Goal: Task Accomplishment & Management: Manage account settings

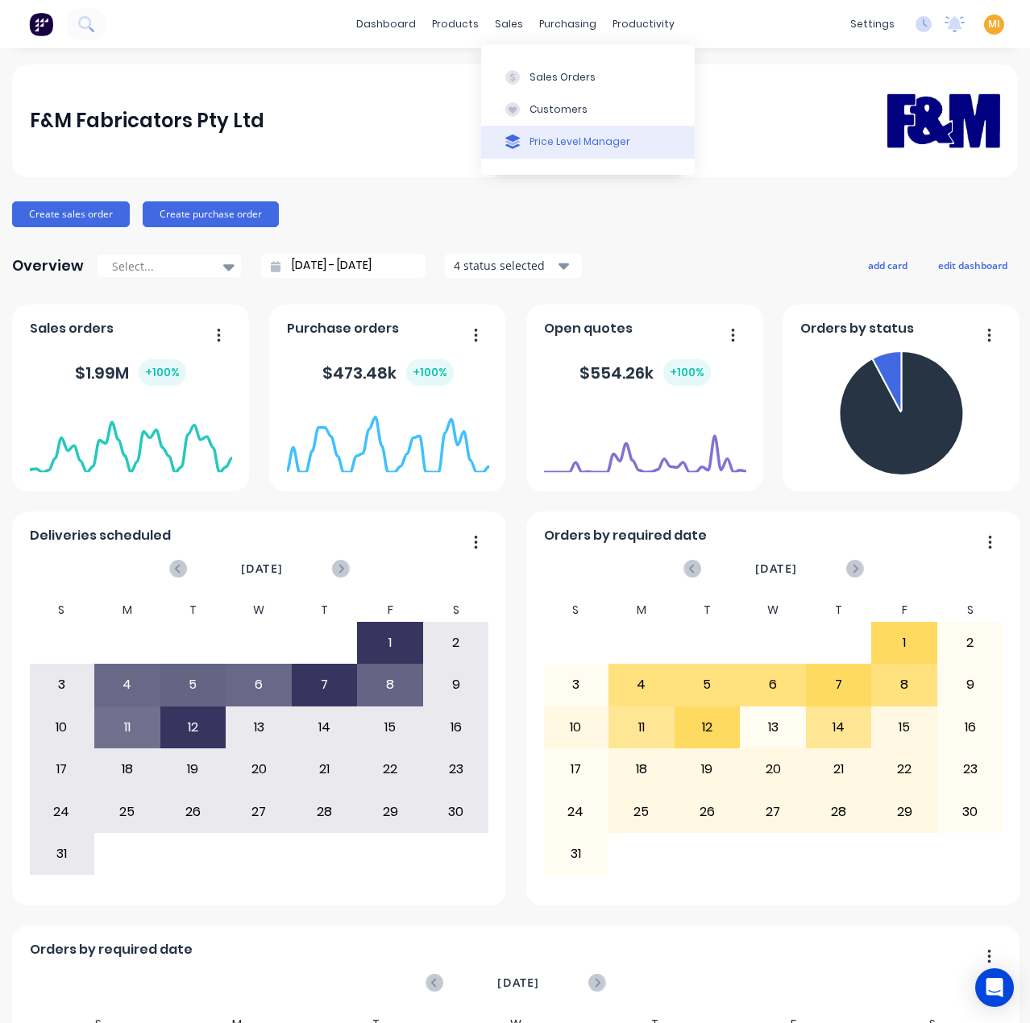
click at [550, 148] on div "Price Level Manager" at bounding box center [579, 142] width 101 height 15
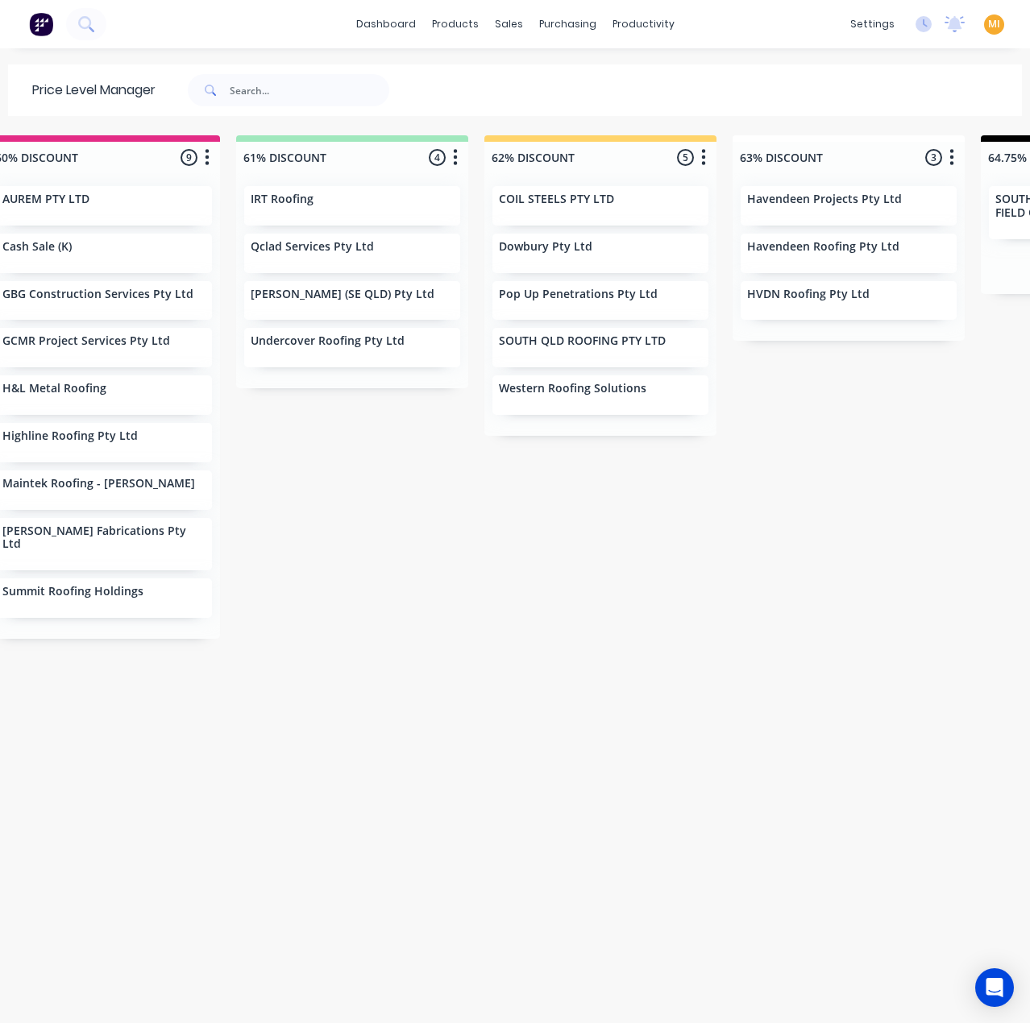
scroll to position [0, 3176]
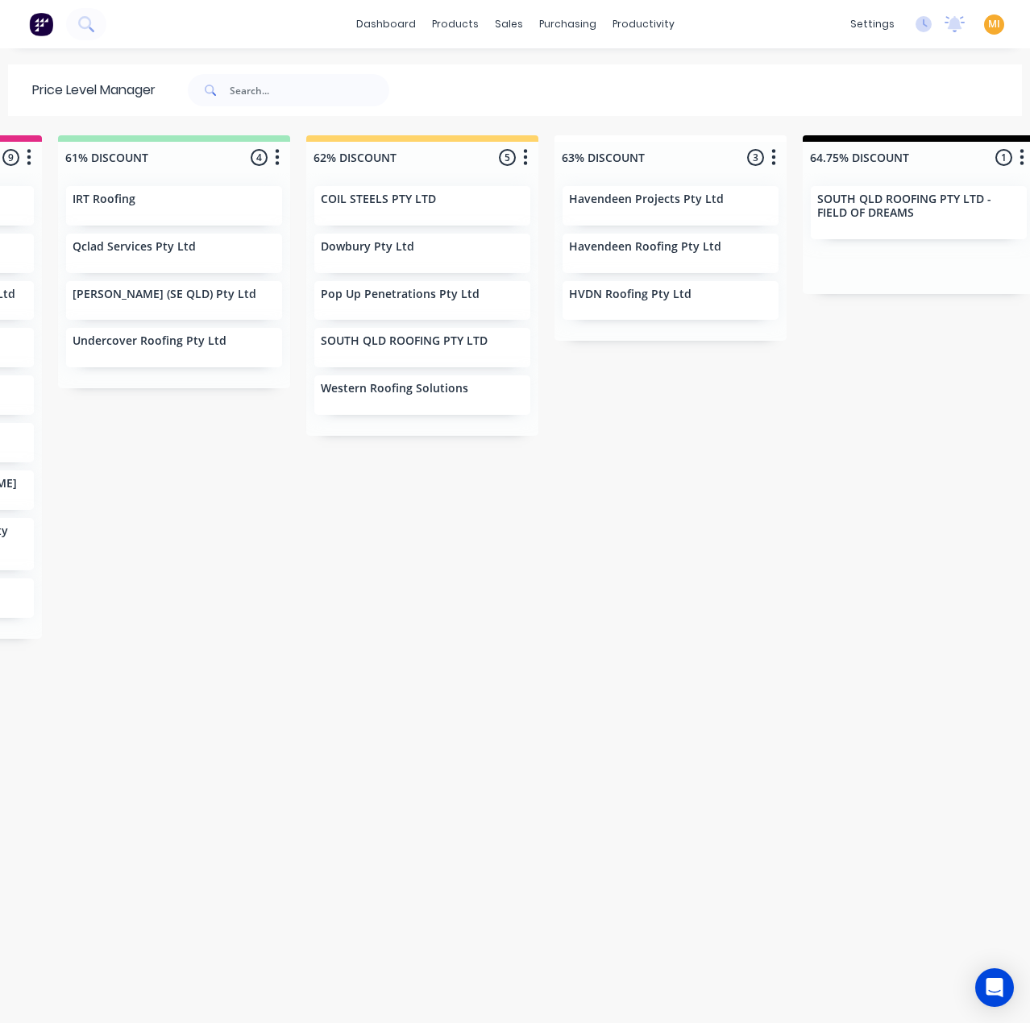
click at [987, 23] on div "MI F&M Fabricators Pty Ltd [PERSON_NAME] Administrator Profile Sign out" at bounding box center [994, 25] width 20 height 20
click at [988, 26] on span "MI" at bounding box center [994, 24] width 12 height 15
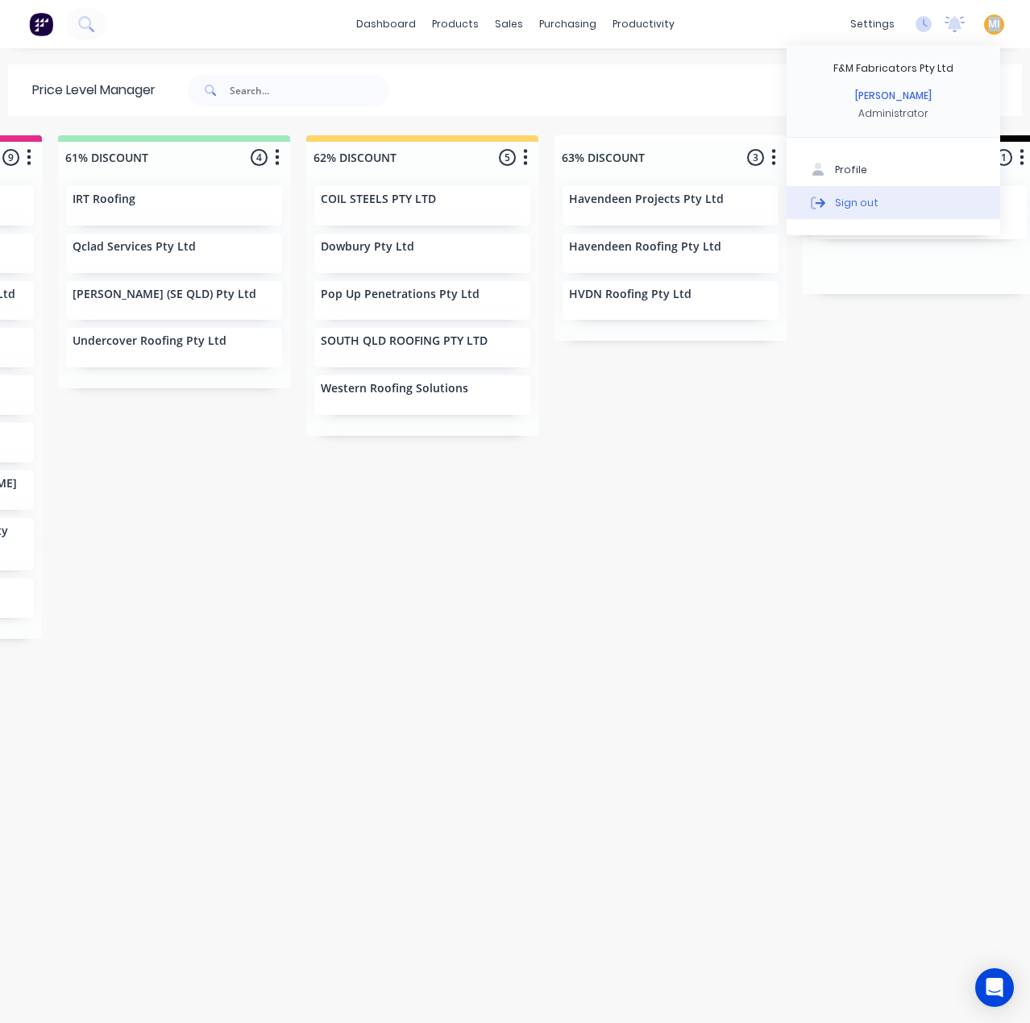
click at [877, 203] on button "Sign out" at bounding box center [893, 202] width 214 height 32
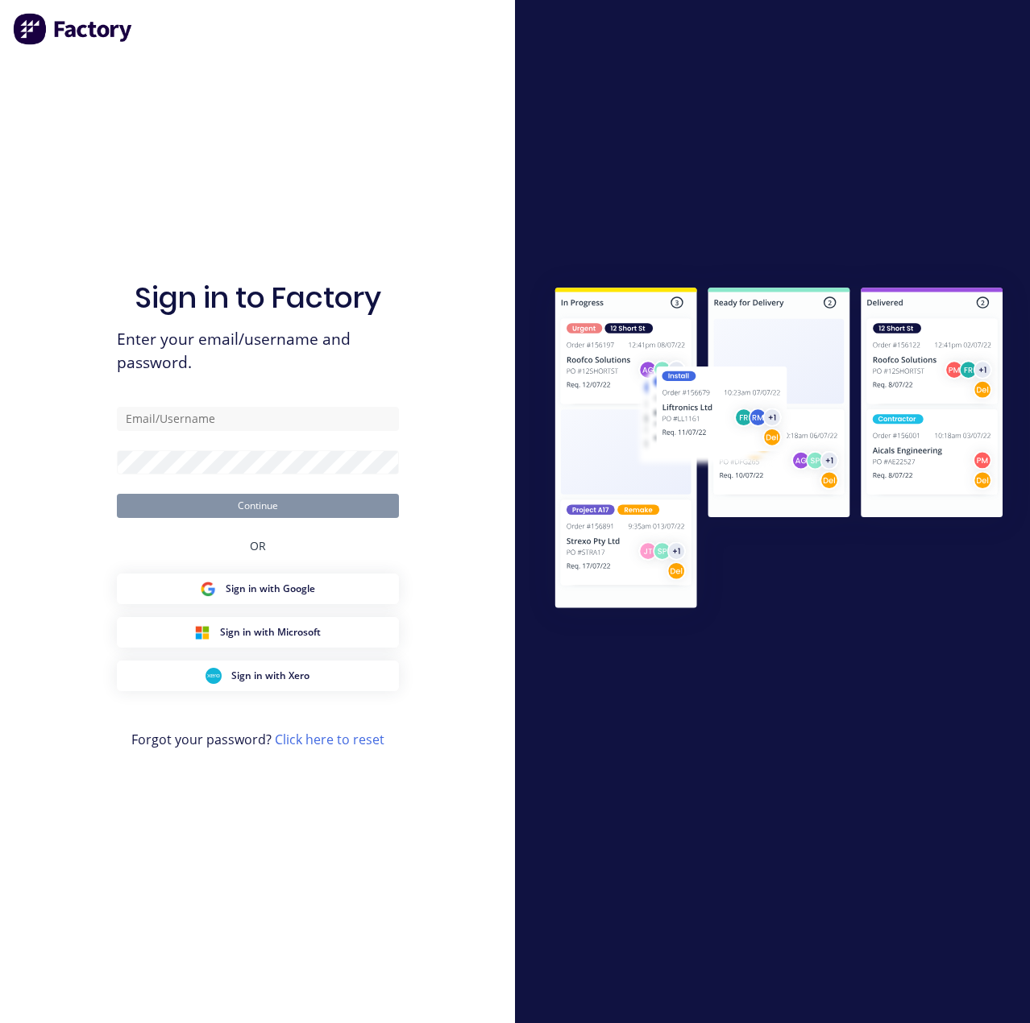
click at [184, 443] on form "Continue" at bounding box center [258, 462] width 282 height 111
click at [184, 434] on form "Continue" at bounding box center [258, 462] width 282 height 111
click at [185, 428] on input "text" at bounding box center [258, 419] width 282 height 24
click at [395, 413] on input "text" at bounding box center [258, 419] width 282 height 24
click at [0, 1023] on com-1password-button at bounding box center [0, 1023] width 0 height 0
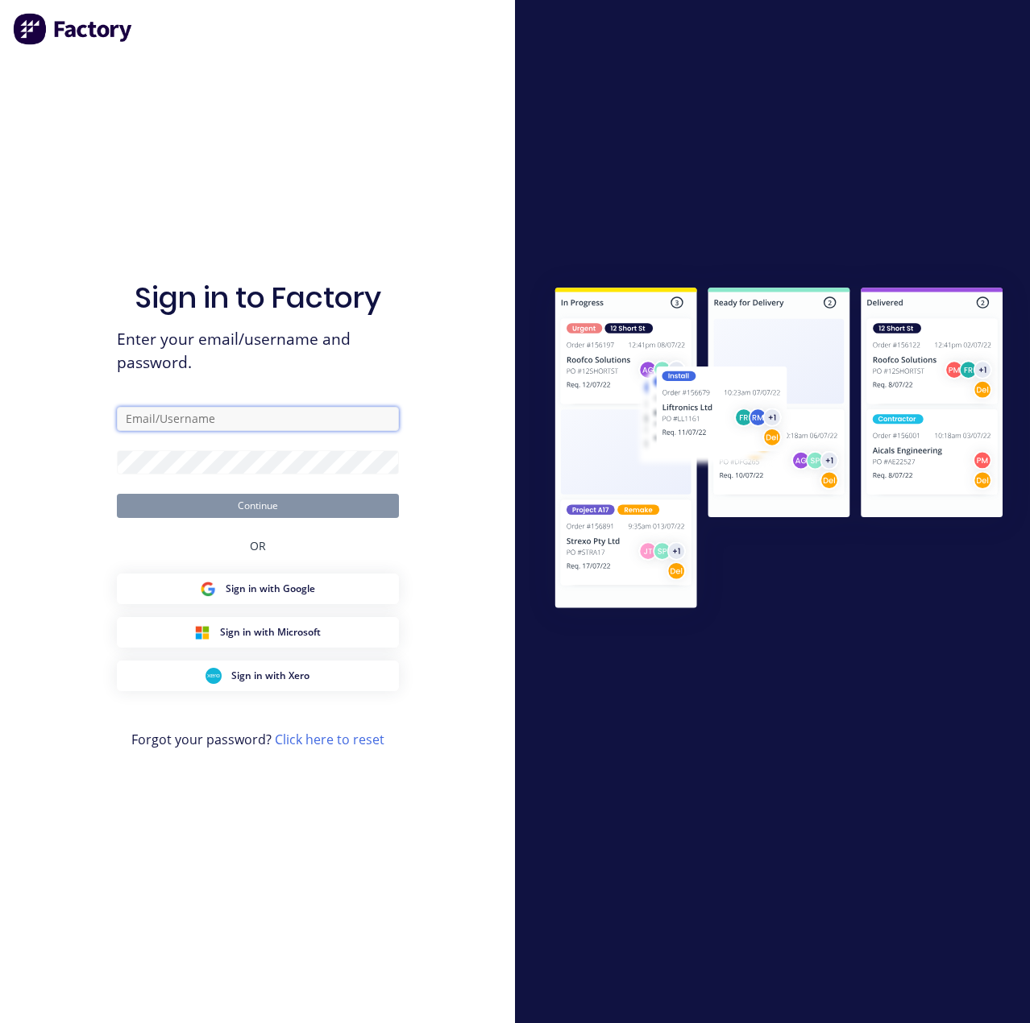
type input "[EMAIL_ADDRESS][DOMAIN_NAME]"
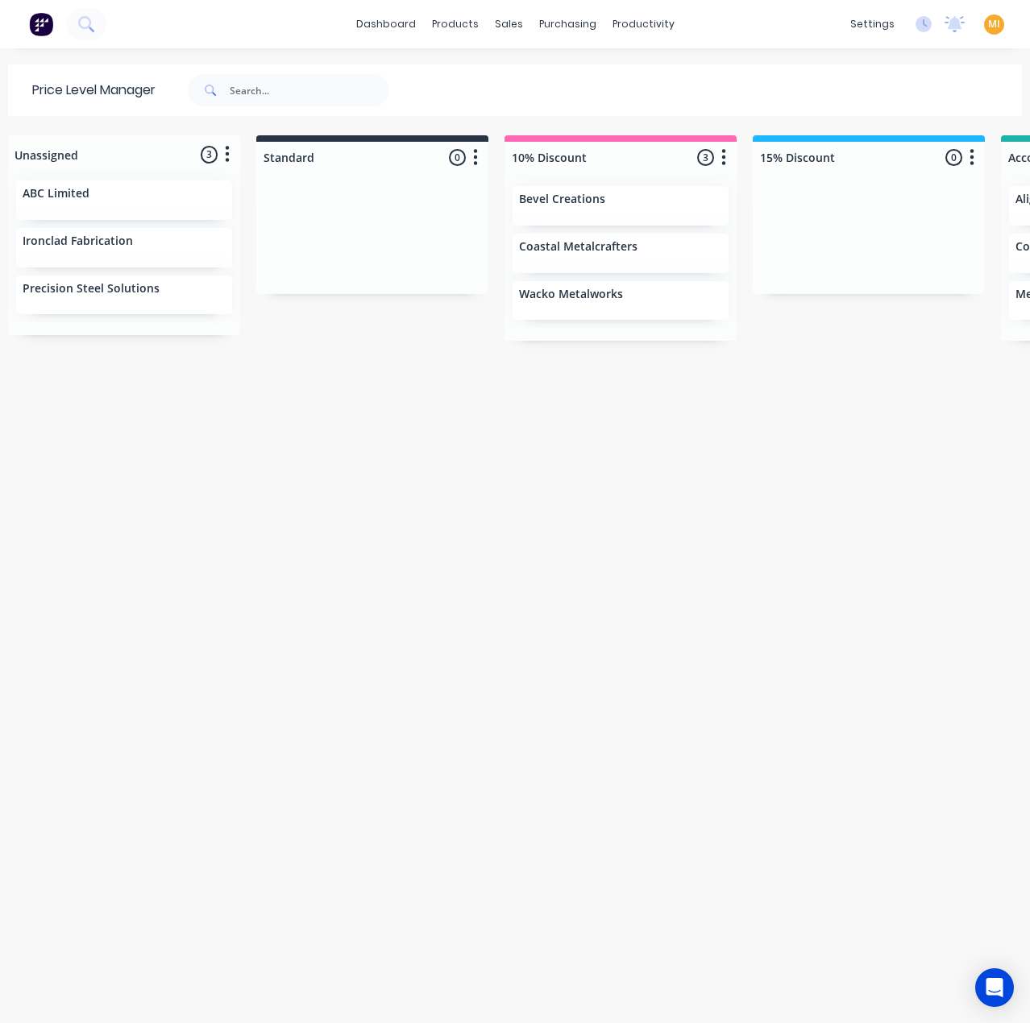
scroll to position [0, 812]
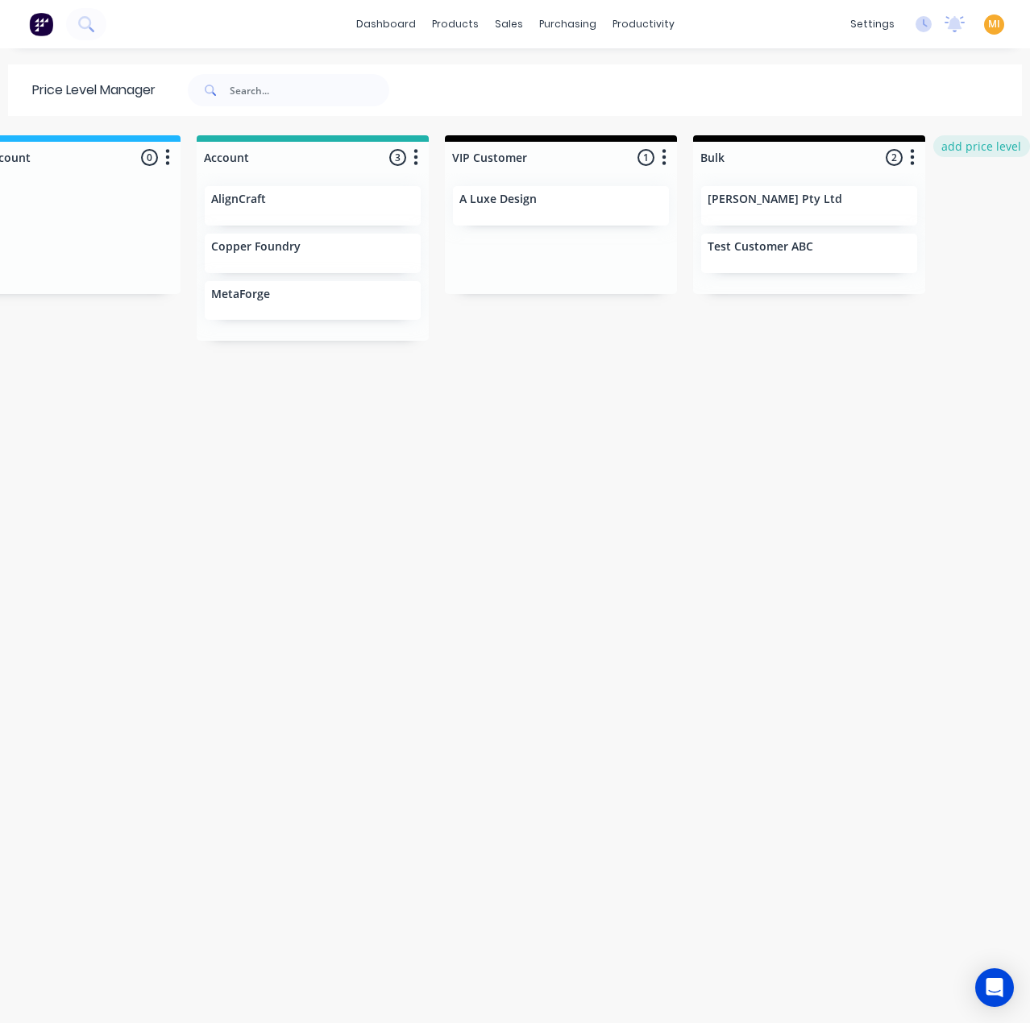
click at [965, 139] on button "add price level" at bounding box center [981, 146] width 97 height 22
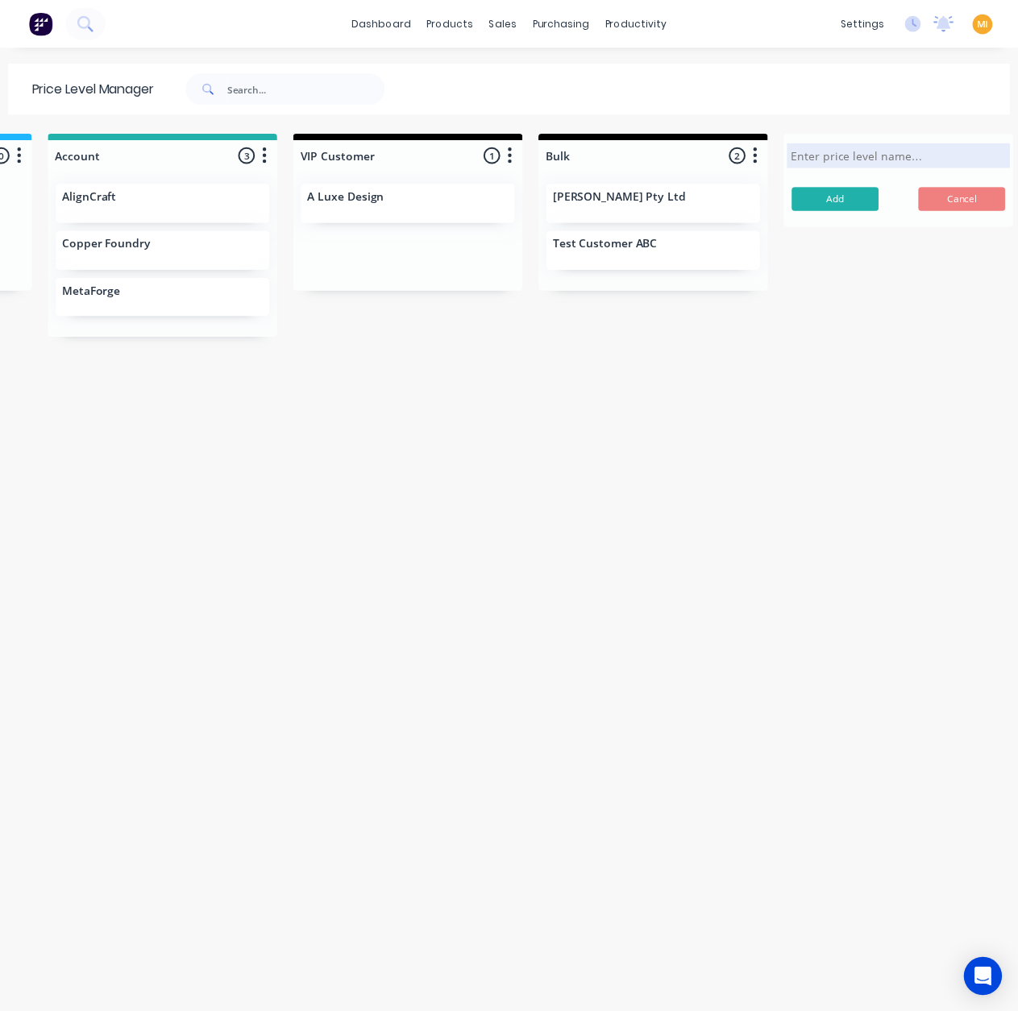
scroll to position [0, 968]
type input "t"
click at [50, 31] on img at bounding box center [41, 24] width 24 height 24
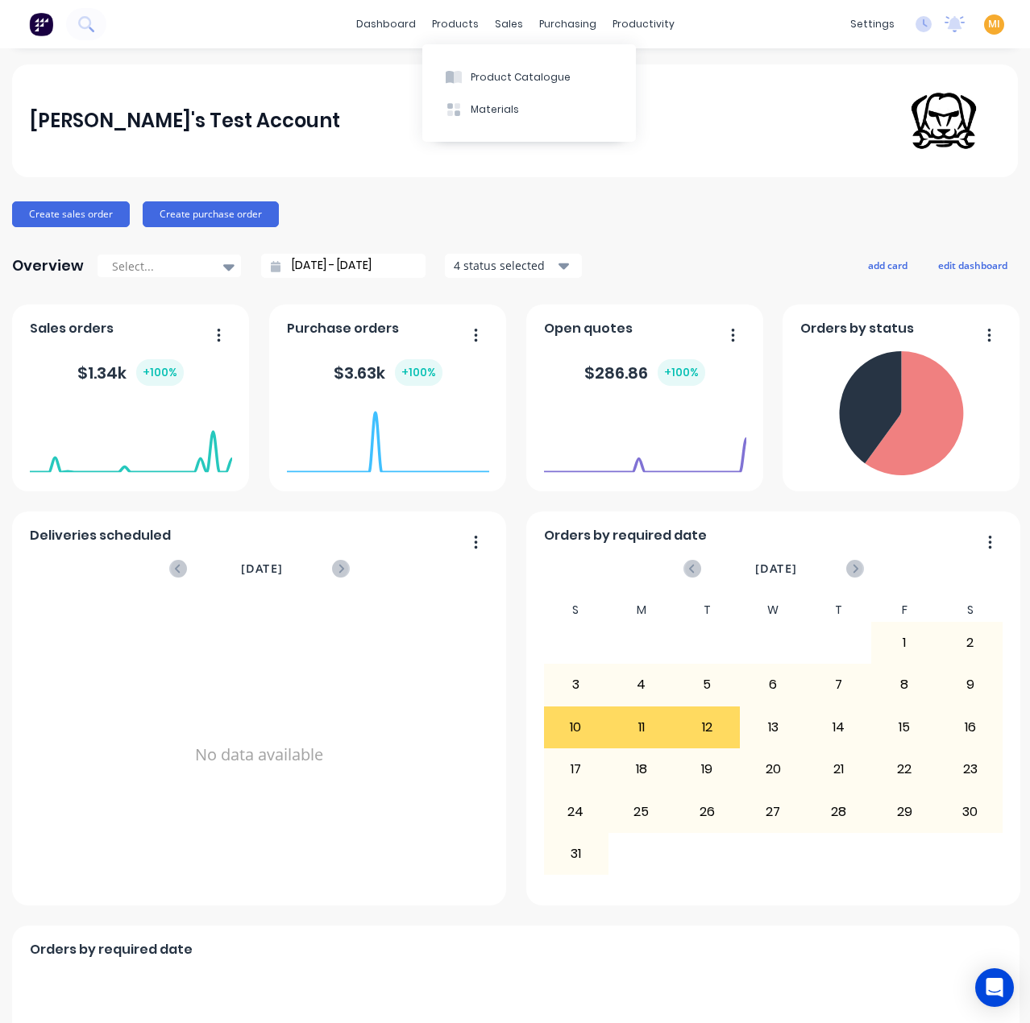
click at [988, 20] on span "MI" at bounding box center [994, 24] width 12 height 15
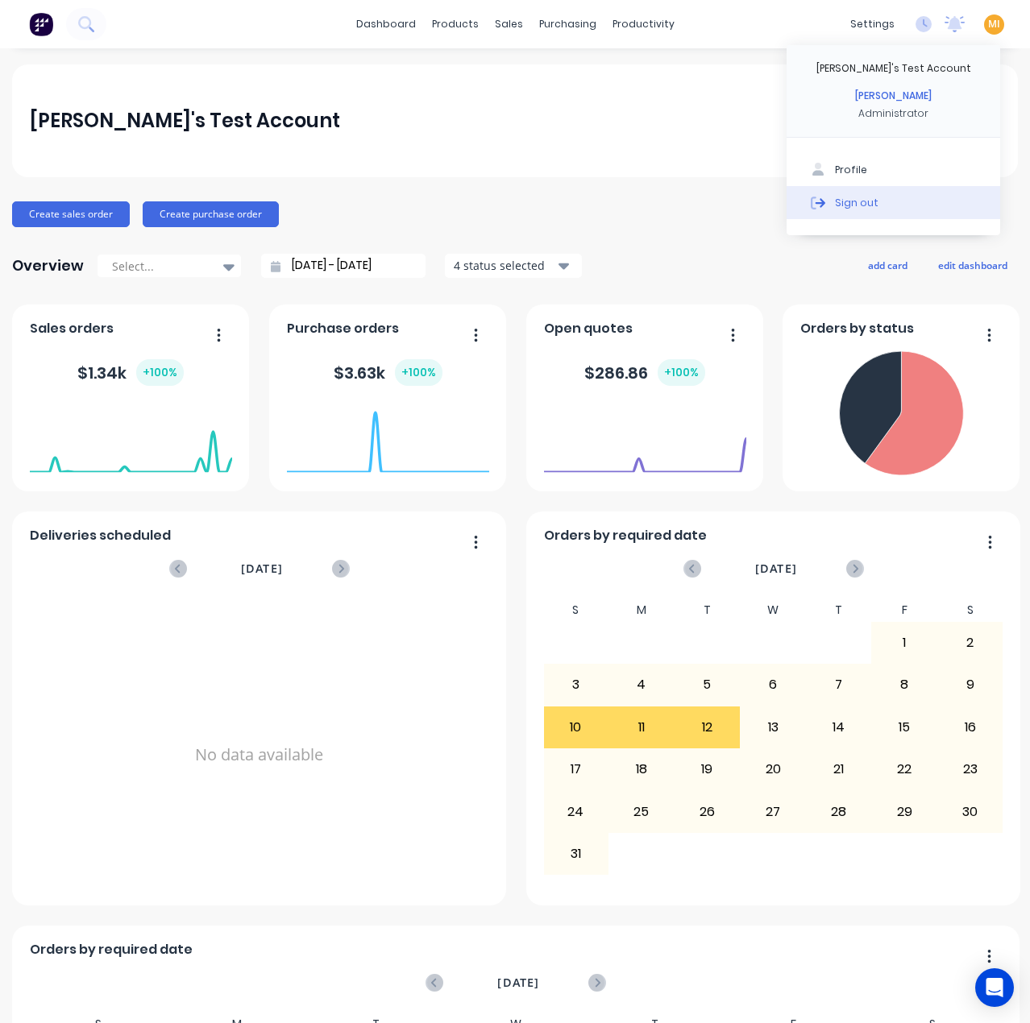
click at [871, 196] on button "Sign out" at bounding box center [893, 202] width 214 height 32
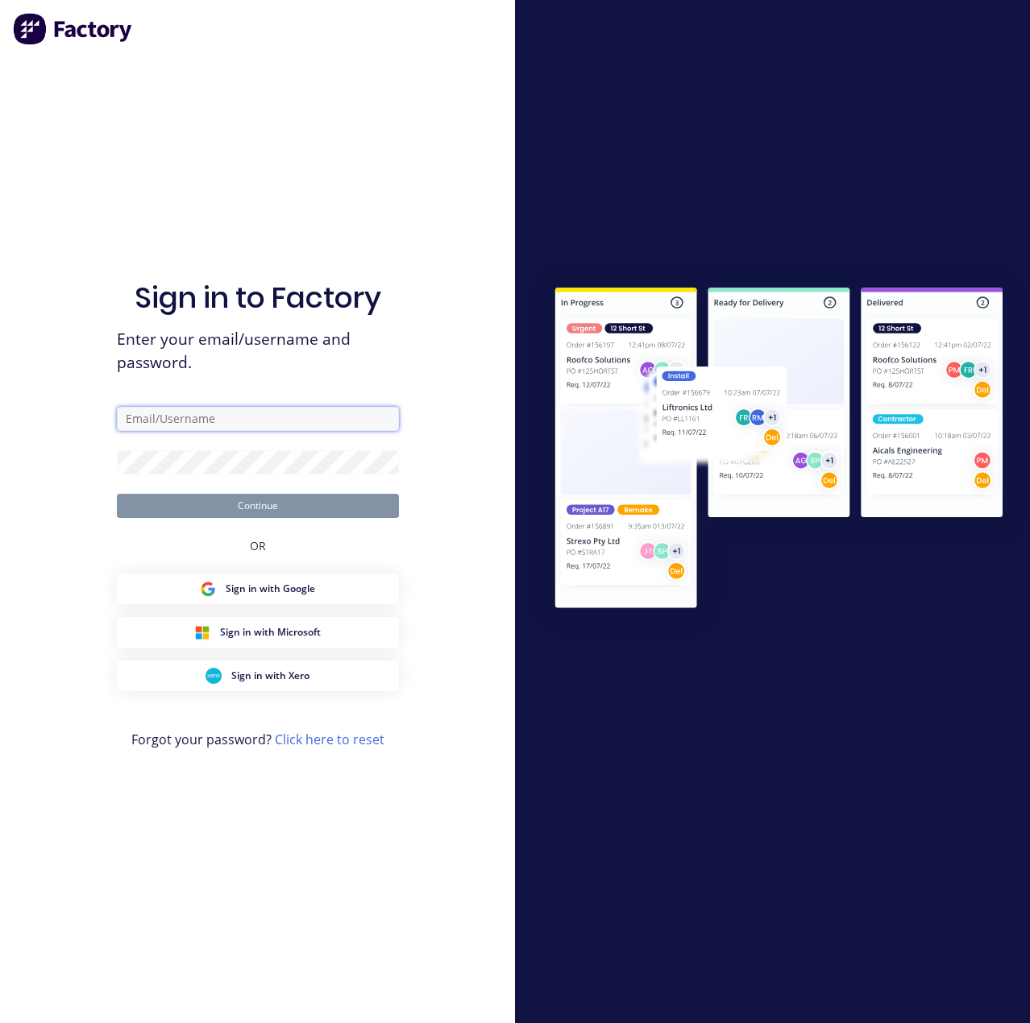
click at [160, 418] on input "text" at bounding box center [258, 419] width 282 height 24
type input "[EMAIL_ADDRESS][DOMAIN_NAME]"
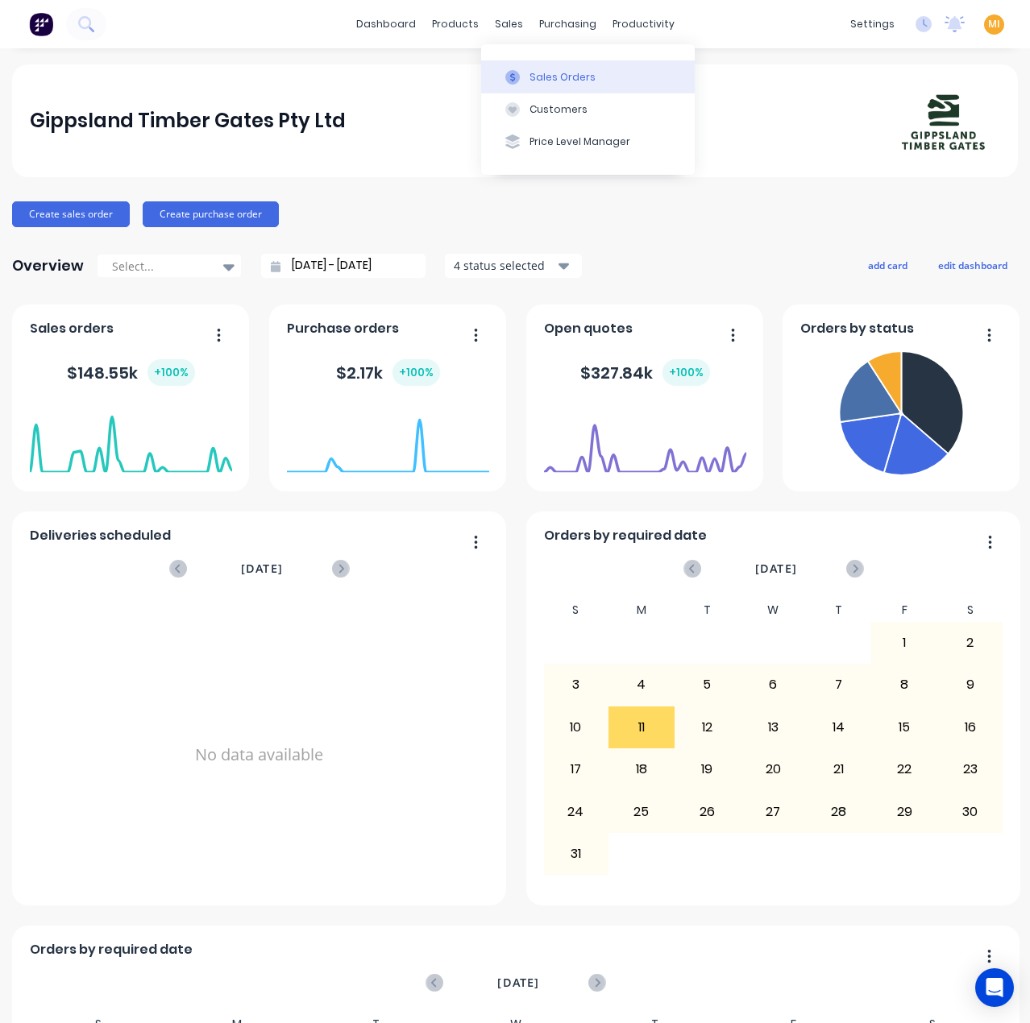
click at [570, 77] on div "Sales Orders" at bounding box center [562, 77] width 66 height 15
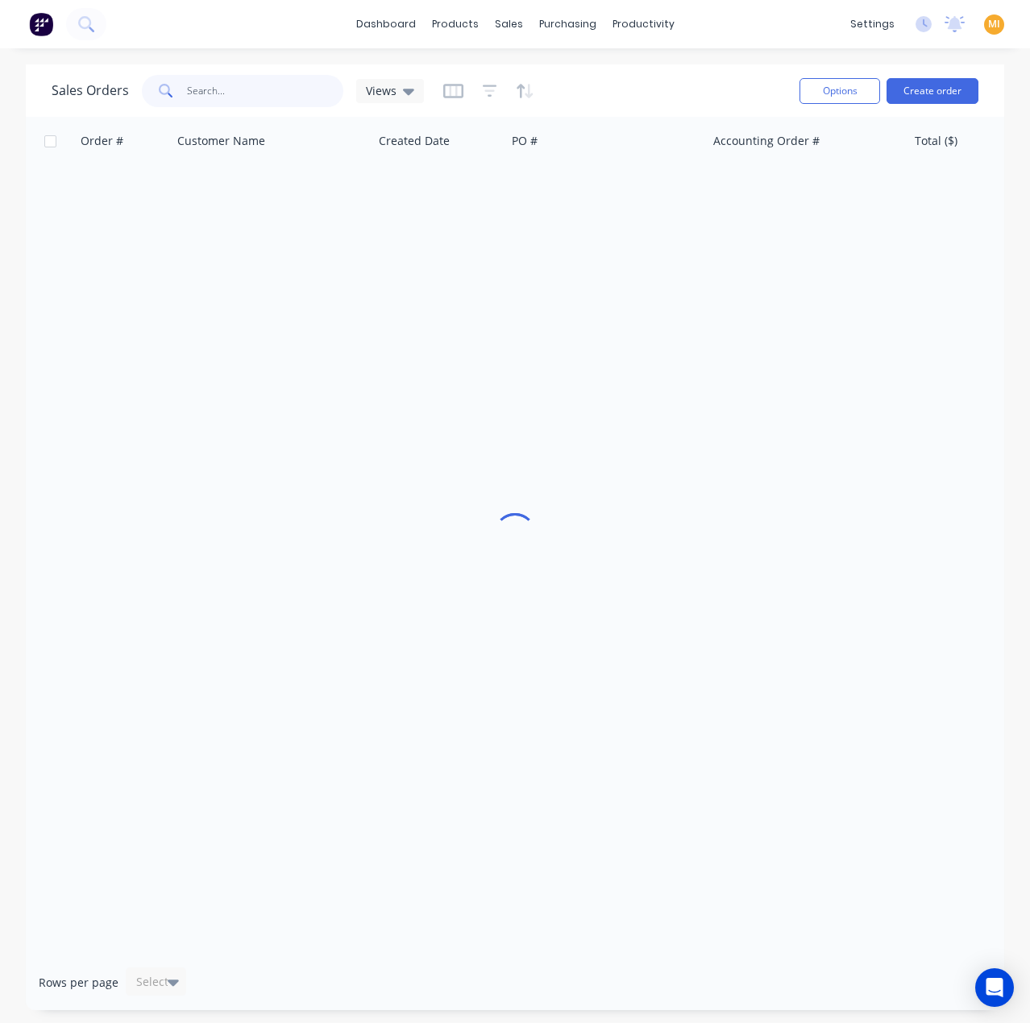
click at [190, 83] on input "text" at bounding box center [265, 91] width 157 height 32
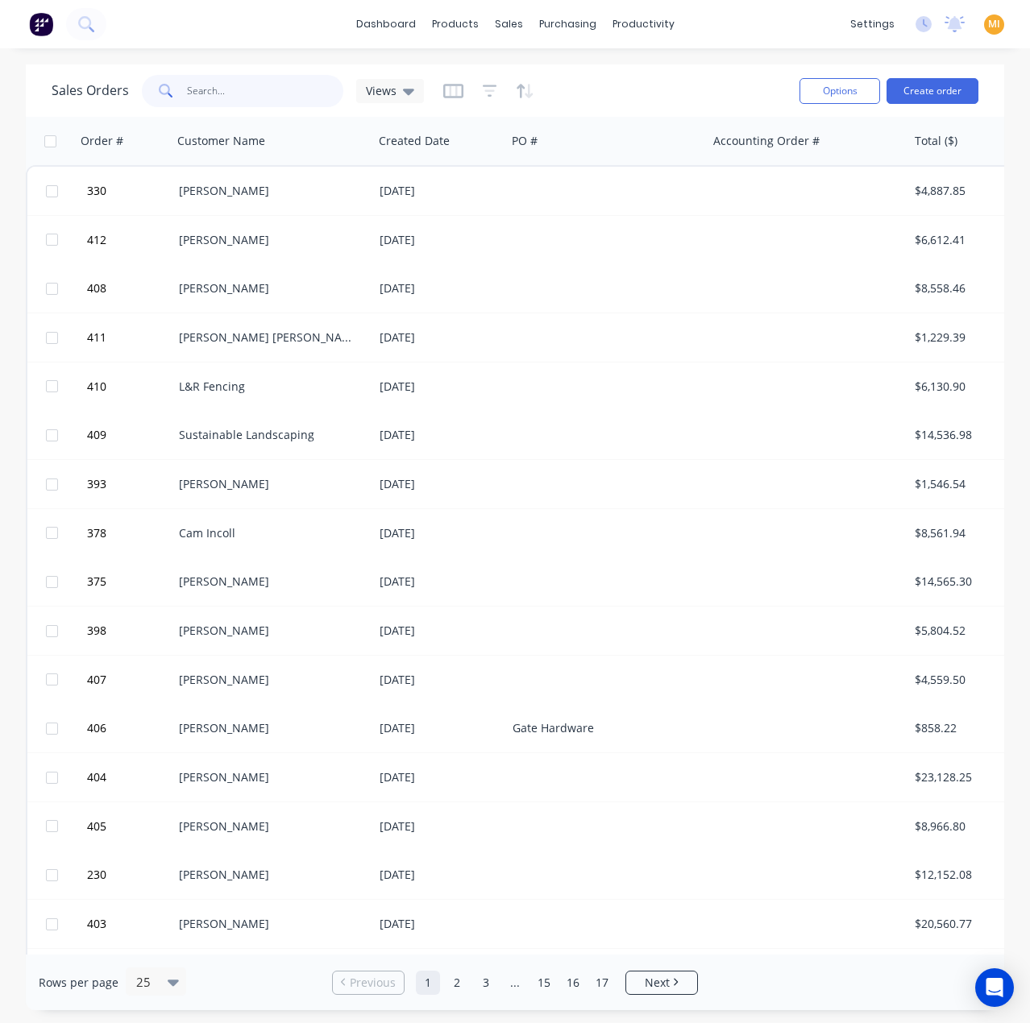
paste input "330"
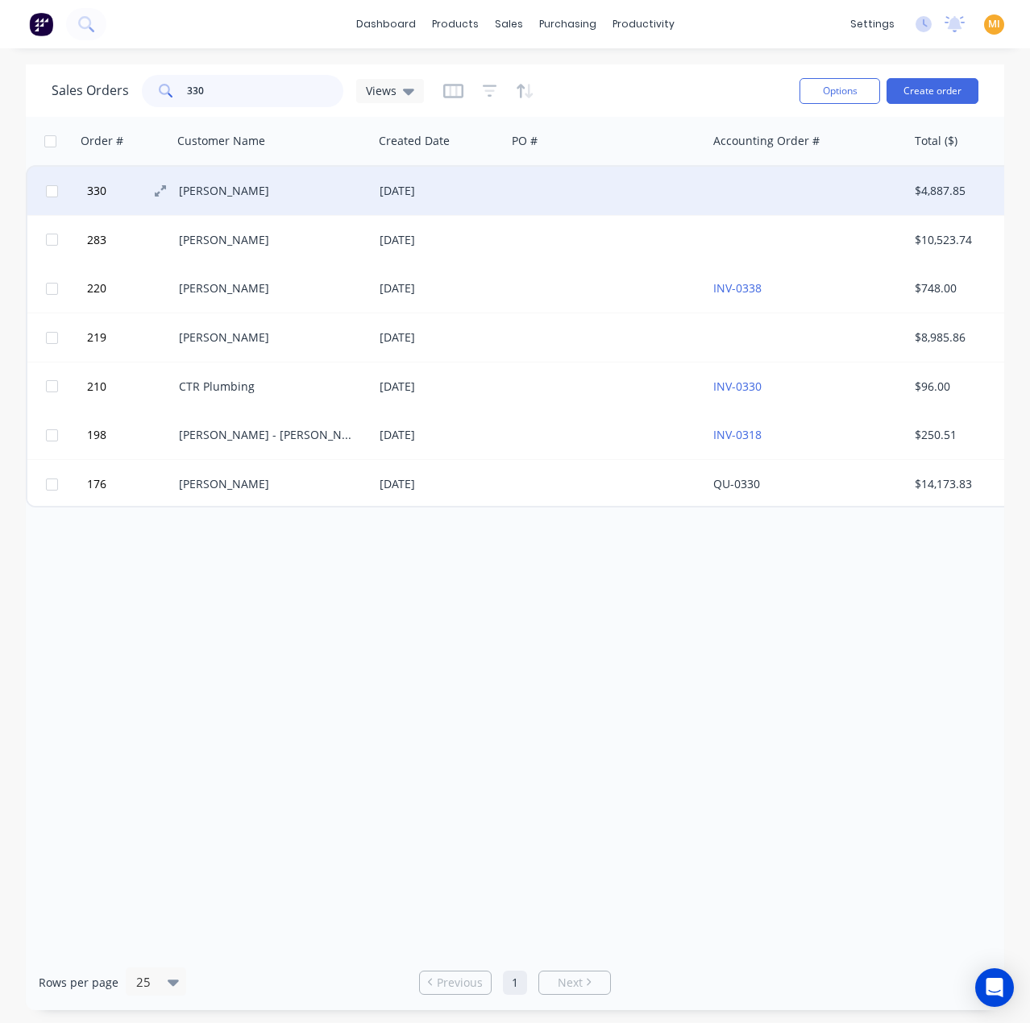
type input "330"
click at [131, 193] on button "330" at bounding box center [130, 191] width 97 height 48
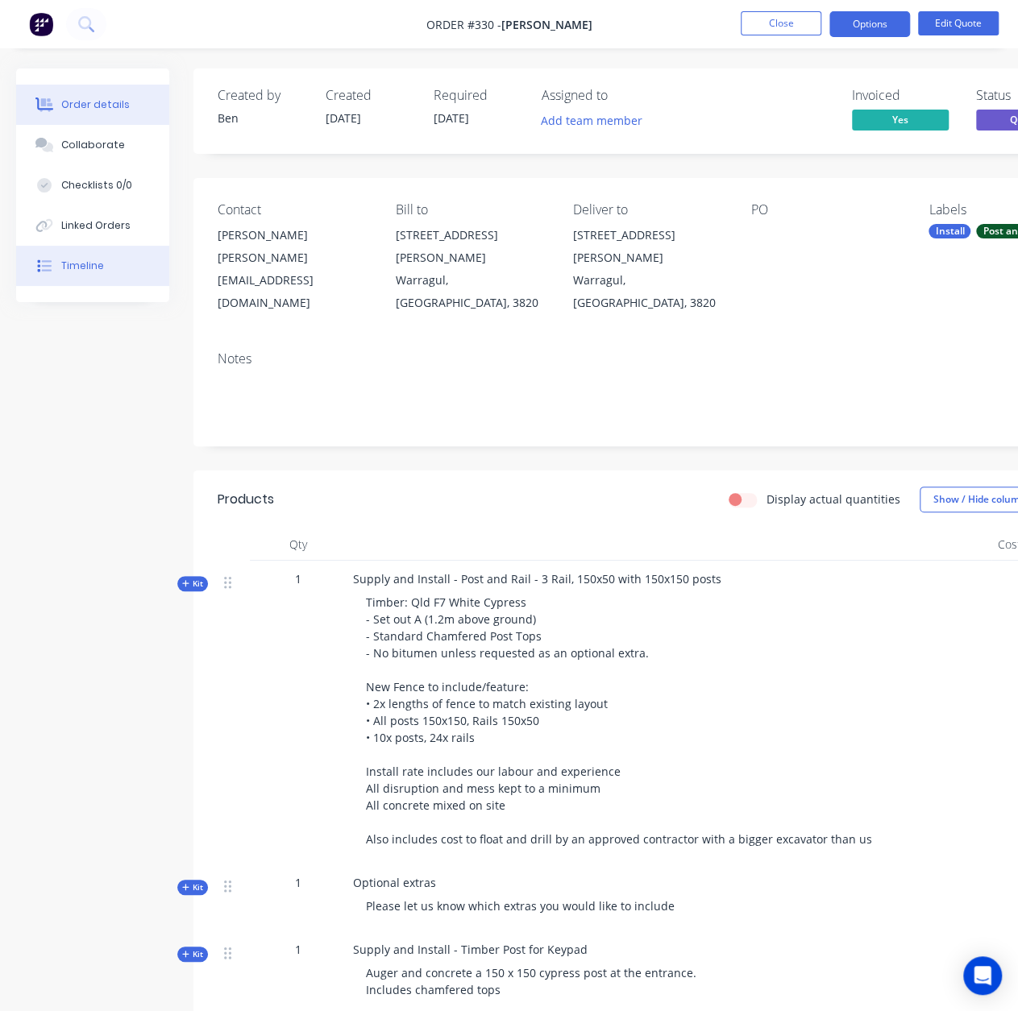
click at [110, 282] on button "Timeline" at bounding box center [92, 266] width 153 height 40
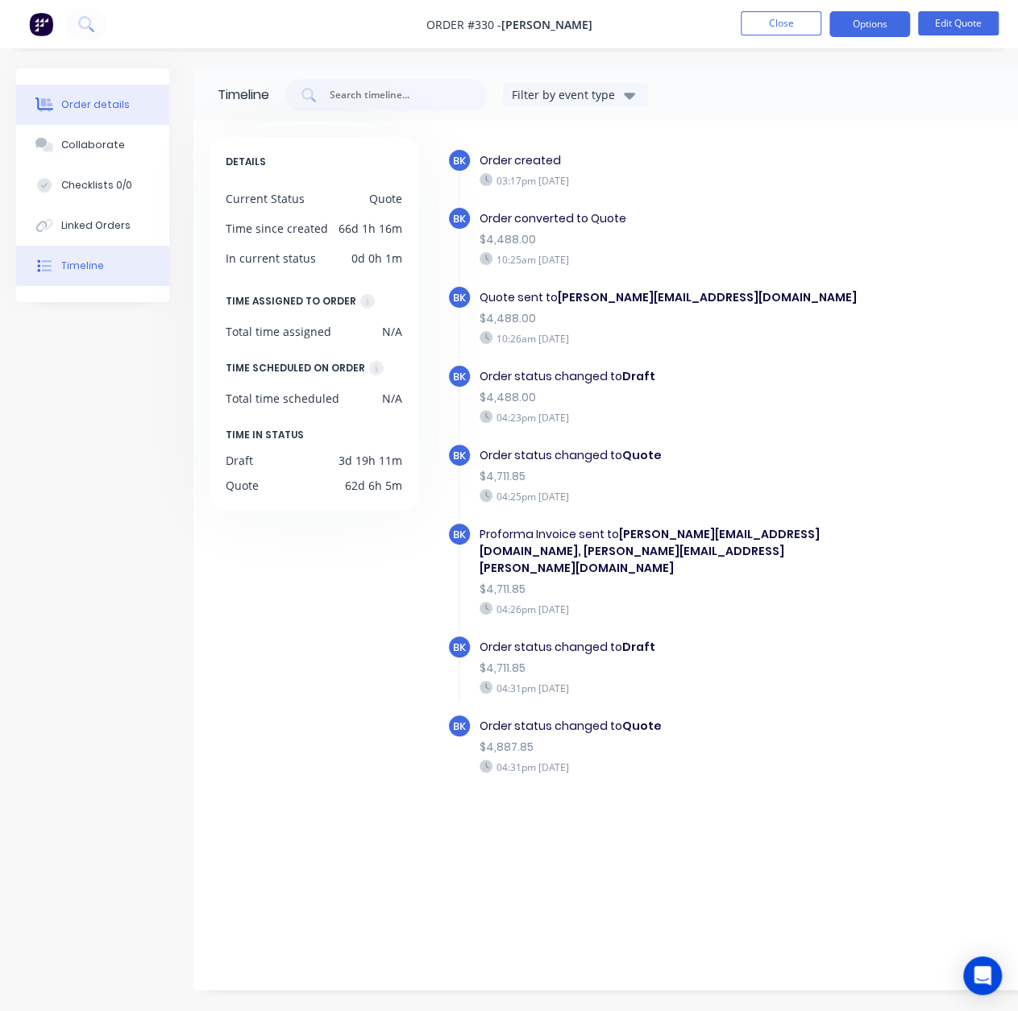
click at [125, 106] on button "Order details" at bounding box center [92, 105] width 153 height 40
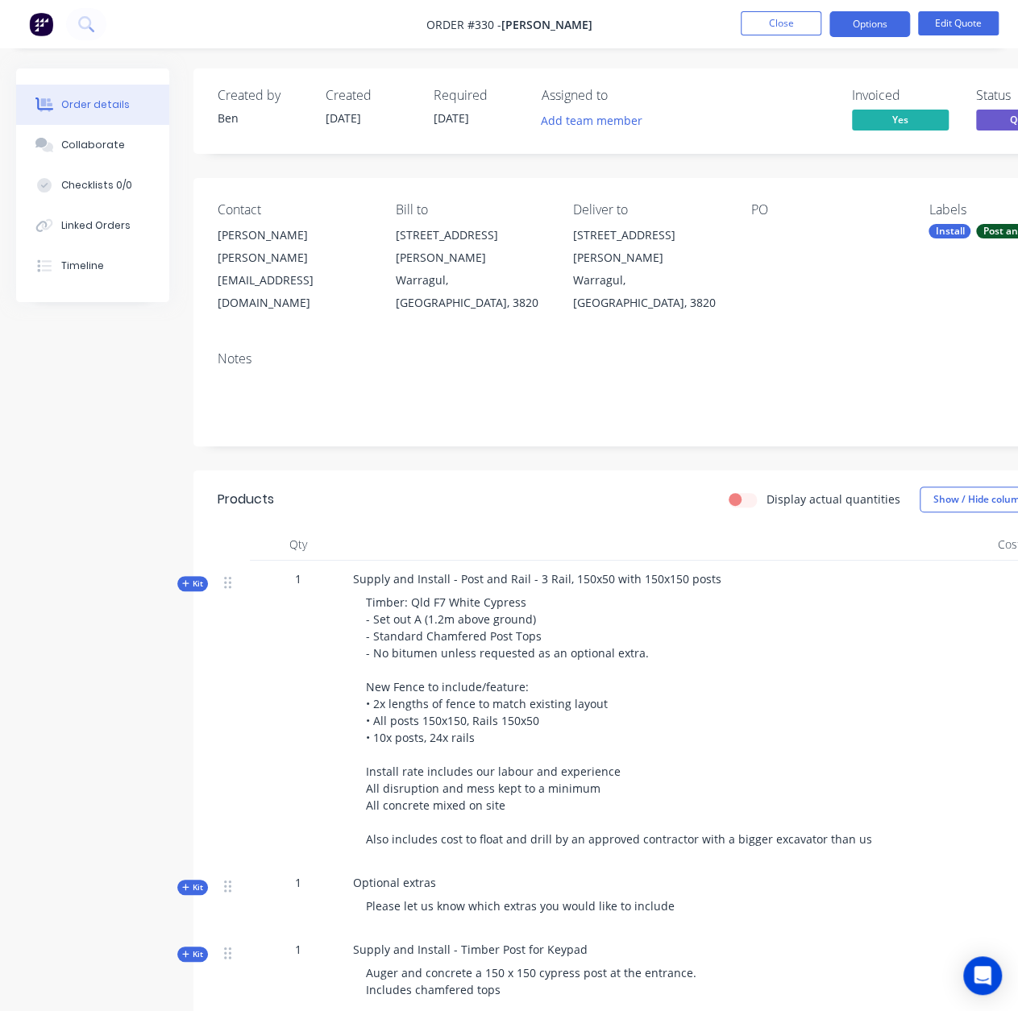
scroll to position [0, 135]
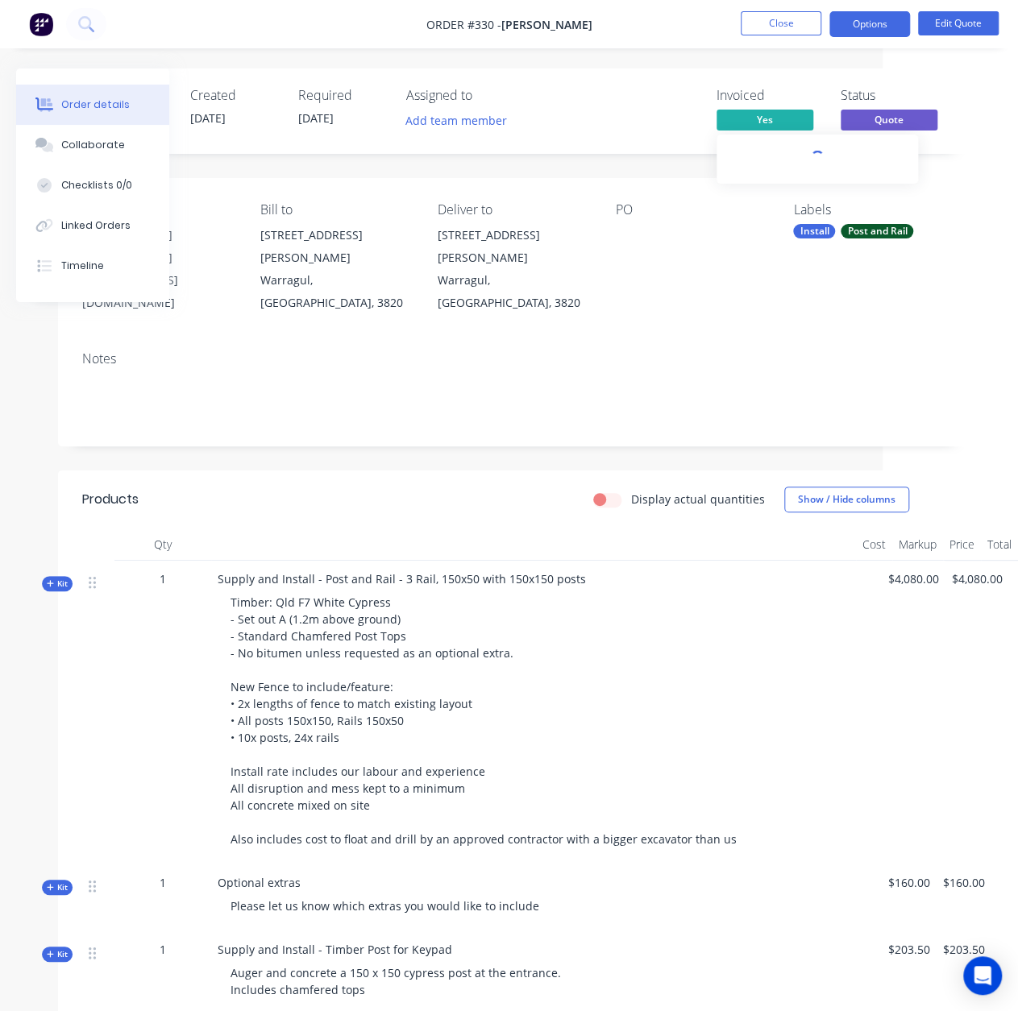
click at [769, 122] on span "Yes" at bounding box center [764, 120] width 97 height 20
click at [478, 19] on span "Order #330 -" at bounding box center [463, 24] width 75 height 15
copy span "330"
click at [609, 72] on div "Created by [PERSON_NAME] Created [DATE] Required [DATE] Assigned to Add team me…" at bounding box center [513, 110] width 911 height 85
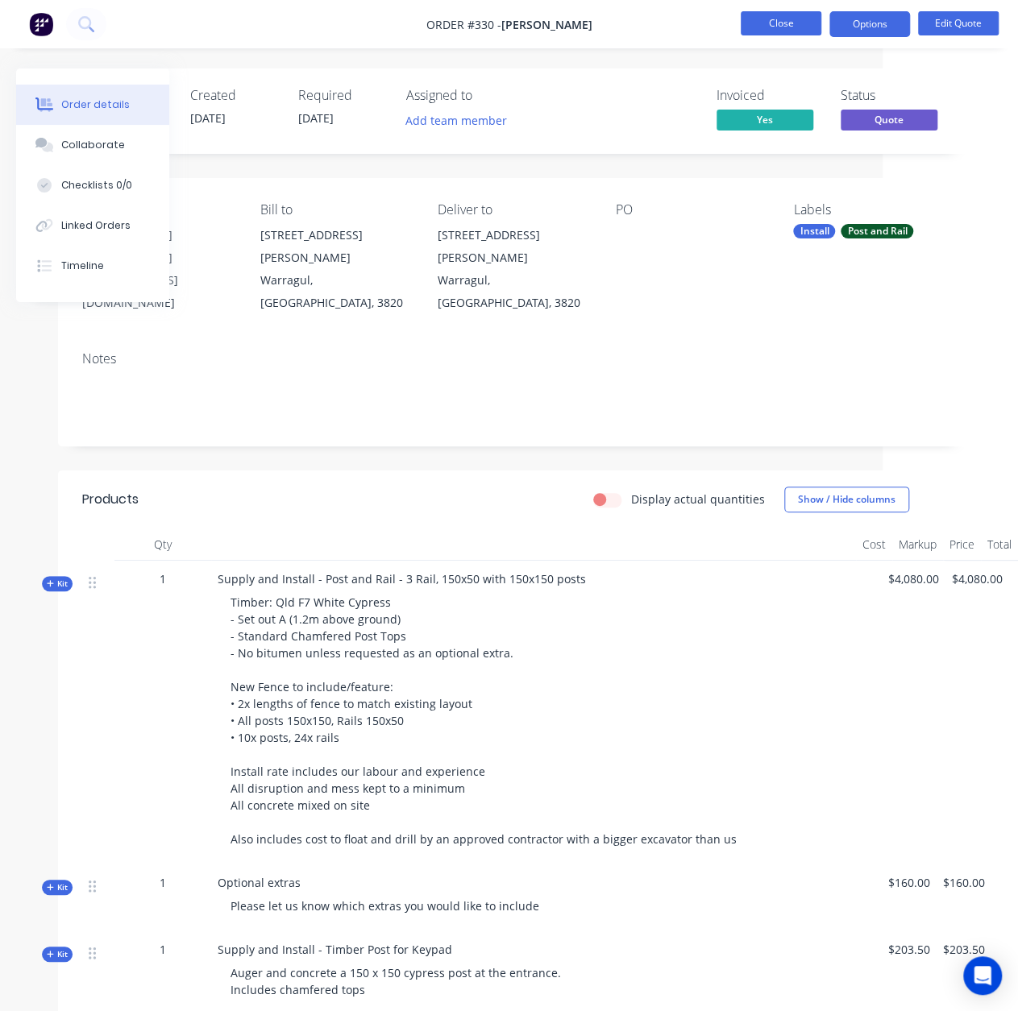
click at [790, 20] on button "Close" at bounding box center [781, 23] width 81 height 24
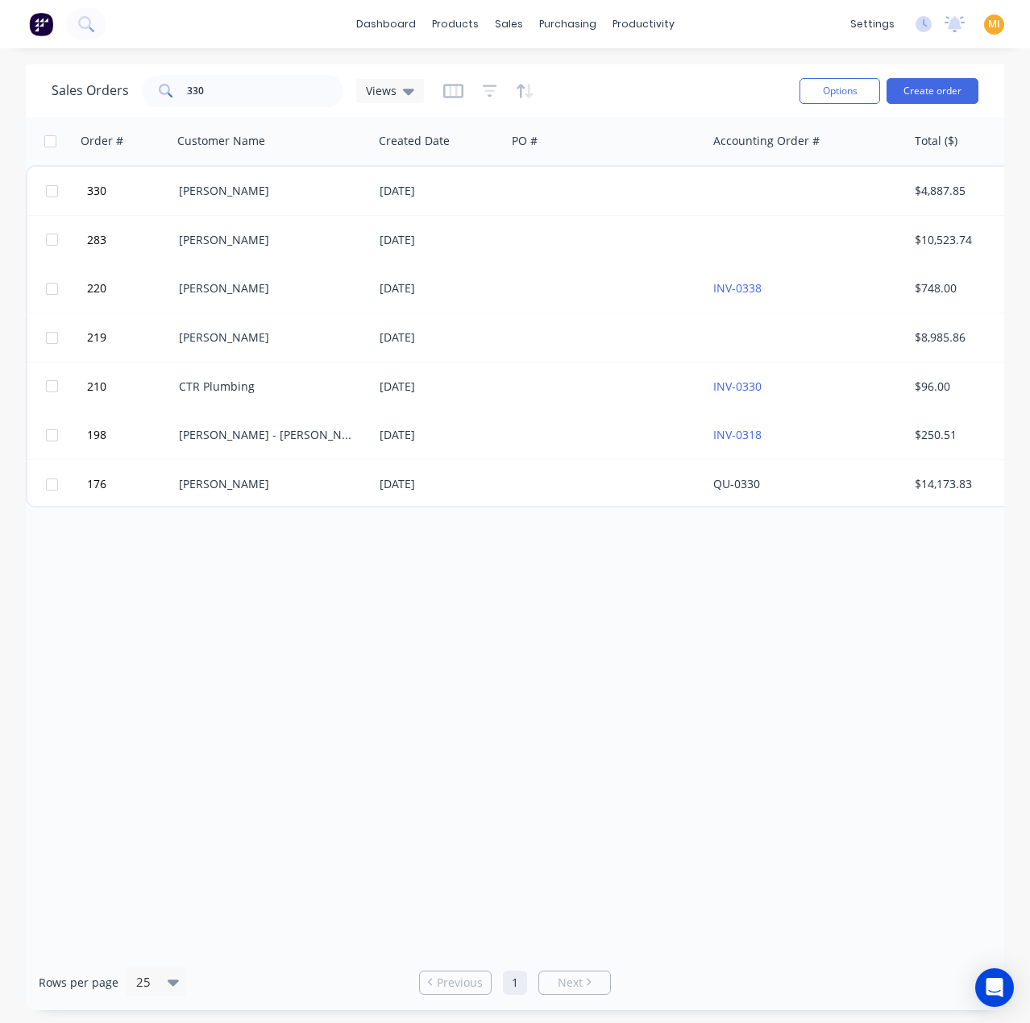
click at [44, 23] on img at bounding box center [41, 24] width 24 height 24
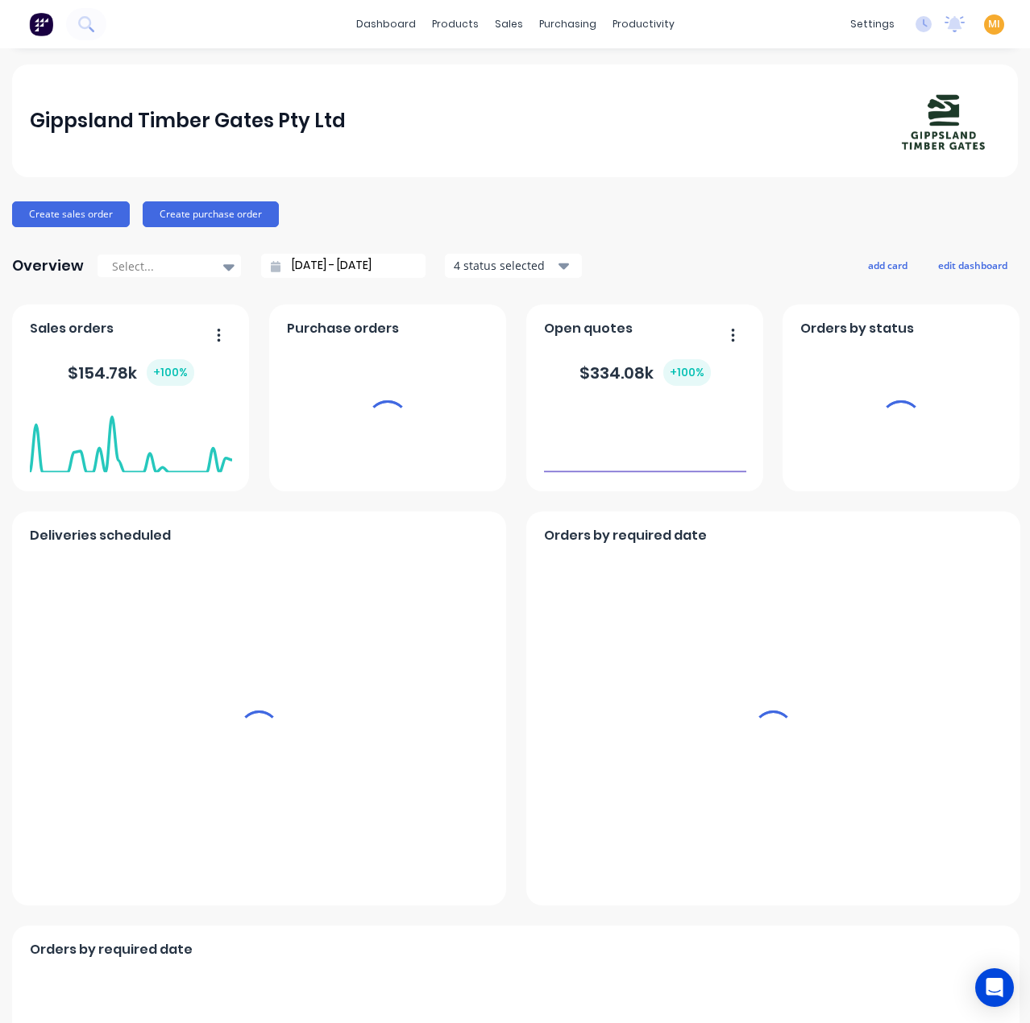
click at [988, 23] on span "MI" at bounding box center [994, 24] width 12 height 15
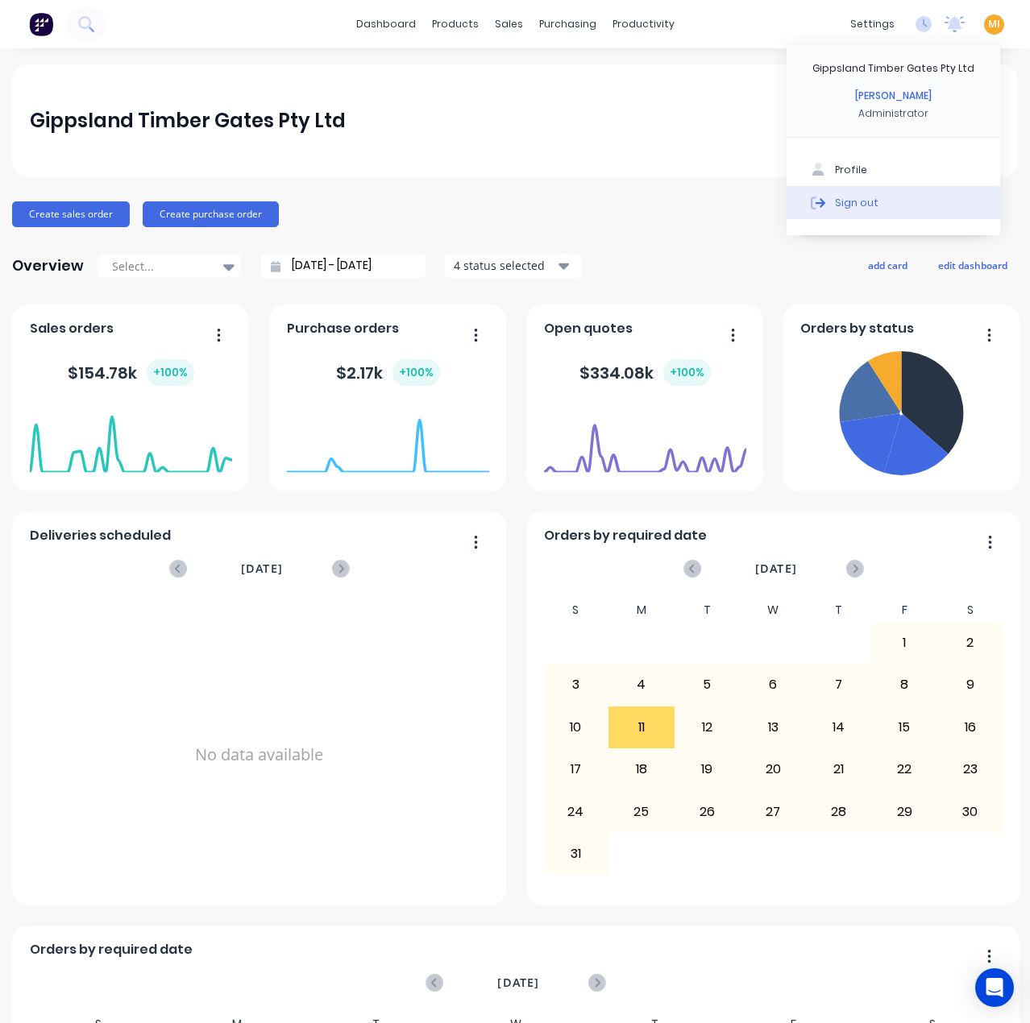
click at [939, 212] on button "Sign out" at bounding box center [893, 202] width 214 height 32
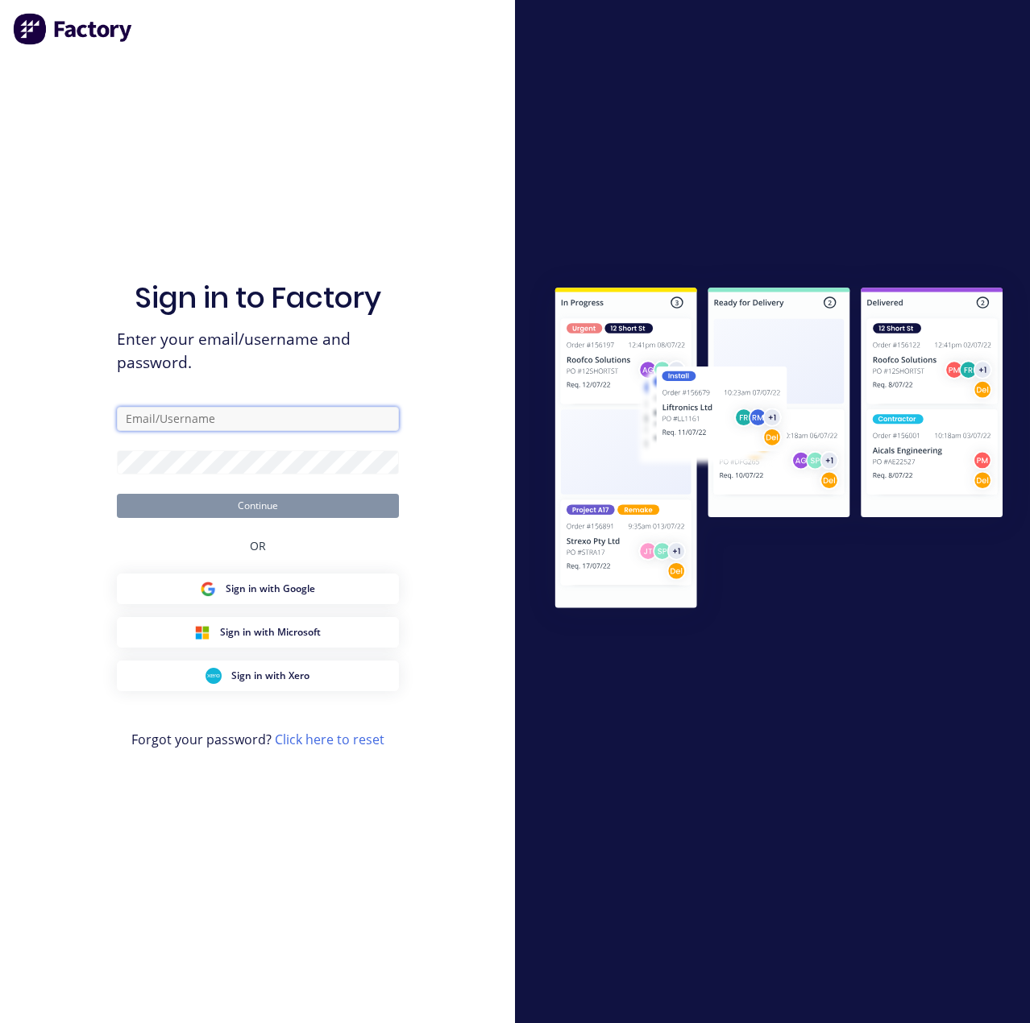
click at [164, 409] on input "text" at bounding box center [258, 419] width 282 height 24
type input "[EMAIL_ADDRESS][DOMAIN_NAME]"
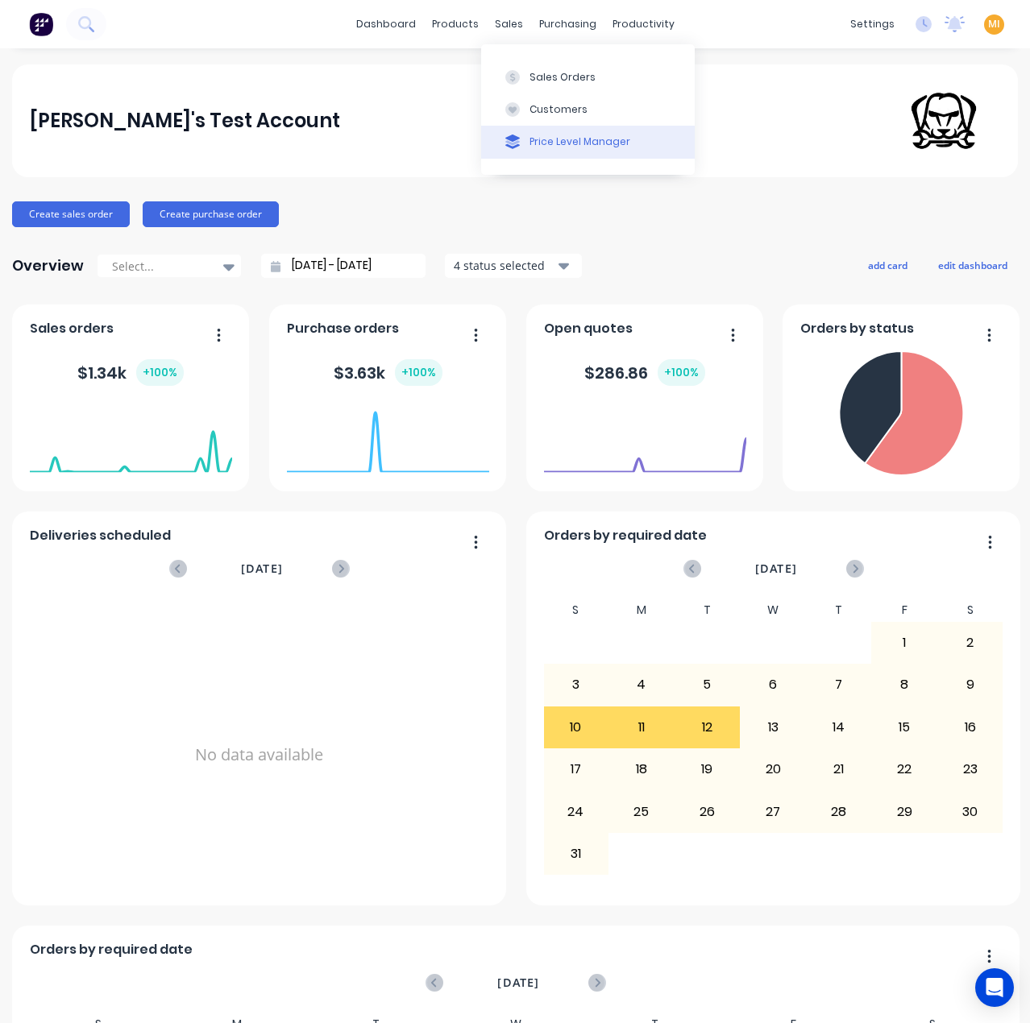
click at [572, 151] on button "Price Level Manager" at bounding box center [588, 142] width 214 height 32
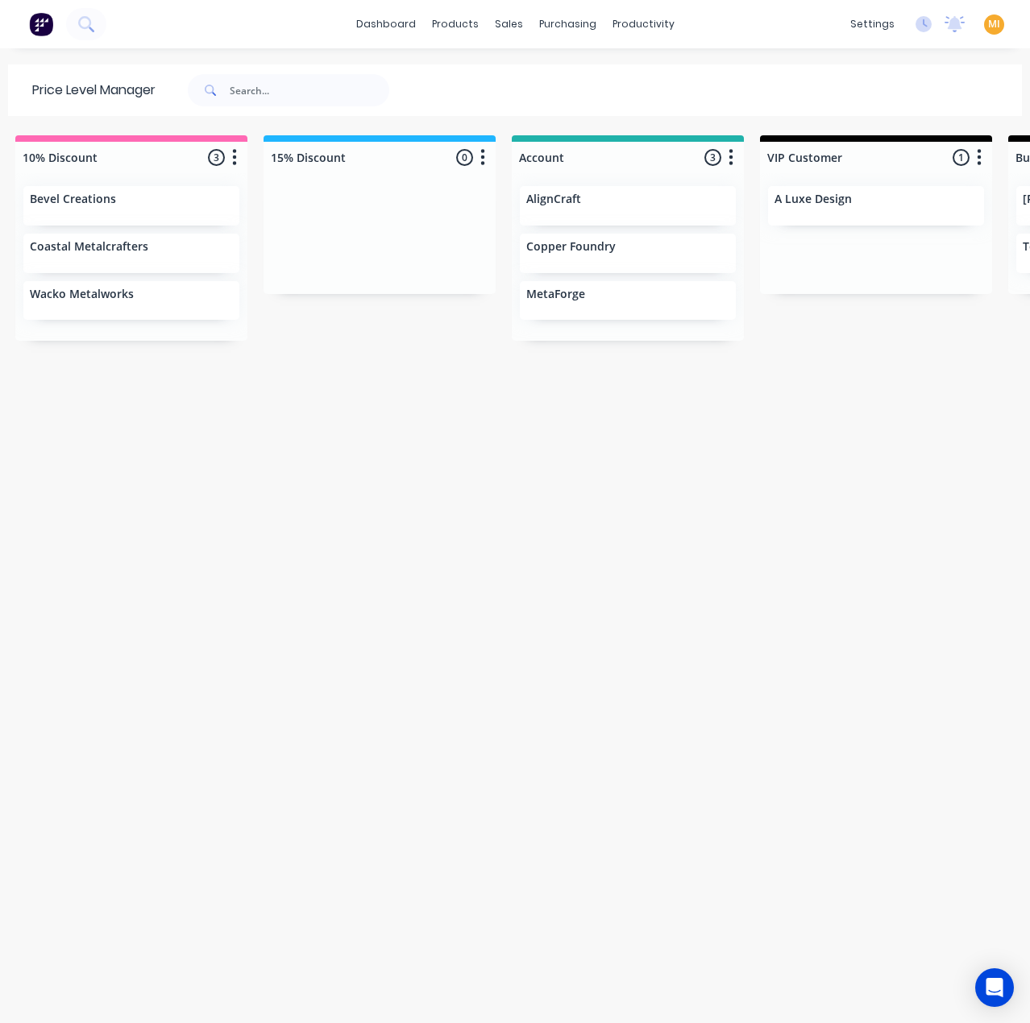
scroll to position [0, 812]
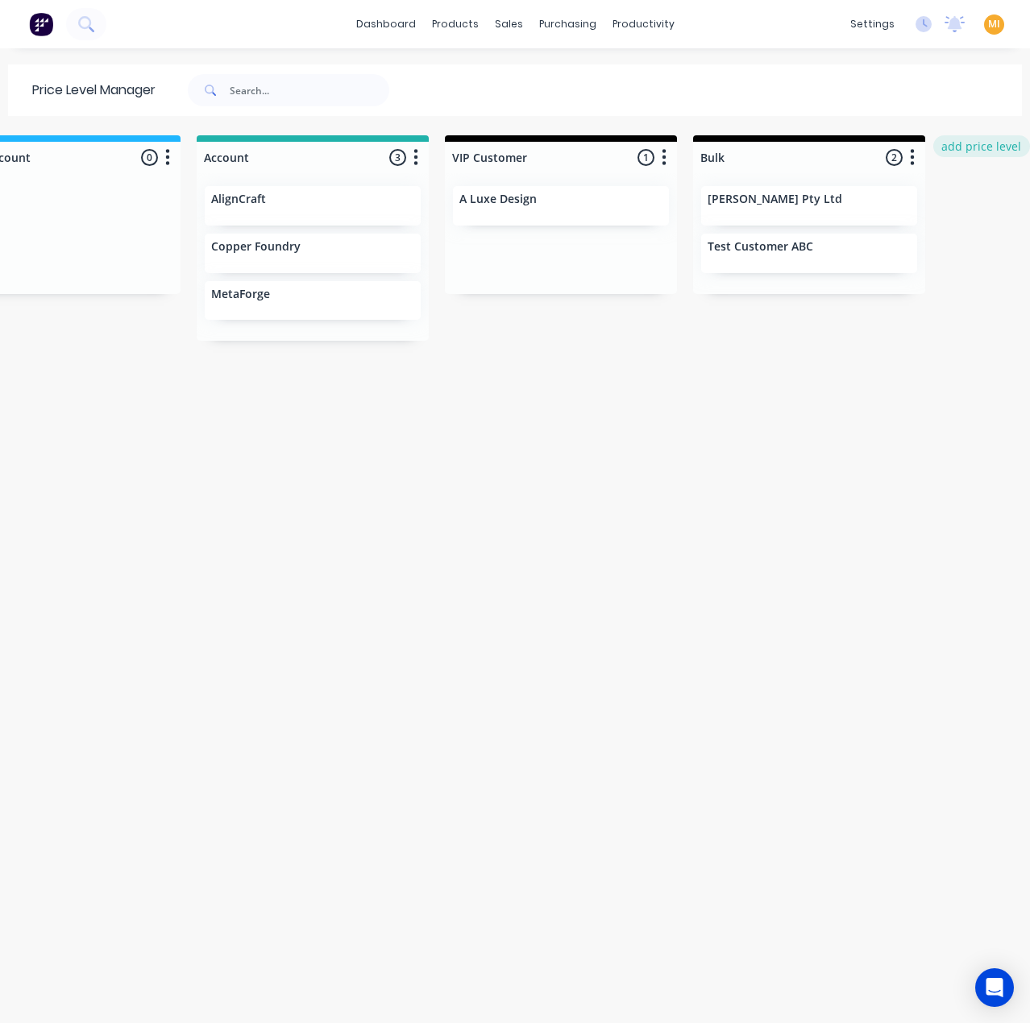
click at [983, 151] on button "add price level" at bounding box center [981, 146] width 97 height 22
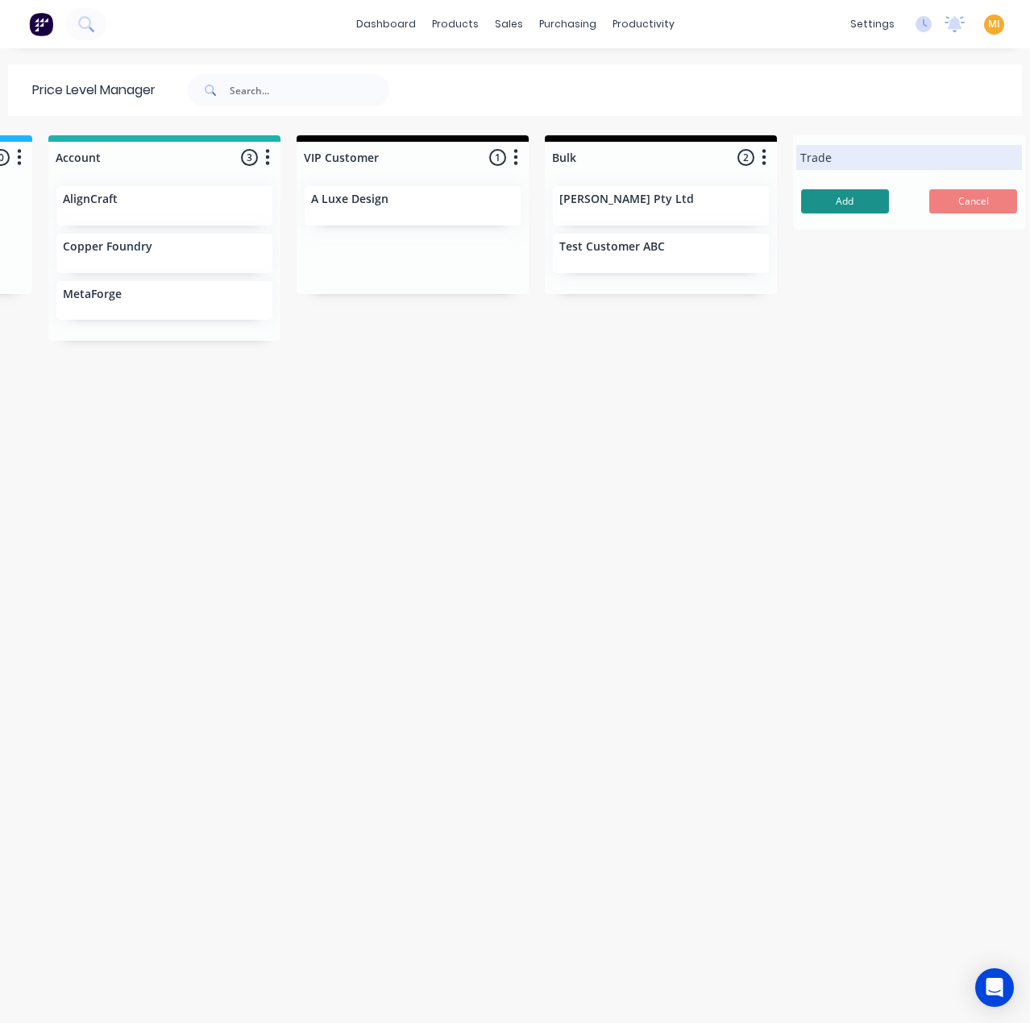
type input "Trade"
drag, startPoint x: 853, startPoint y: 196, endPoint x: 796, endPoint y: 184, distance: 57.7
click at [853, 197] on button "Add" at bounding box center [845, 201] width 88 height 24
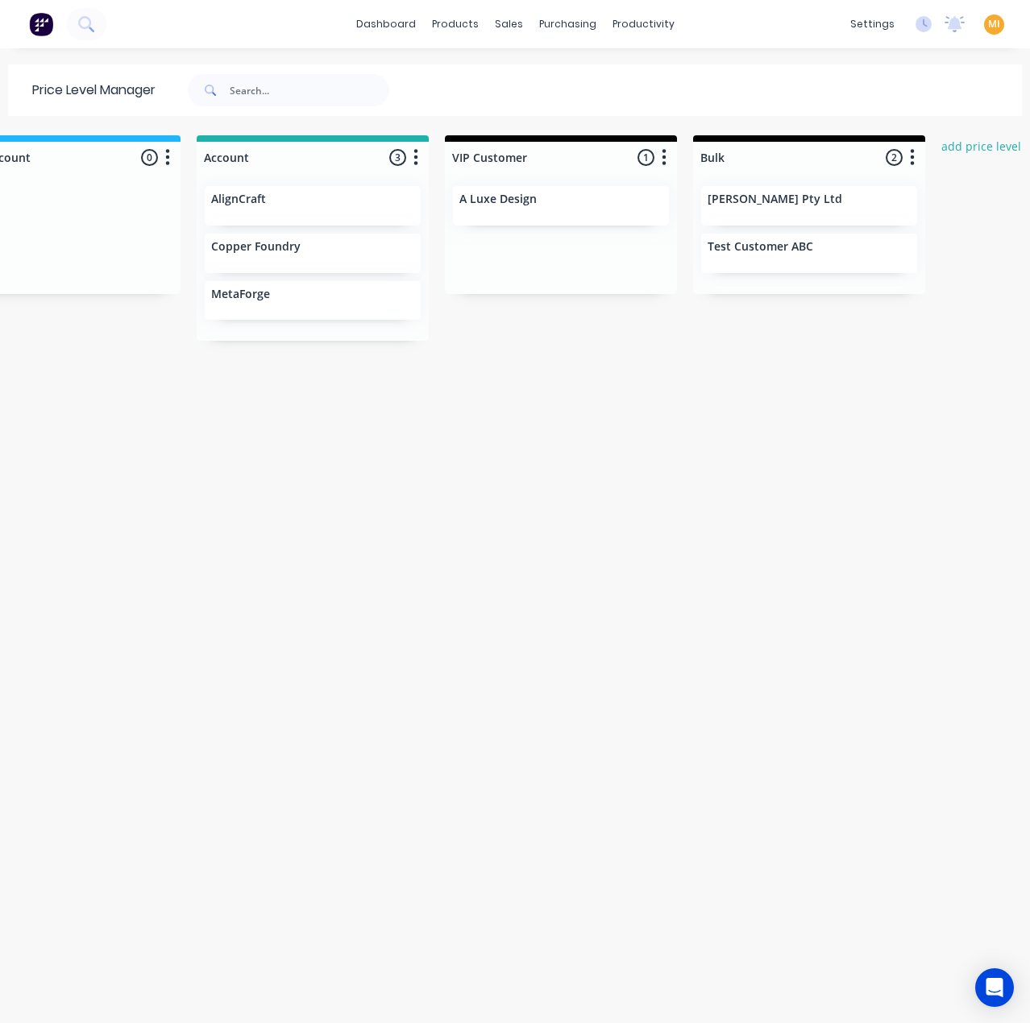
scroll to position [0, 812]
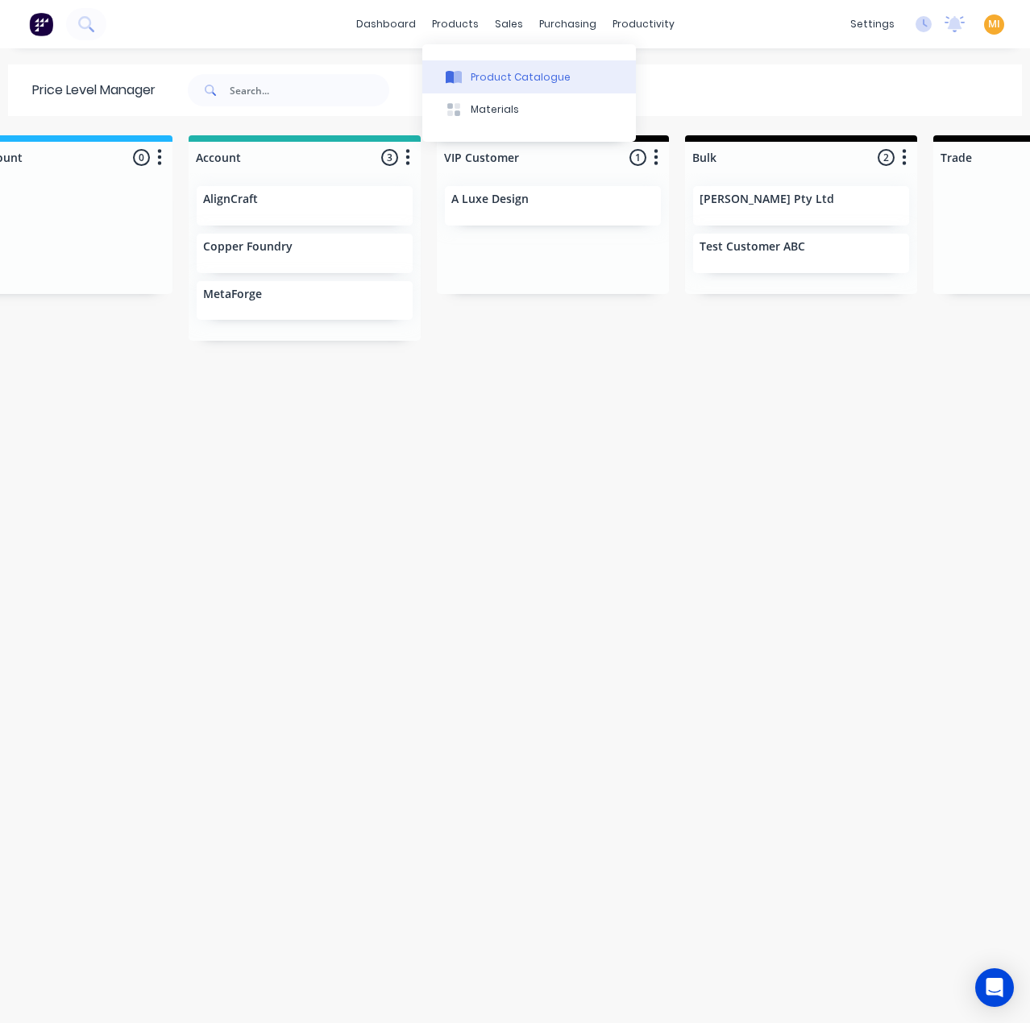
click at [477, 85] on button "Product Catalogue" at bounding box center [529, 76] width 214 height 32
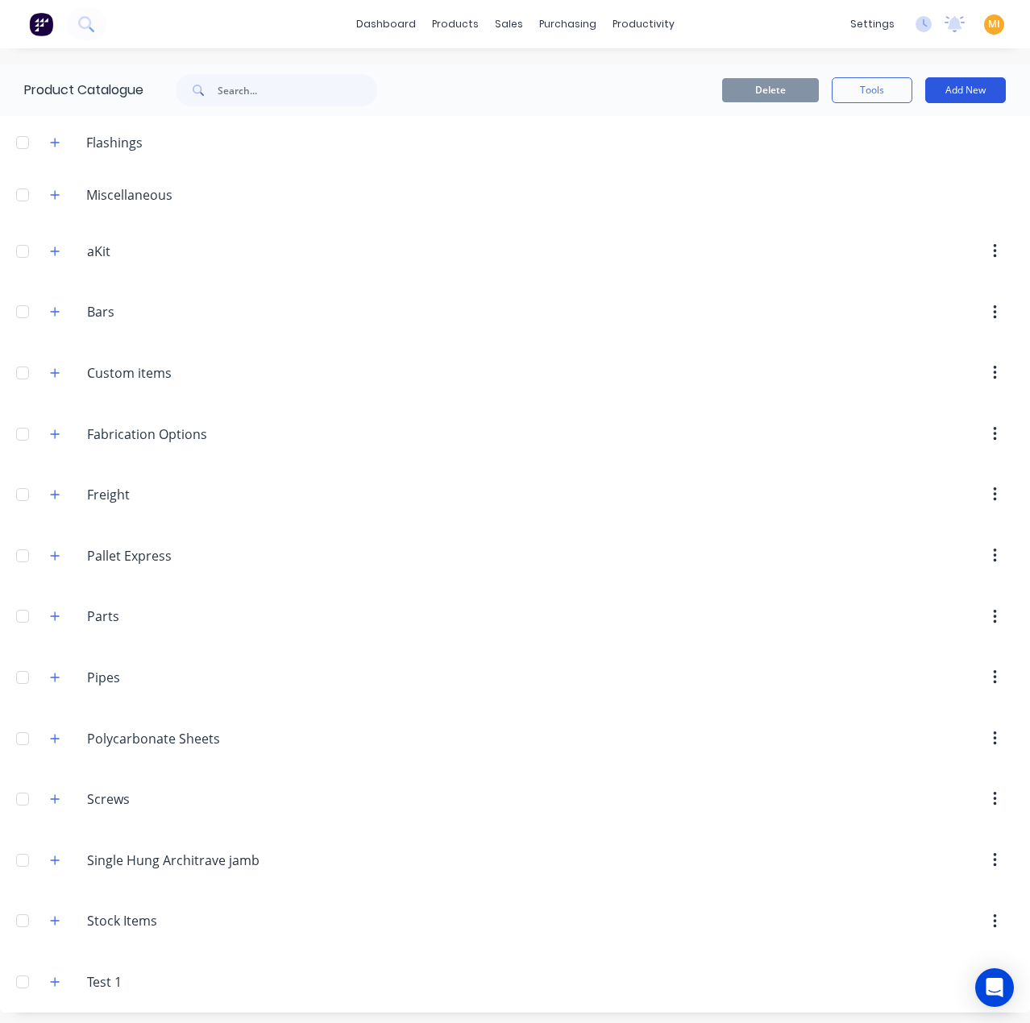
click at [959, 96] on button "Add New" at bounding box center [965, 90] width 81 height 26
click at [888, 205] on div "Product" at bounding box center [929, 196] width 124 height 23
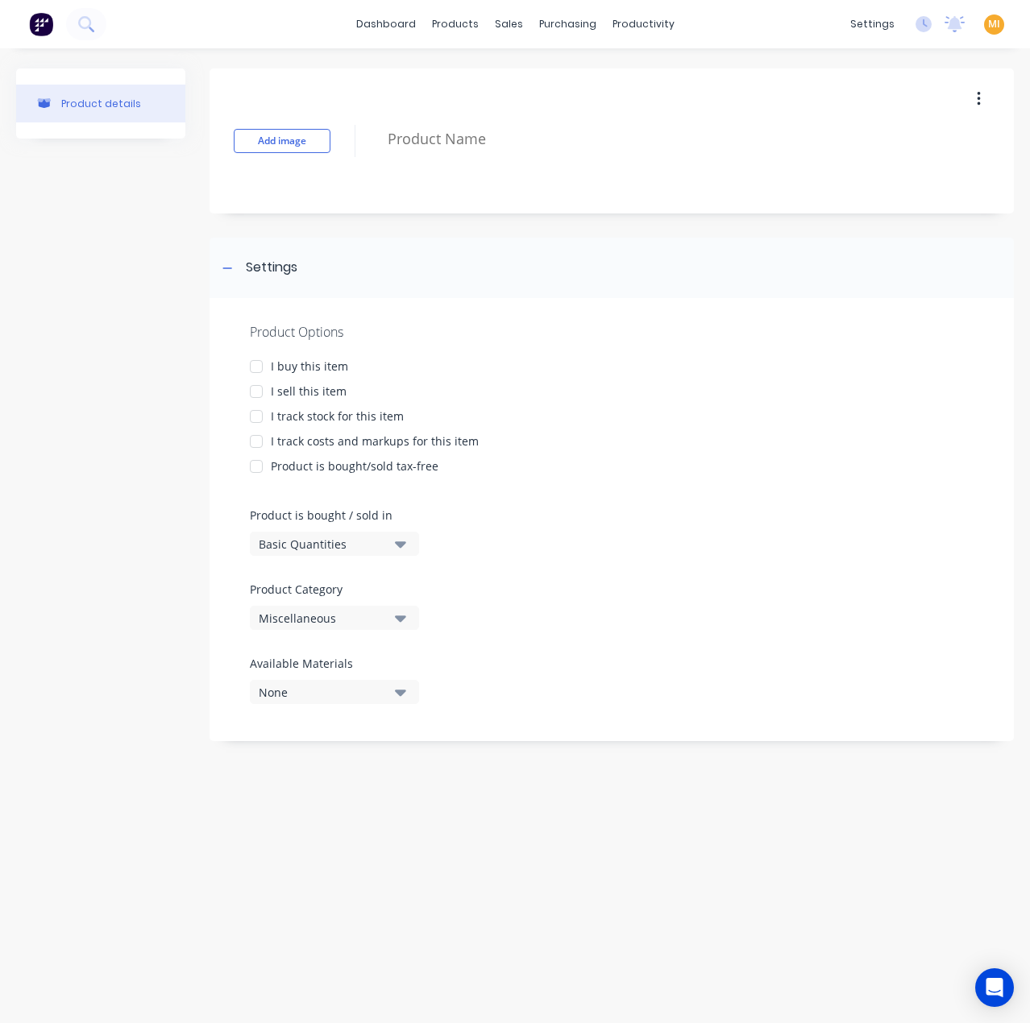
drag, startPoint x: 300, startPoint y: 370, endPoint x: 290, endPoint y: 396, distance: 28.3
click at [300, 370] on div "I buy this item" at bounding box center [309, 366] width 77 height 17
drag, startPoint x: 292, startPoint y: 394, endPoint x: 287, endPoint y: 425, distance: 31.8
click at [292, 395] on div "I sell this item" at bounding box center [309, 391] width 76 height 17
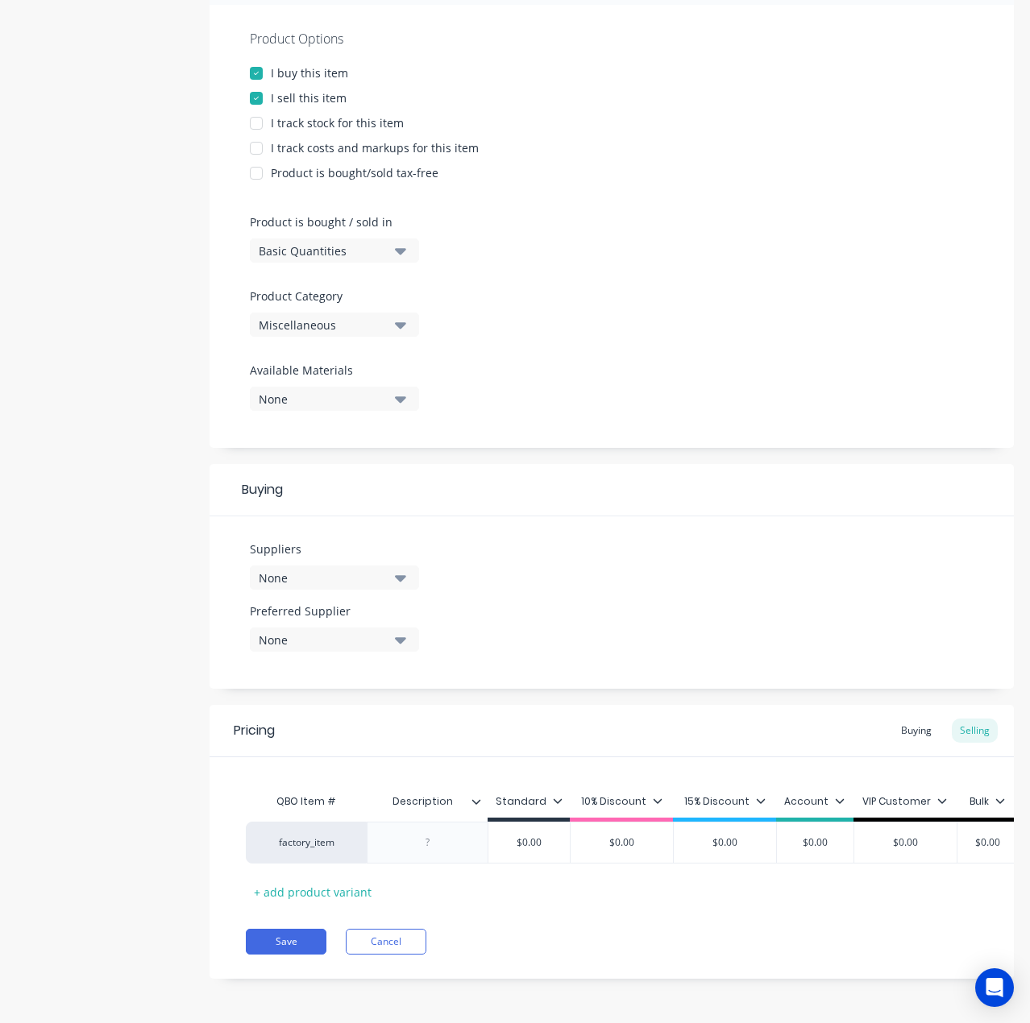
drag, startPoint x: 127, startPoint y: 691, endPoint x: 36, endPoint y: 668, distance: 93.8
click at [127, 690] on div "Product details" at bounding box center [100, 389] width 169 height 1228
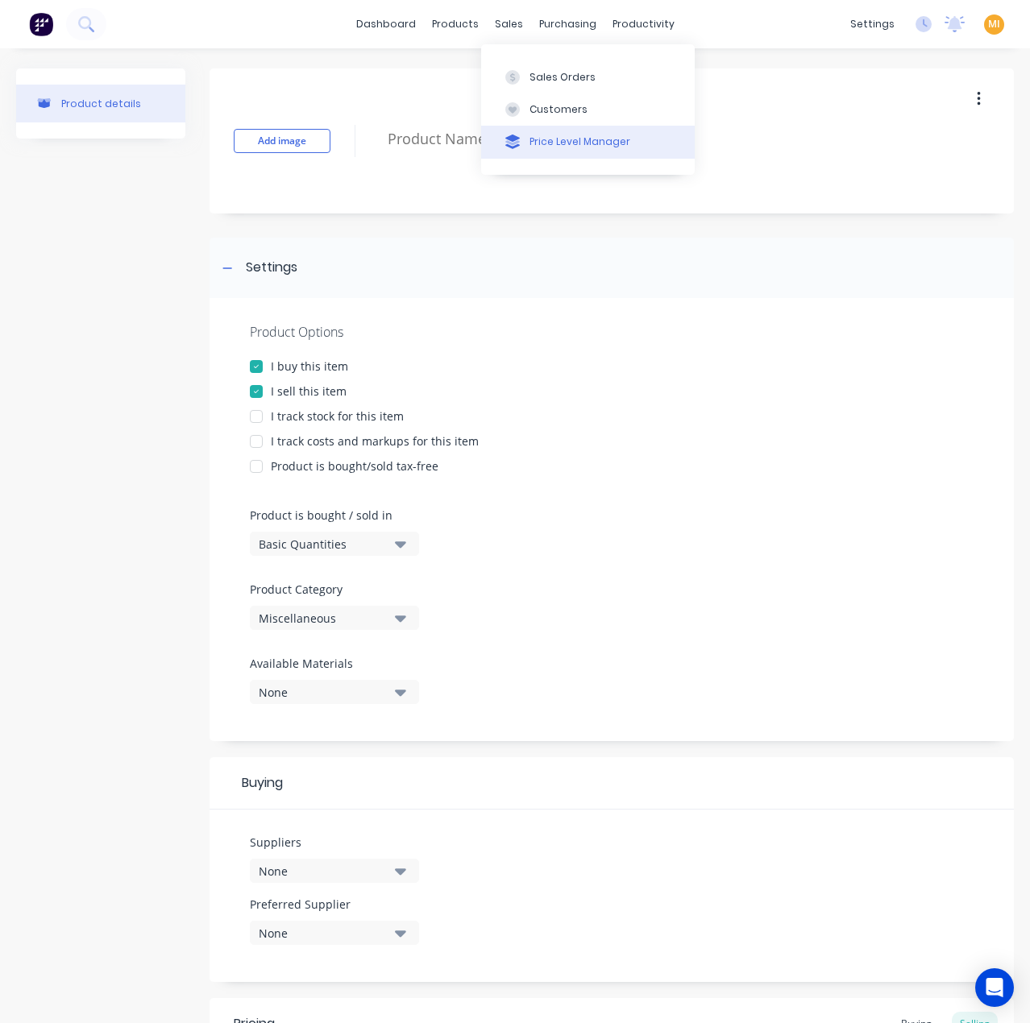
click at [543, 127] on button "Price Level Manager" at bounding box center [588, 142] width 214 height 32
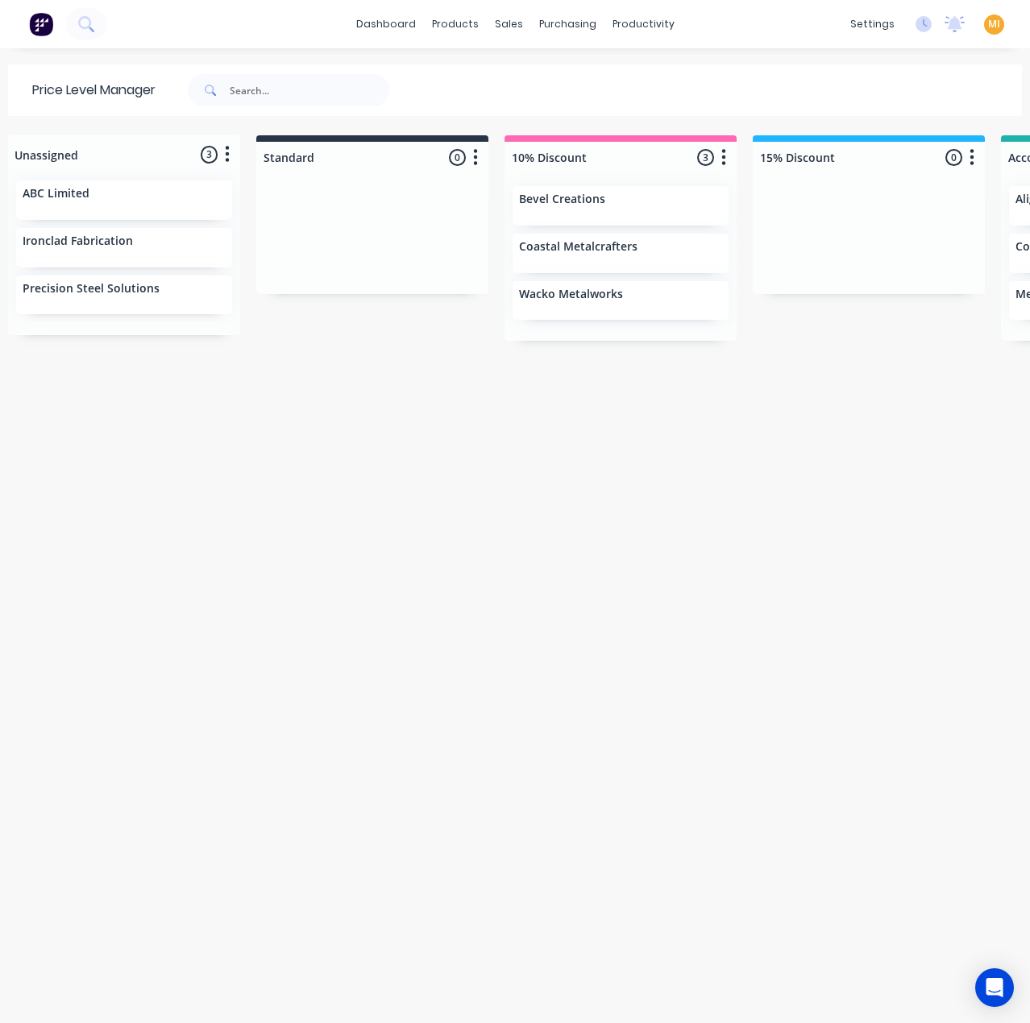
click at [564, 161] on div at bounding box center [620, 157] width 232 height 31
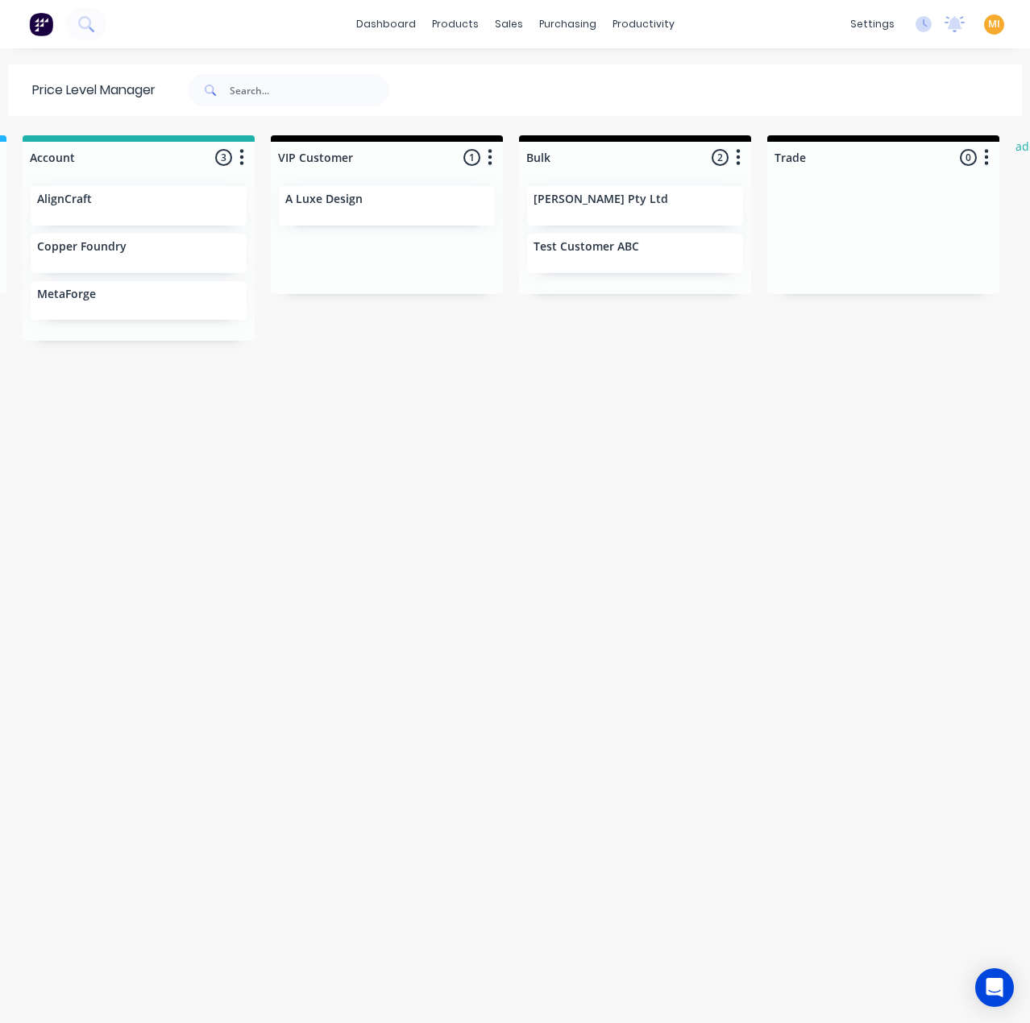
scroll to position [0, 1060]
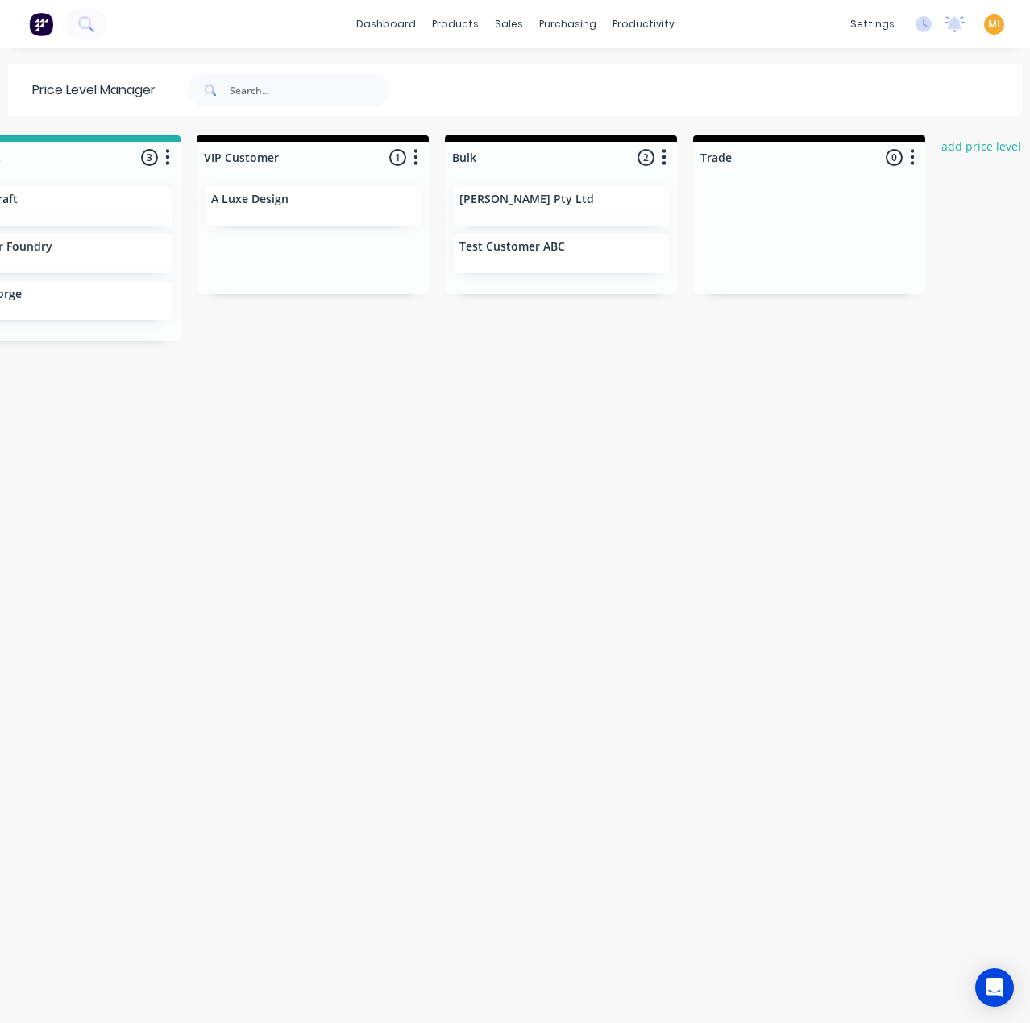
click at [901, 169] on div at bounding box center [809, 157] width 232 height 31
click at [910, 167] on icon "button" at bounding box center [912, 157] width 5 height 20
click at [323, 618] on div "Unassigned 3 Move all customers Standard 10% Discount 15% Discount Account VIP …" at bounding box center [515, 578] width 1030 height 886
click at [247, 156] on div at bounding box center [313, 157] width 232 height 31
click at [288, 429] on div "Unassigned 3 Move all customers Standard 10% Discount 15% Discount Account VIP …" at bounding box center [515, 578] width 1030 height 886
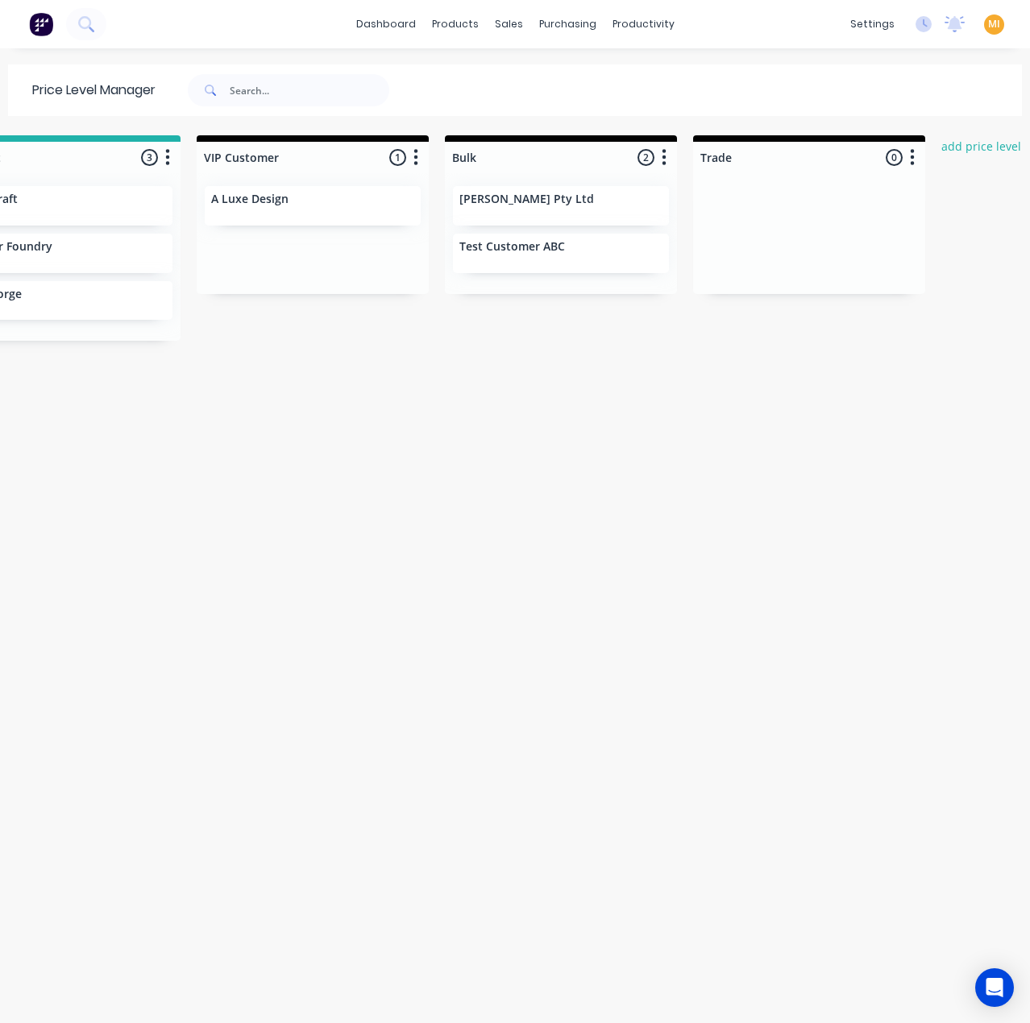
click at [520, 164] on div at bounding box center [561, 157] width 232 height 31
click at [516, 157] on div at bounding box center [561, 157] width 232 height 31
type input "Bulk edit test"
click at [485, 347] on div "Unassigned 3 Move all customers Standard 10% Discount 15% Discount Account VIP …" at bounding box center [515, 578] width 1030 height 886
drag, startPoint x: 288, startPoint y: 481, endPoint x: 227, endPoint y: 463, distance: 63.2
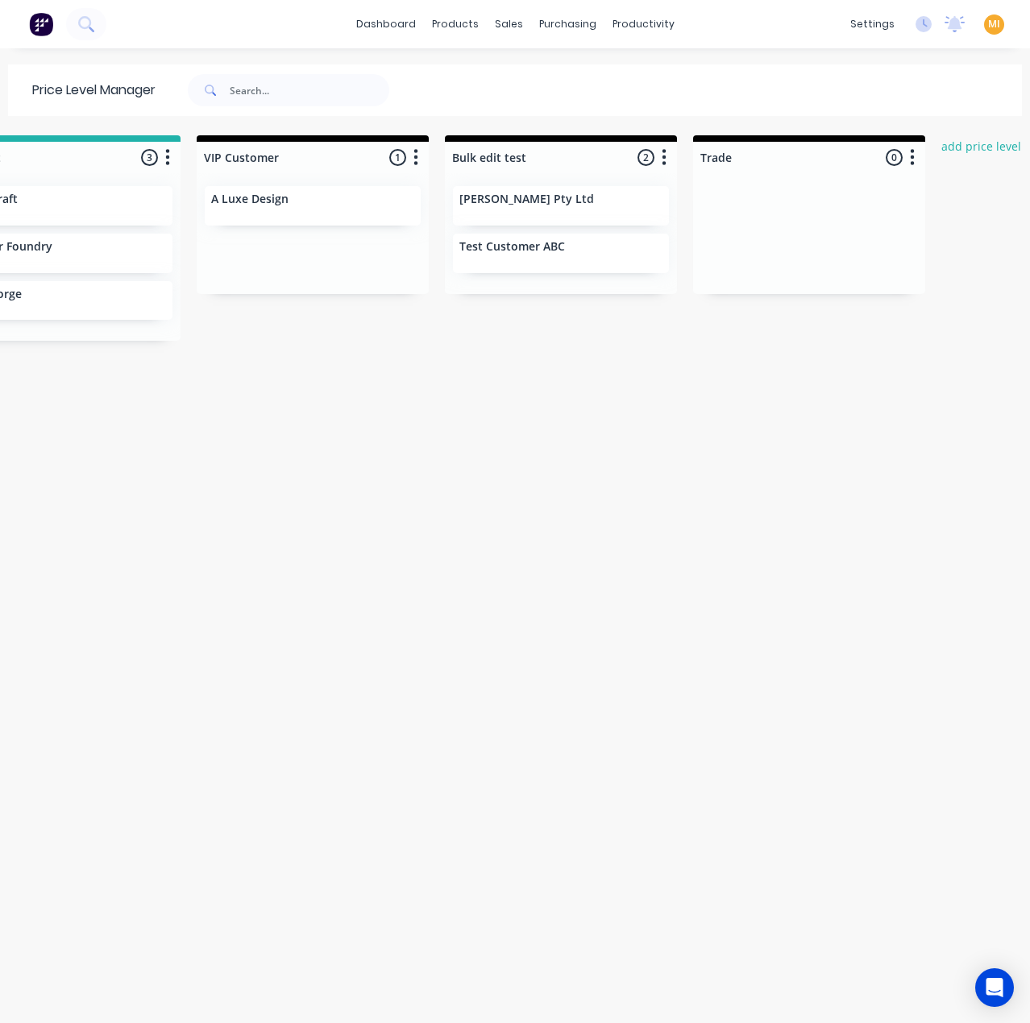
click at [287, 481] on div "Unassigned 3 Move all customers Standard 10% Discount 15% Discount Account VIP …" at bounding box center [515, 578] width 1030 height 886
click at [944, 143] on button "add price level" at bounding box center [981, 146] width 97 height 22
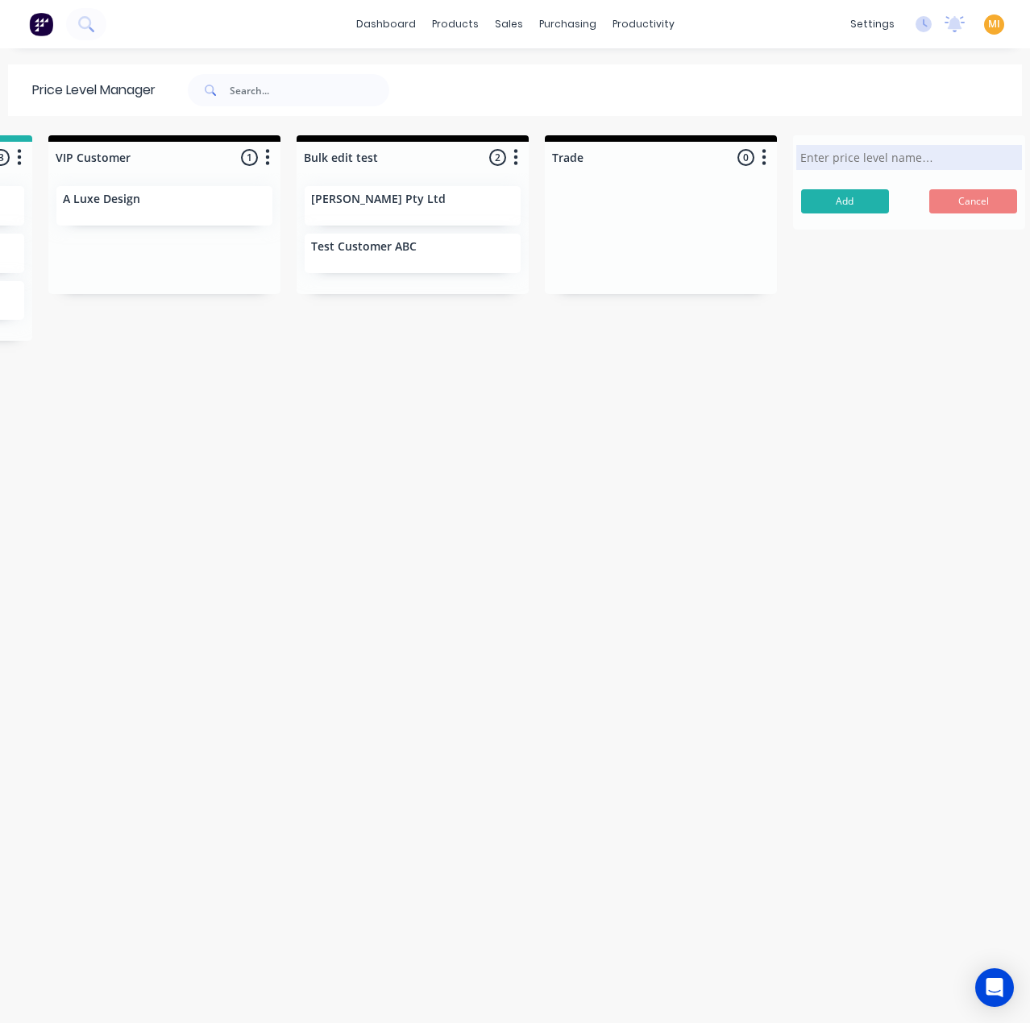
click at [604, 434] on div "Unassigned 3 Move all customers Standard 10% Discount 15% Discount Account VIP …" at bounding box center [515, 578] width 1030 height 886
drag, startPoint x: 984, startPoint y: 194, endPoint x: 587, endPoint y: 334, distance: 421.3
click at [985, 194] on button "Cancel" at bounding box center [973, 201] width 88 height 24
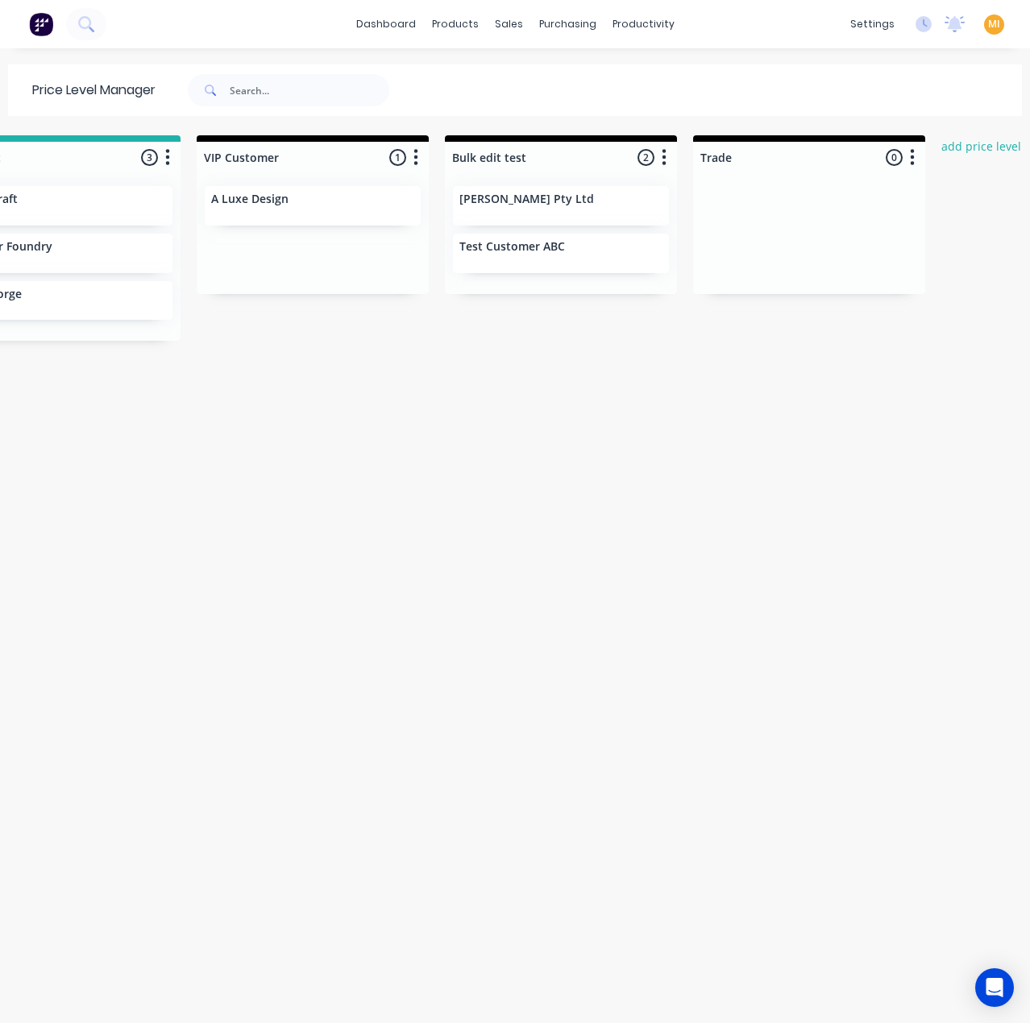
click at [658, 171] on div at bounding box center [561, 157] width 232 height 31
click at [411, 159] on button "button" at bounding box center [415, 157] width 19 height 19
click at [390, 155] on div at bounding box center [313, 157] width 232 height 31
click at [390, 155] on div "VIP Customer 1 Price level colour #000000 hex #000000 Save Cancel Move all cust…" at bounding box center [313, 154] width 232 height 38
click at [414, 164] on icon "button" at bounding box center [416, 157] width 4 height 16
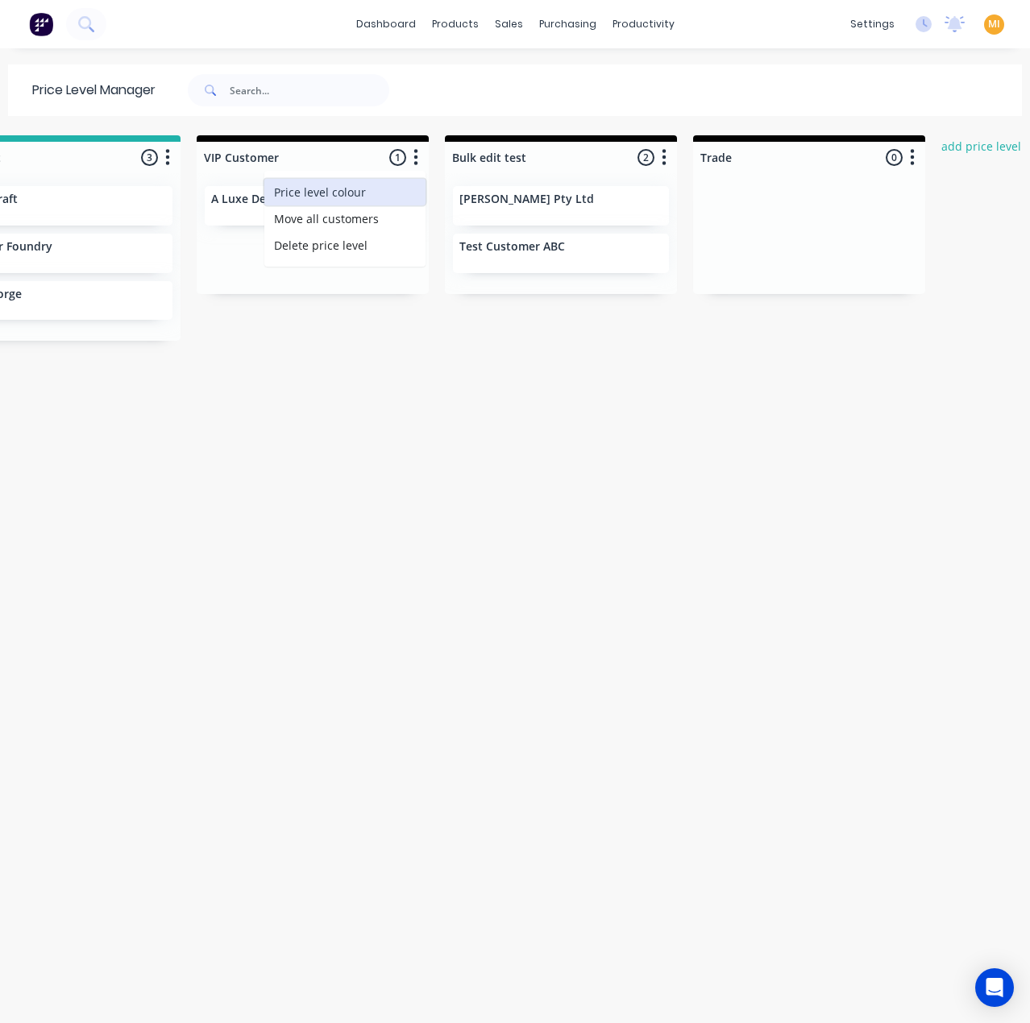
click at [334, 196] on span "Price level colour" at bounding box center [320, 192] width 92 height 17
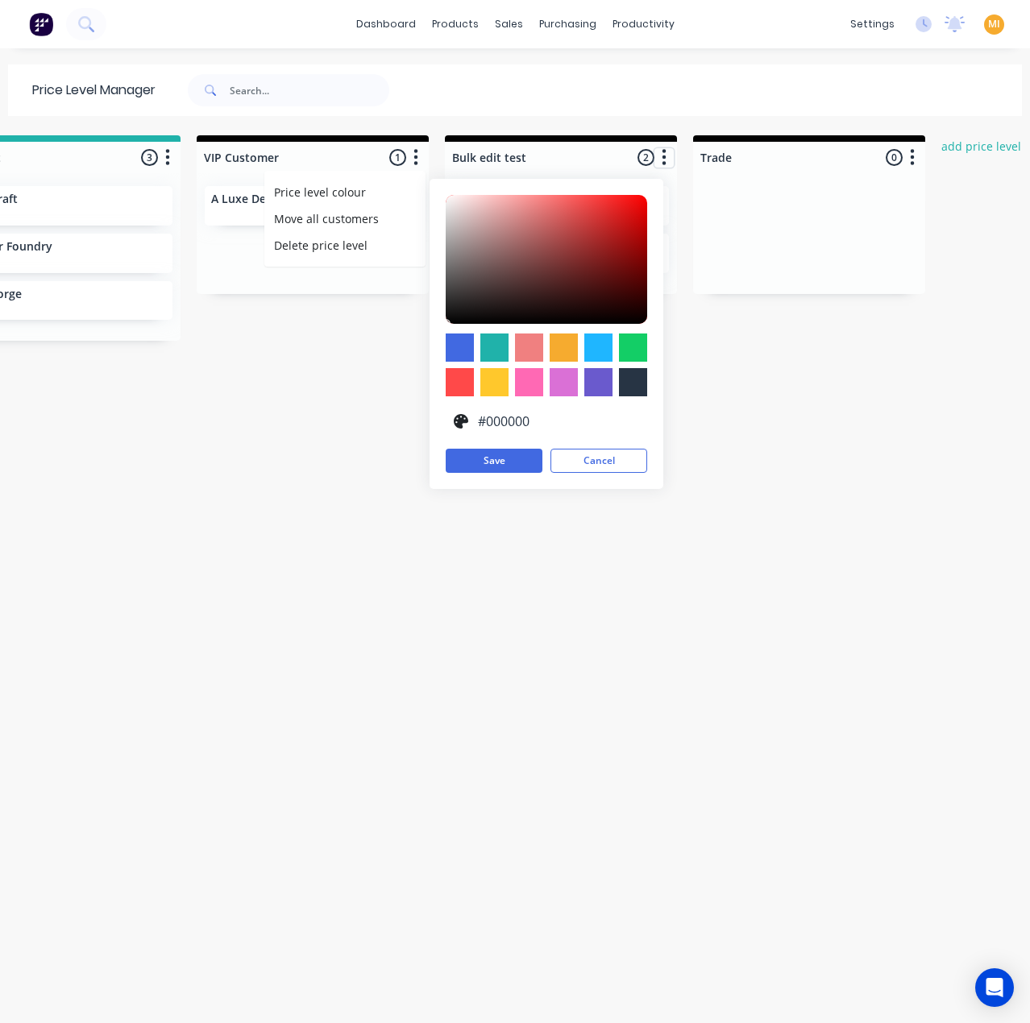
click at [662, 159] on icon "button" at bounding box center [664, 157] width 5 height 20
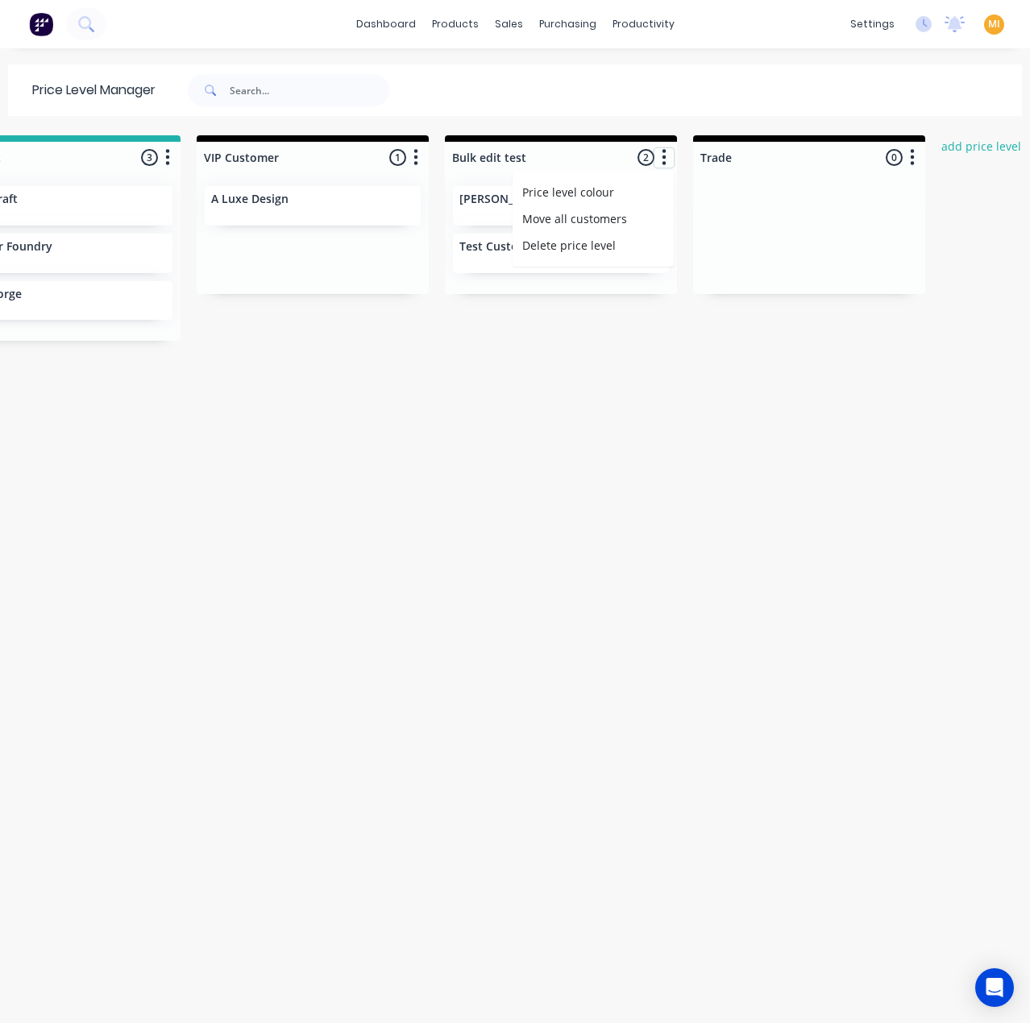
click at [662, 159] on icon "button" at bounding box center [664, 157] width 5 height 20
click at [561, 227] on button "Move all customers" at bounding box center [592, 218] width 161 height 27
click at [554, 241] on button "Delete price level" at bounding box center [592, 245] width 161 height 27
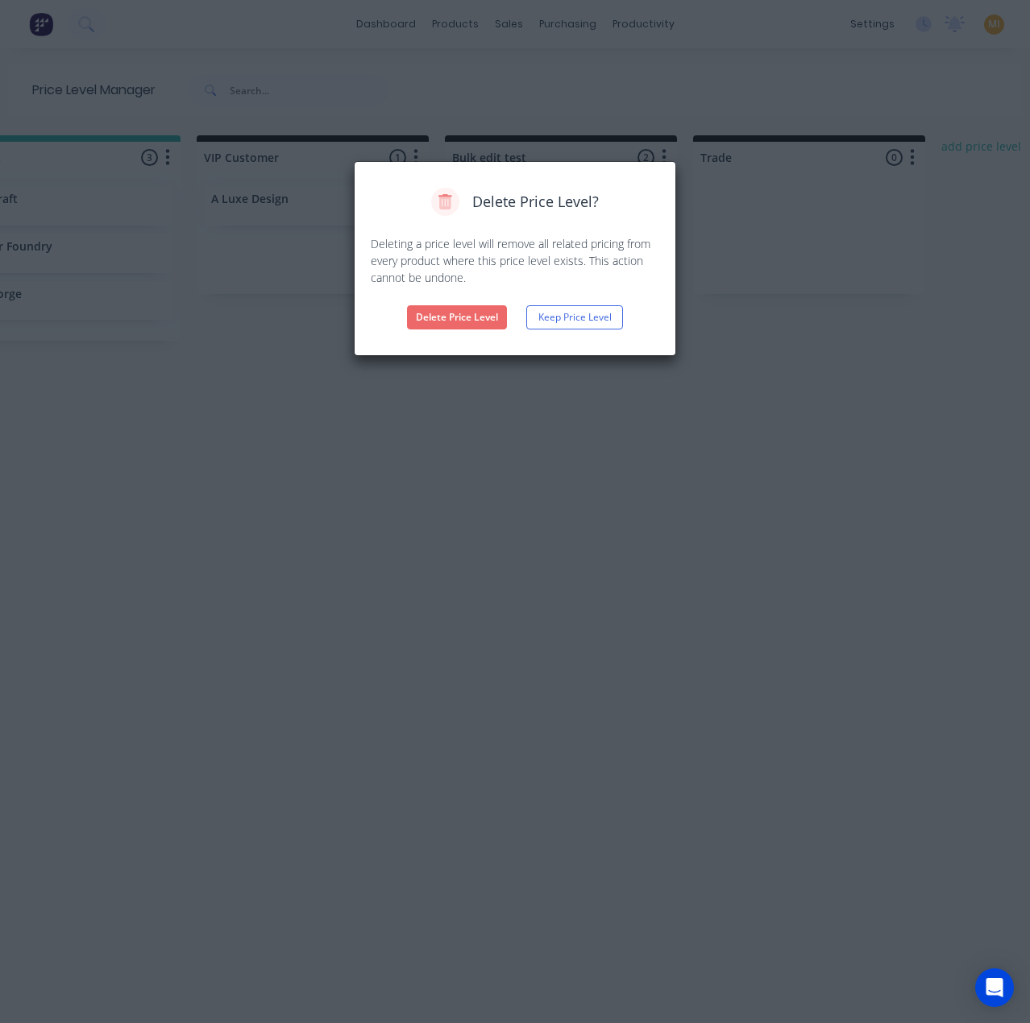
click at [479, 311] on button "Delete Price Level" at bounding box center [457, 317] width 100 height 24
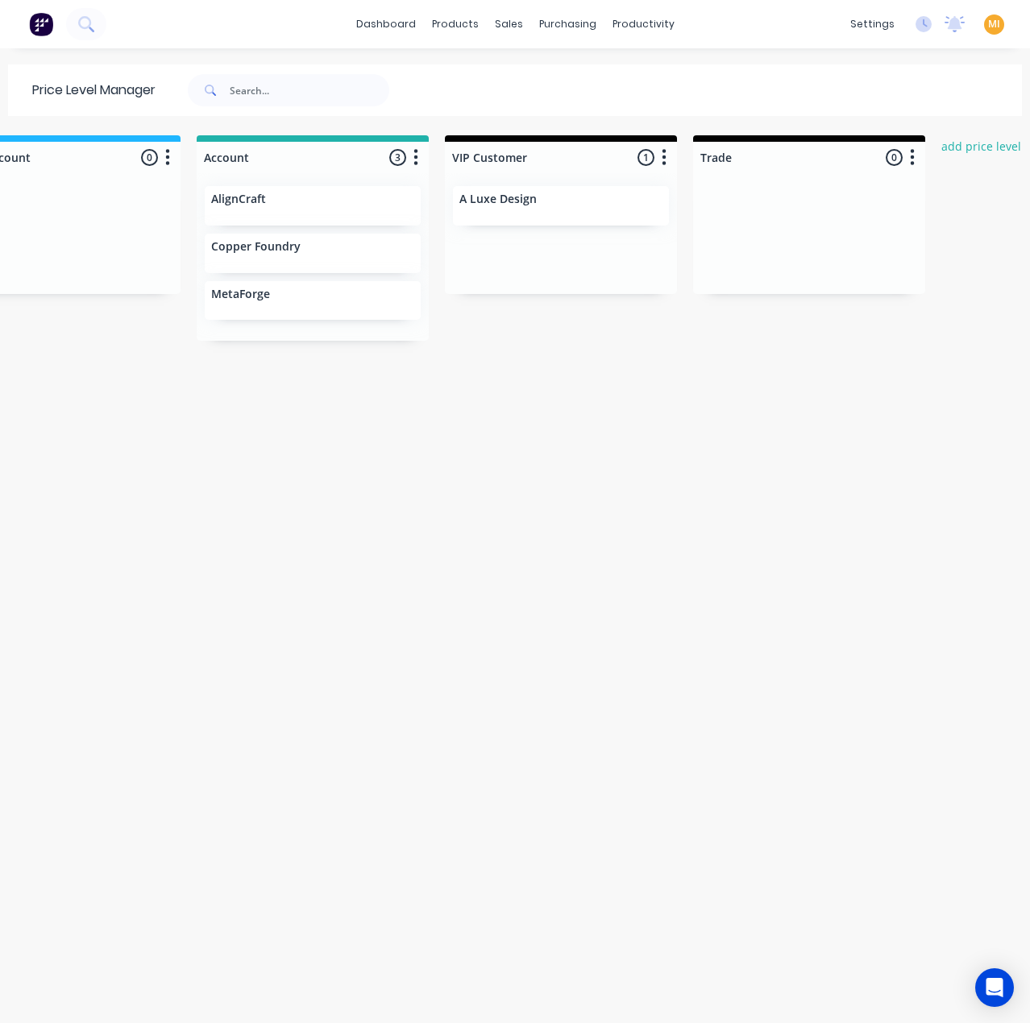
scroll to position [0, 812]
click at [172, 992] on button "Undo" at bounding box center [177, 989] width 48 height 24
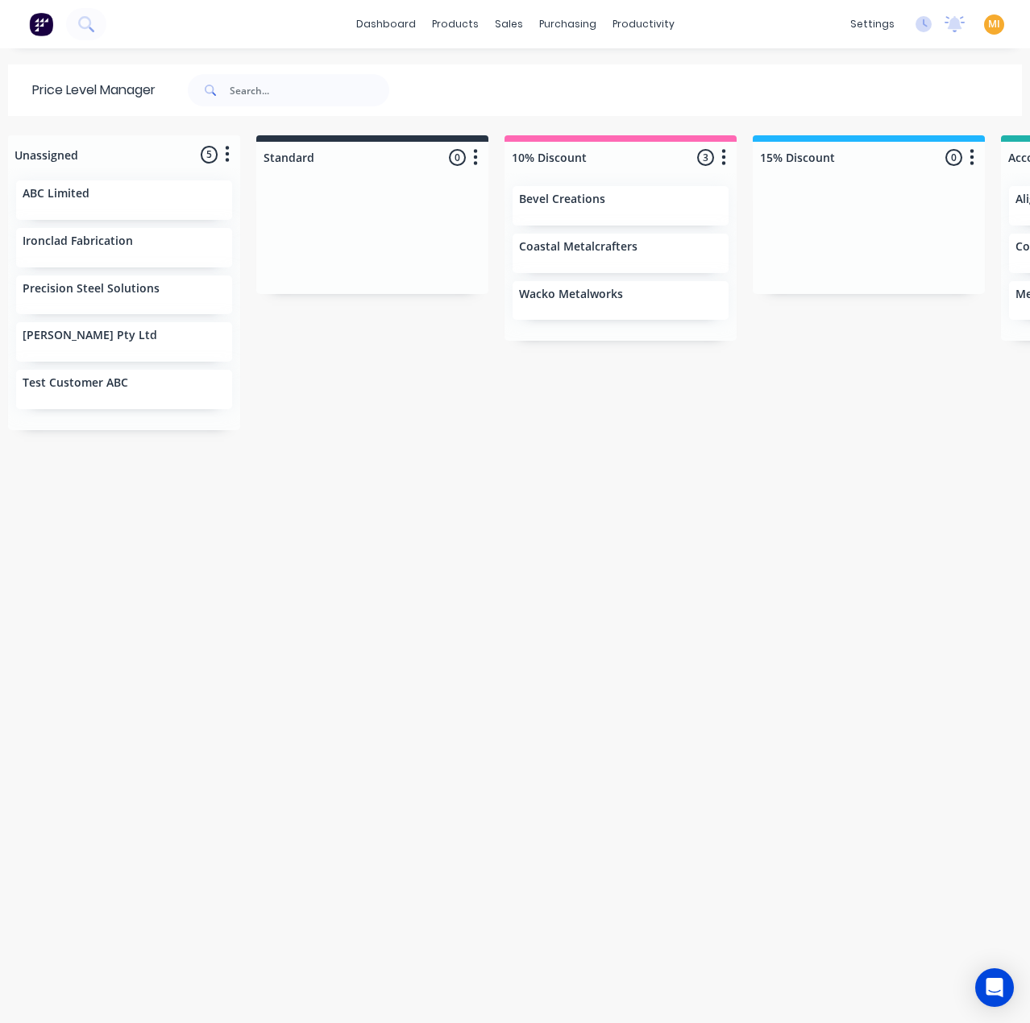
drag, startPoint x: 699, startPoint y: 506, endPoint x: 732, endPoint y: 210, distance: 298.4
click at [699, 499] on div "Unassigned 5 Move all customers Standard 10% Discount 15% Discount Account VIP …" at bounding box center [515, 578] width 1030 height 886
drag, startPoint x: 722, startPoint y: 164, endPoint x: 700, endPoint y: 268, distance: 107.0
click at [722, 165] on icon "button" at bounding box center [723, 157] width 5 height 20
click at [653, 239] on button "Delete price level" at bounding box center [652, 245] width 161 height 27
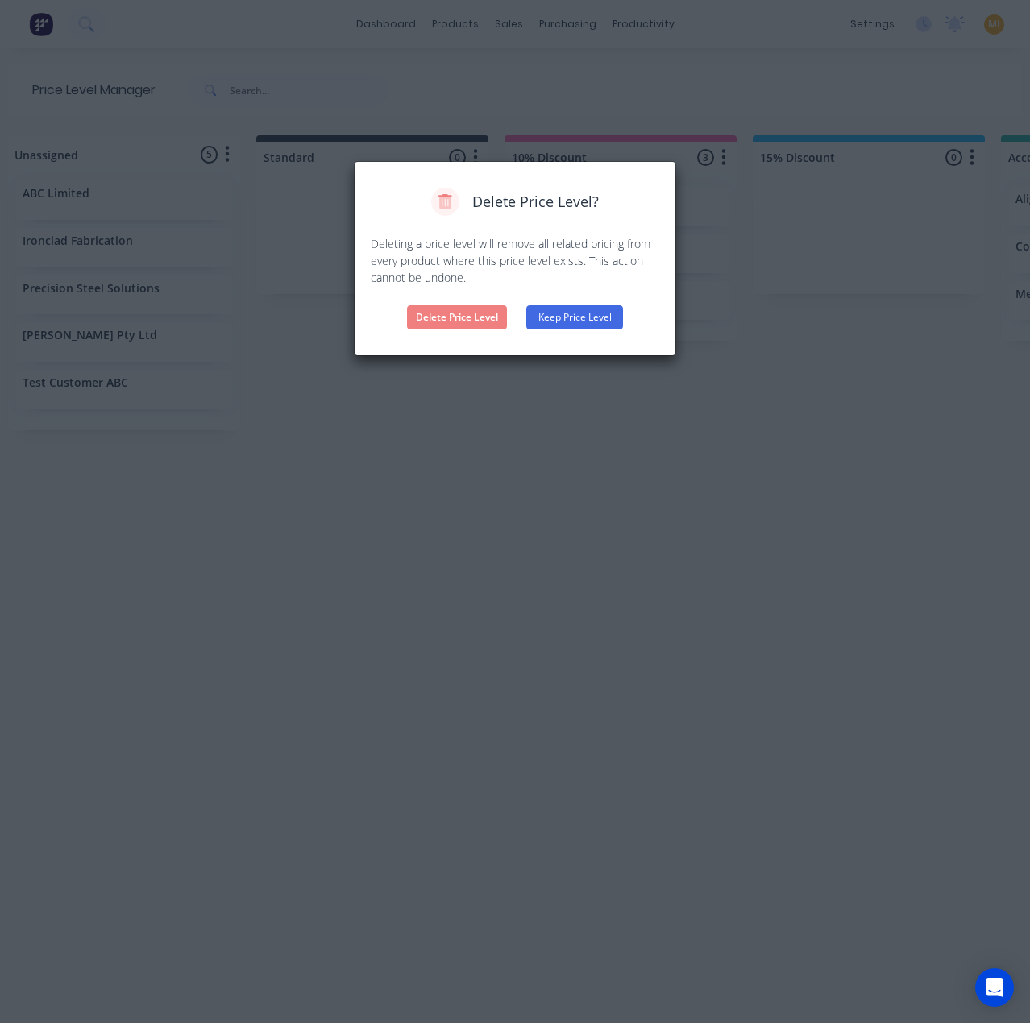
click at [564, 324] on button "Keep Price Level" at bounding box center [574, 317] width 97 height 24
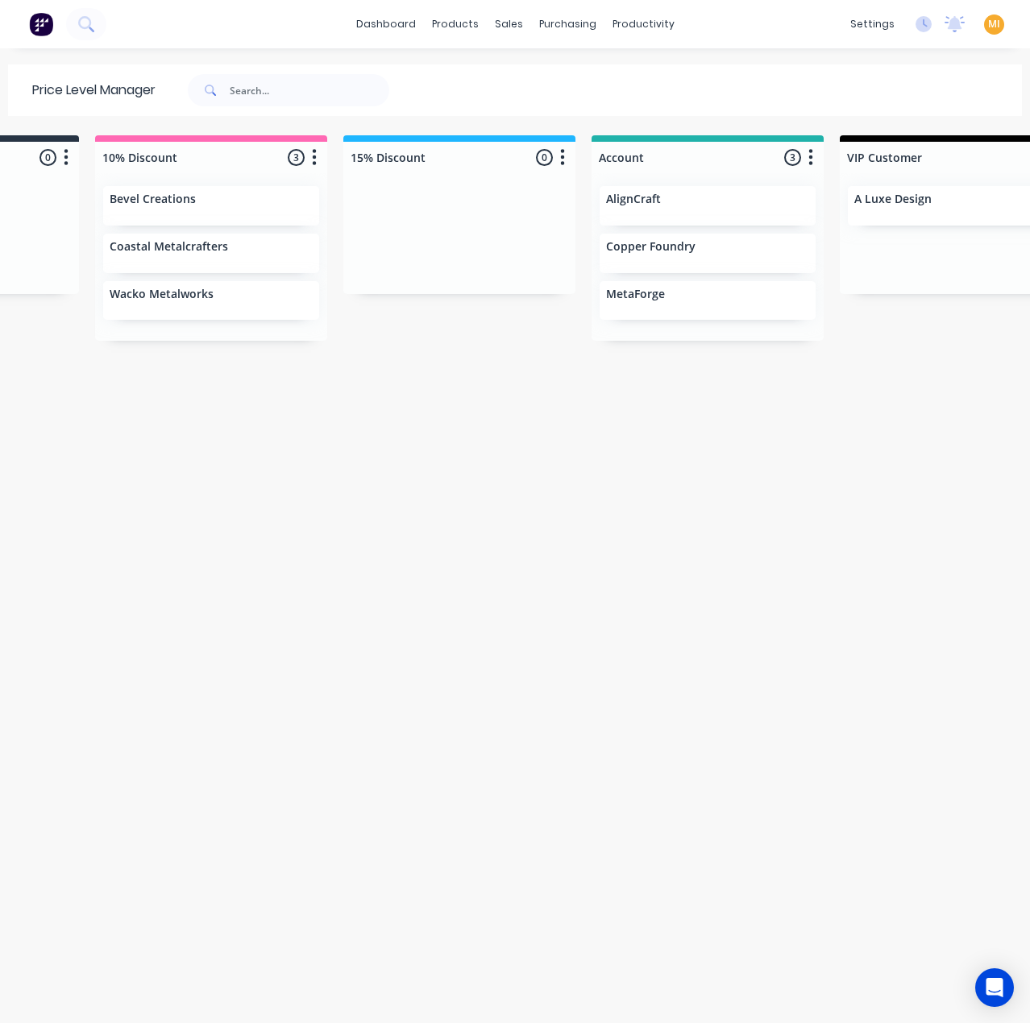
scroll to position [0, 413]
click at [558, 163] on icon "button" at bounding box center [560, 157] width 4 height 16
click at [505, 245] on button "Delete price level" at bounding box center [488, 245] width 161 height 27
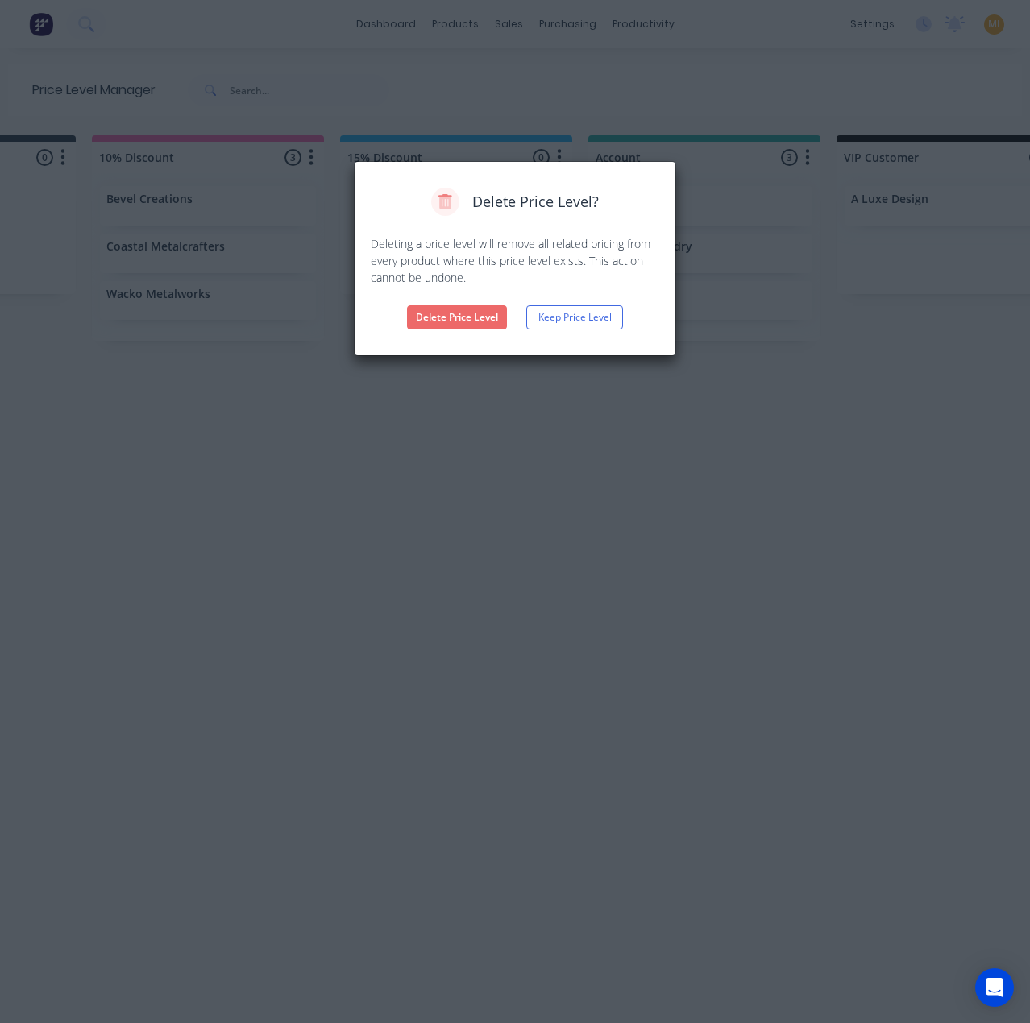
click at [437, 317] on button "Delete Price Level" at bounding box center [457, 317] width 100 height 24
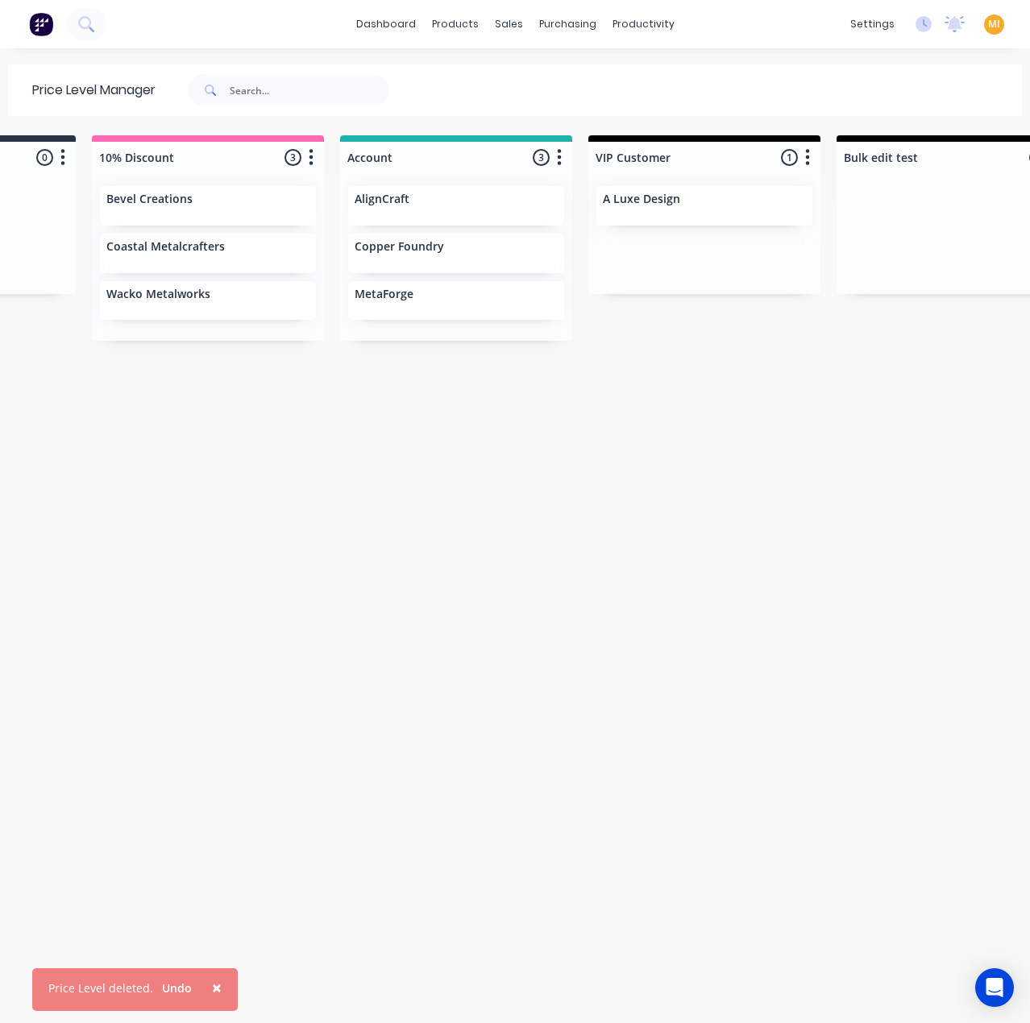
scroll to position [0, 812]
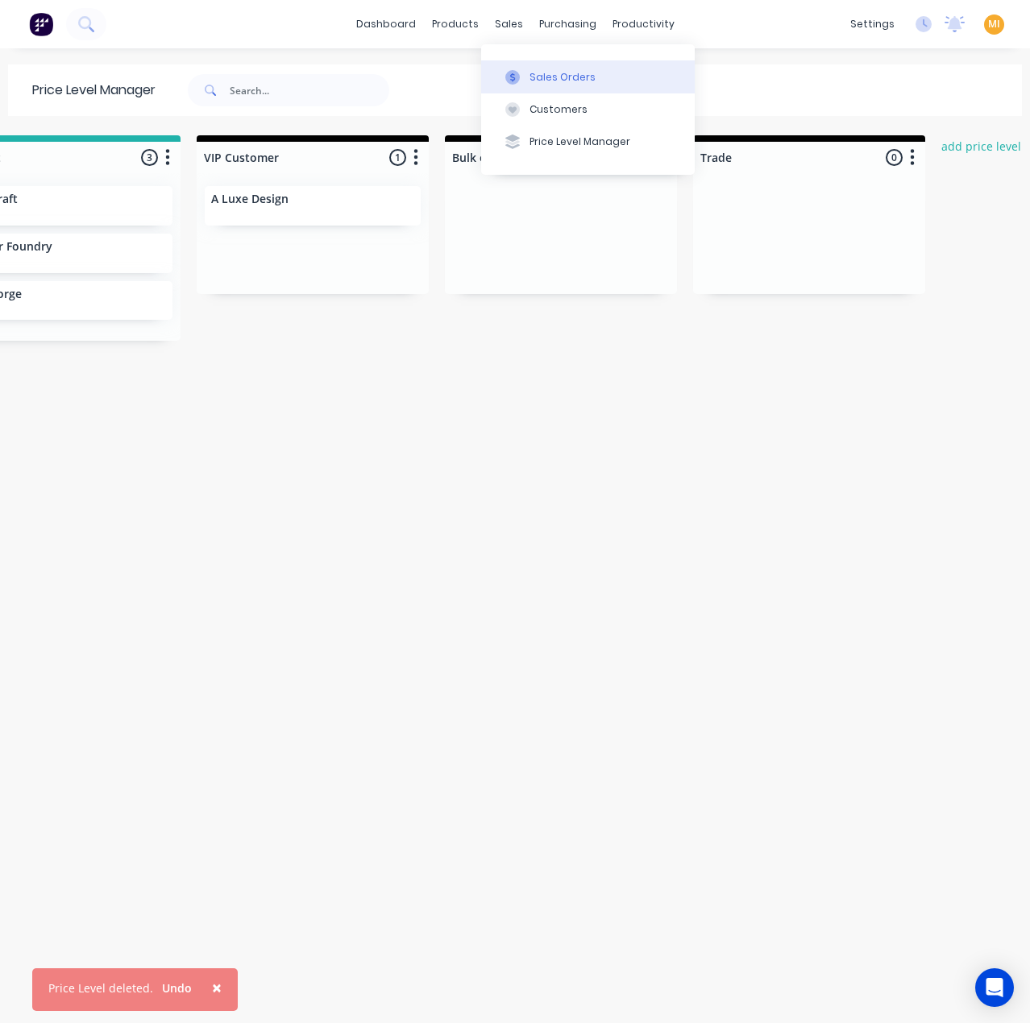
click at [562, 79] on div "Sales Orders" at bounding box center [562, 77] width 66 height 15
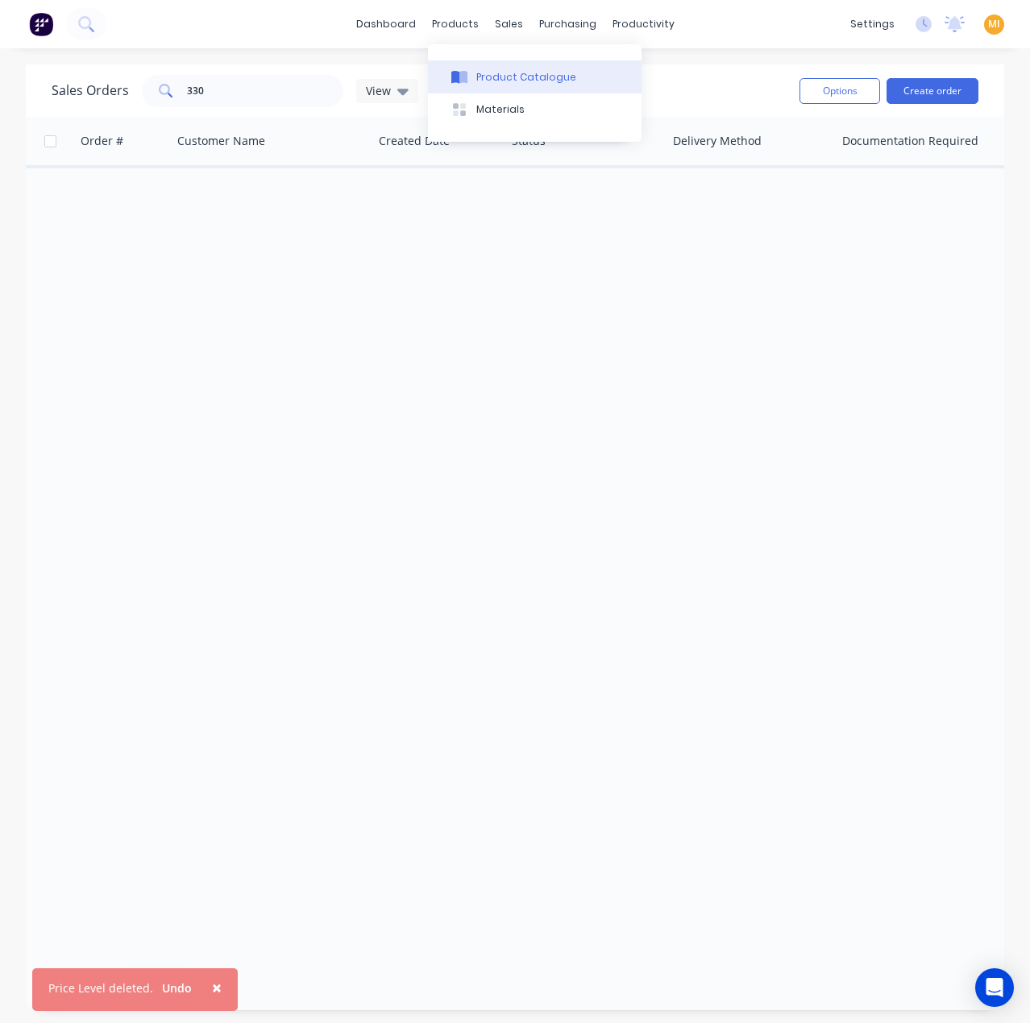
click at [496, 73] on div "Product Catalogue" at bounding box center [526, 77] width 100 height 15
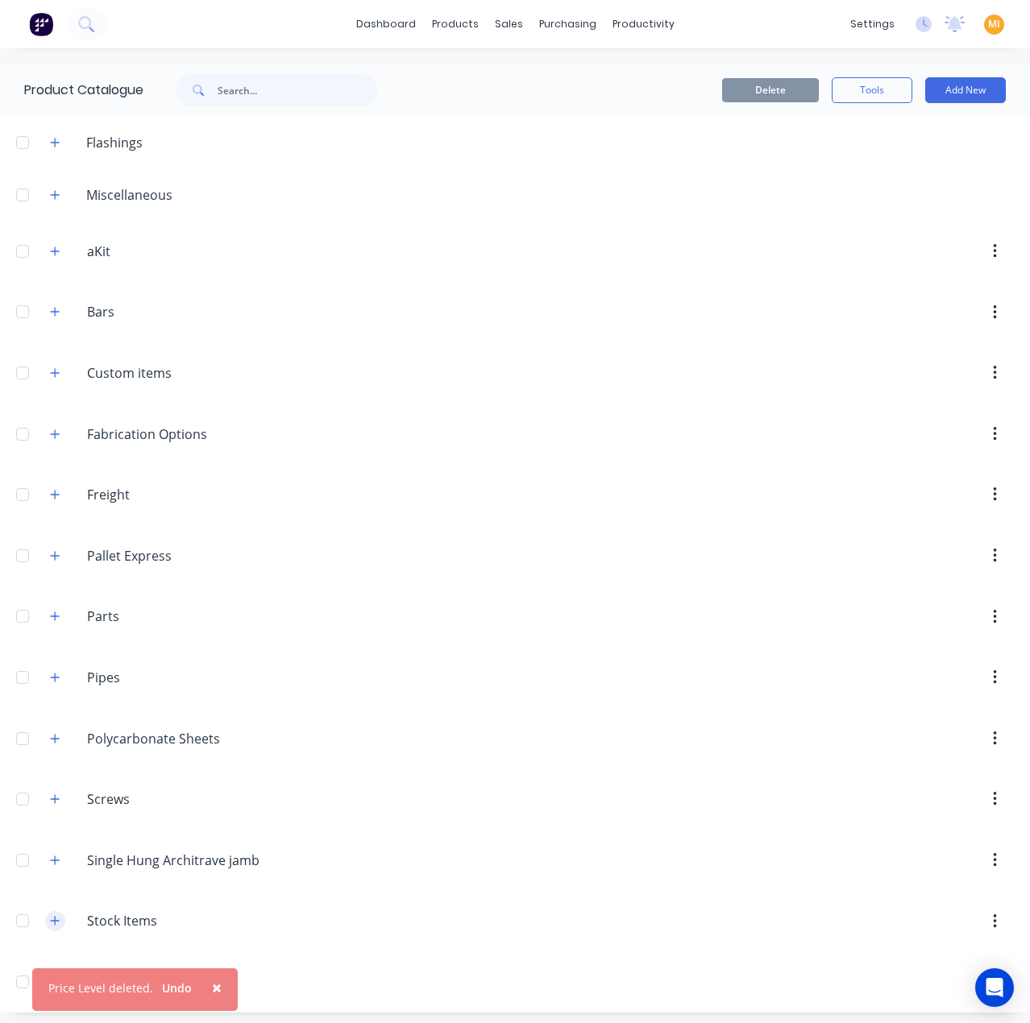
click at [60, 916] on button "button" at bounding box center [55, 921] width 20 height 20
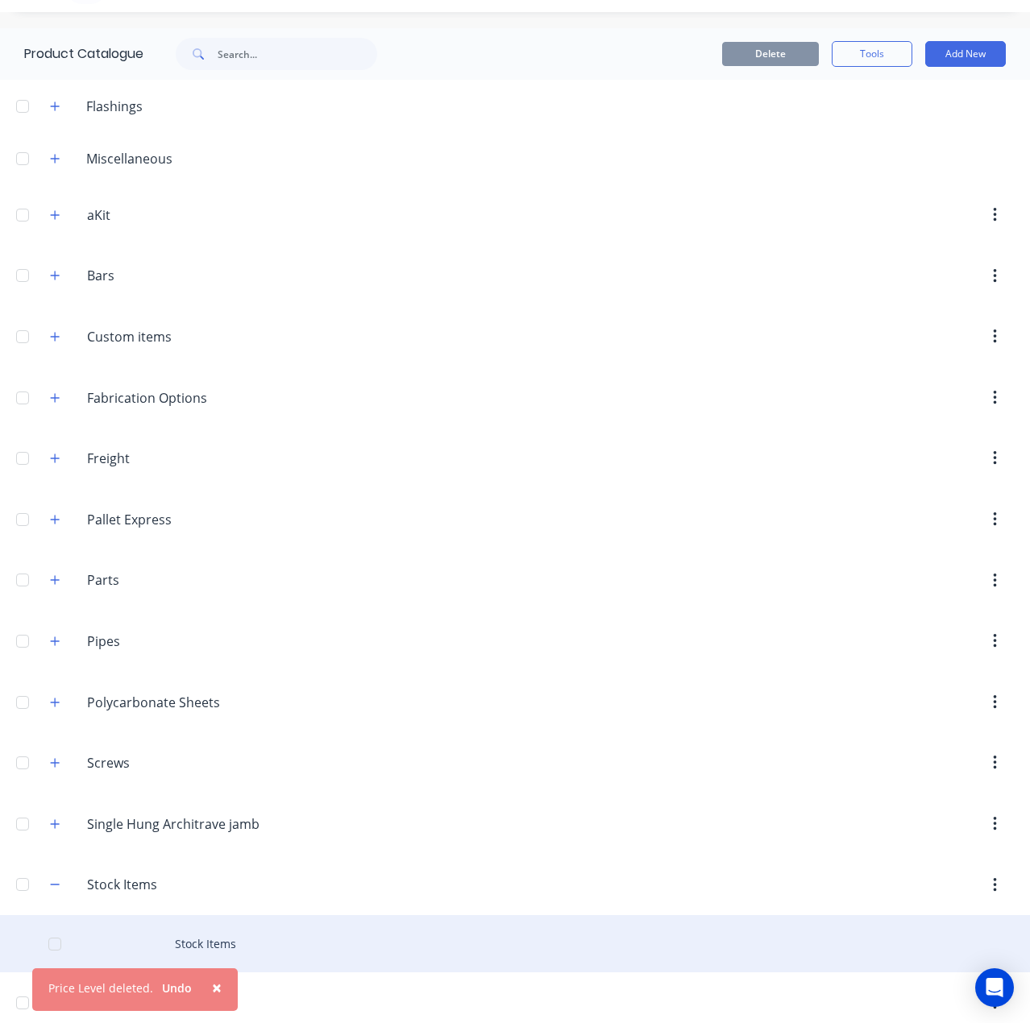
scroll to position [56, 0]
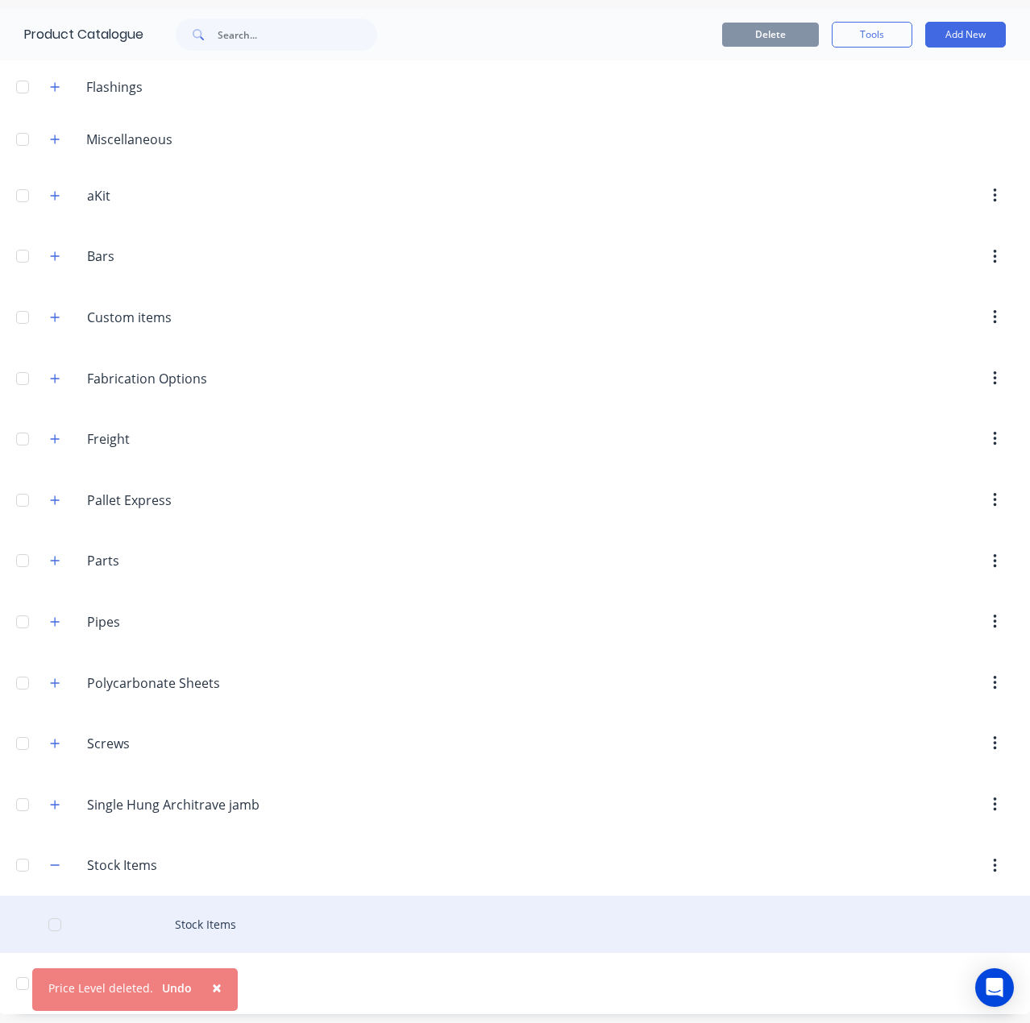
click at [248, 915] on div "Stock Items" at bounding box center [515, 924] width 1030 height 57
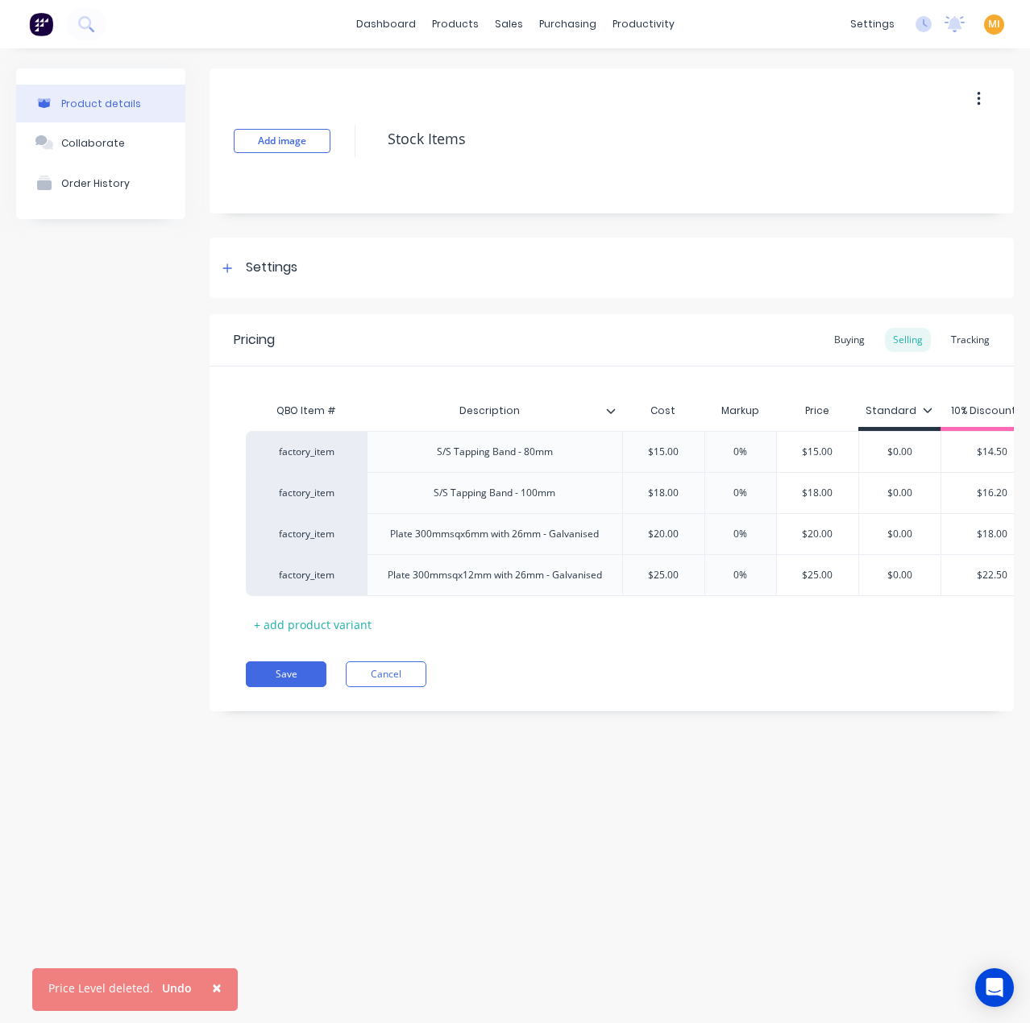
scroll to position [0, 29]
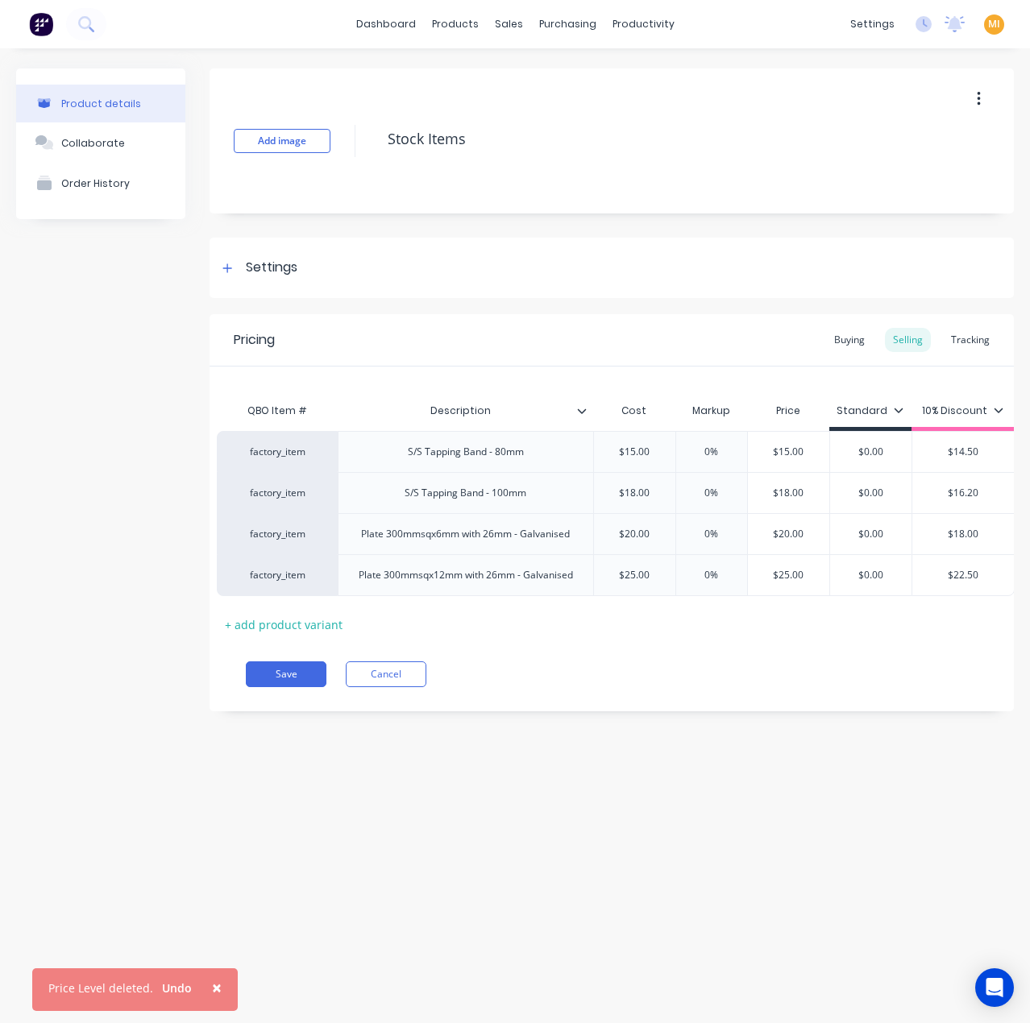
click at [986, 408] on div "10% Discount" at bounding box center [962, 411] width 81 height 15
click at [898, 647] on div at bounding box center [888, 650] width 32 height 32
click at [714, 701] on div "Pricing Buying Selling Tracking QBO Item # Description Cost Markup Price Standa…" at bounding box center [612, 512] width 804 height 397
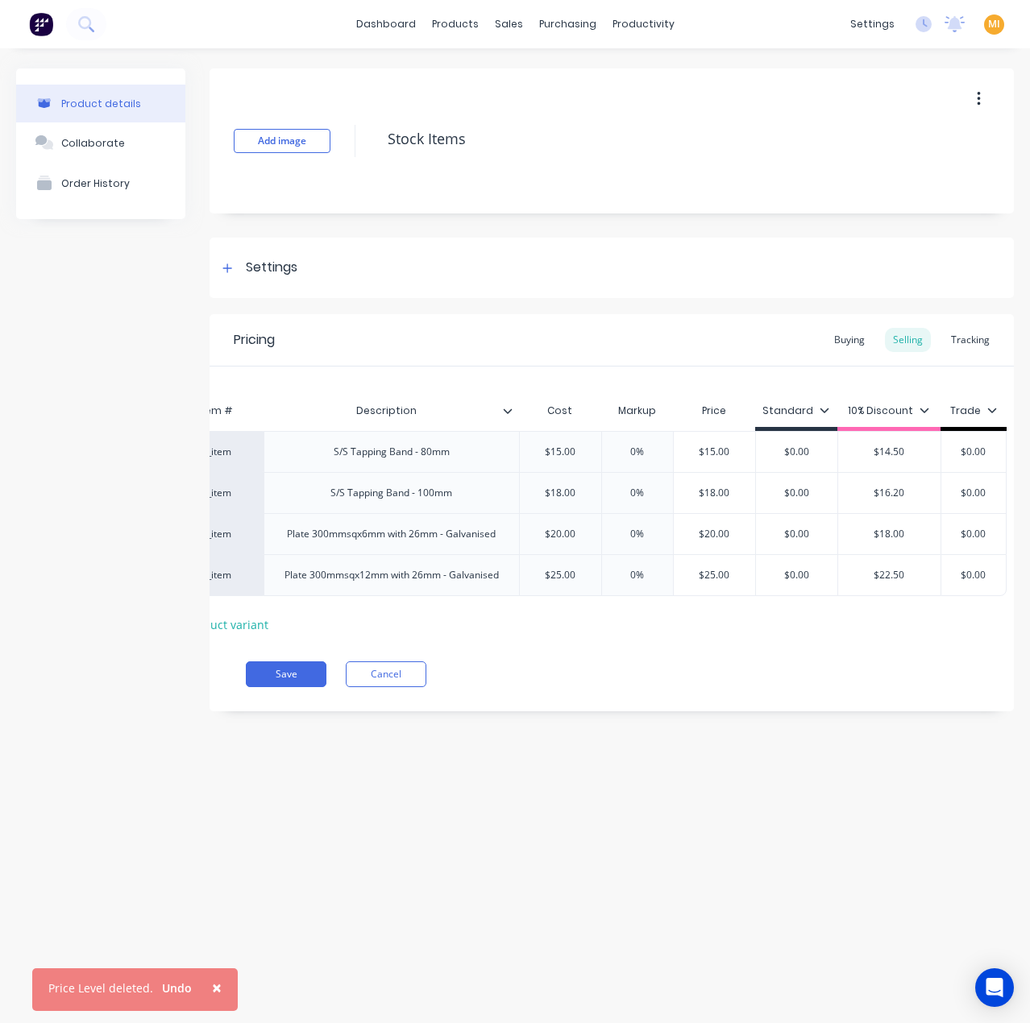
drag, startPoint x: 989, startPoint y: 451, endPoint x: 894, endPoint y: 451, distance: 95.1
click at [894, 451] on div "factory_item S/S Tapping Band - 80mm $15.00 0% $15.00 $0.00 $14.50 $0.00 $0.00" at bounding box center [575, 451] width 864 height 41
type input "5"
drag, startPoint x: 989, startPoint y: 489, endPoint x: 901, endPoint y: 496, distance: 88.1
click at [901, 496] on div "factory_item S/S Tapping Band - 100mm $18.00 0% $18.00 $0.00 $16.20 $0.00 $0.00" at bounding box center [575, 492] width 864 height 41
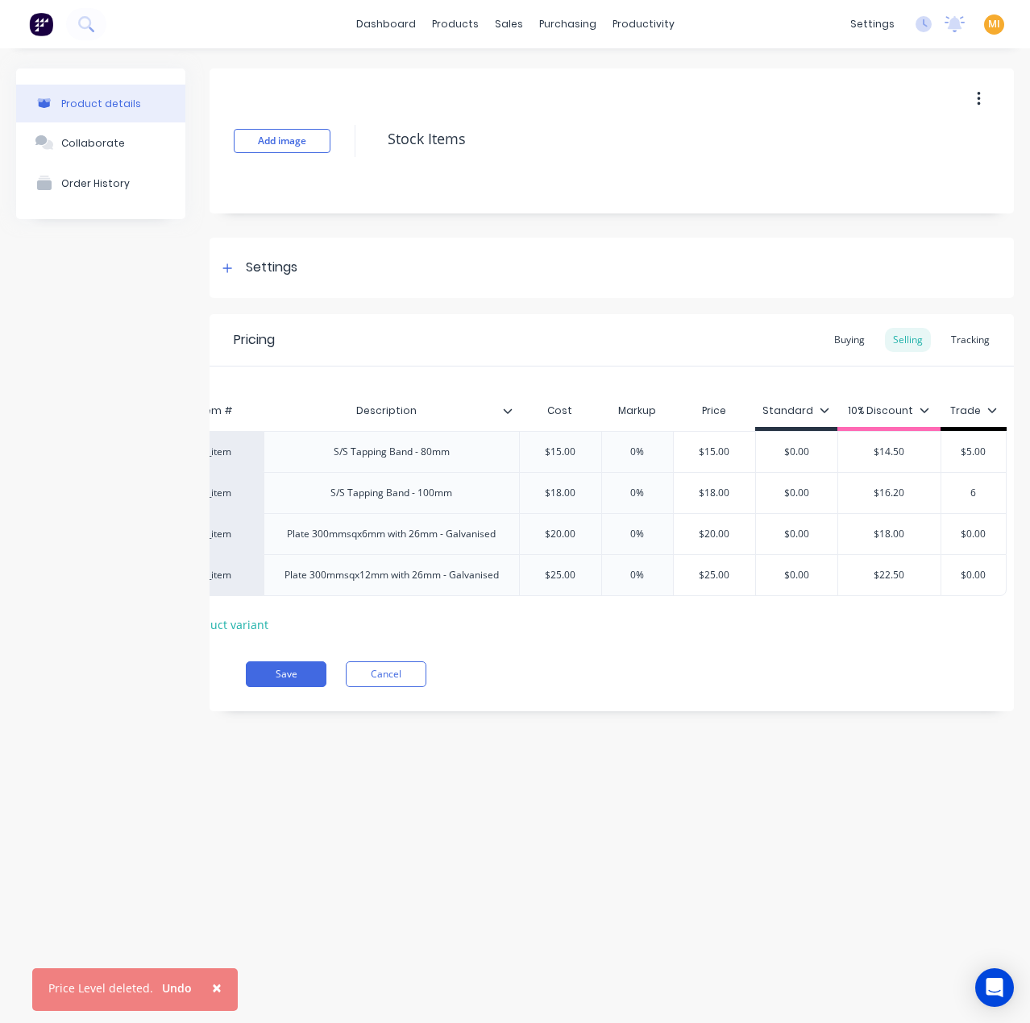
type input "6"
click at [933, 534] on input "$0.00" at bounding box center [973, 534] width 81 height 15
type input "7"
drag, startPoint x: 990, startPoint y: 575, endPoint x: 933, endPoint y: 583, distance: 57.8
click at [933, 583] on div "$0.00 $0.00" at bounding box center [973, 575] width 81 height 40
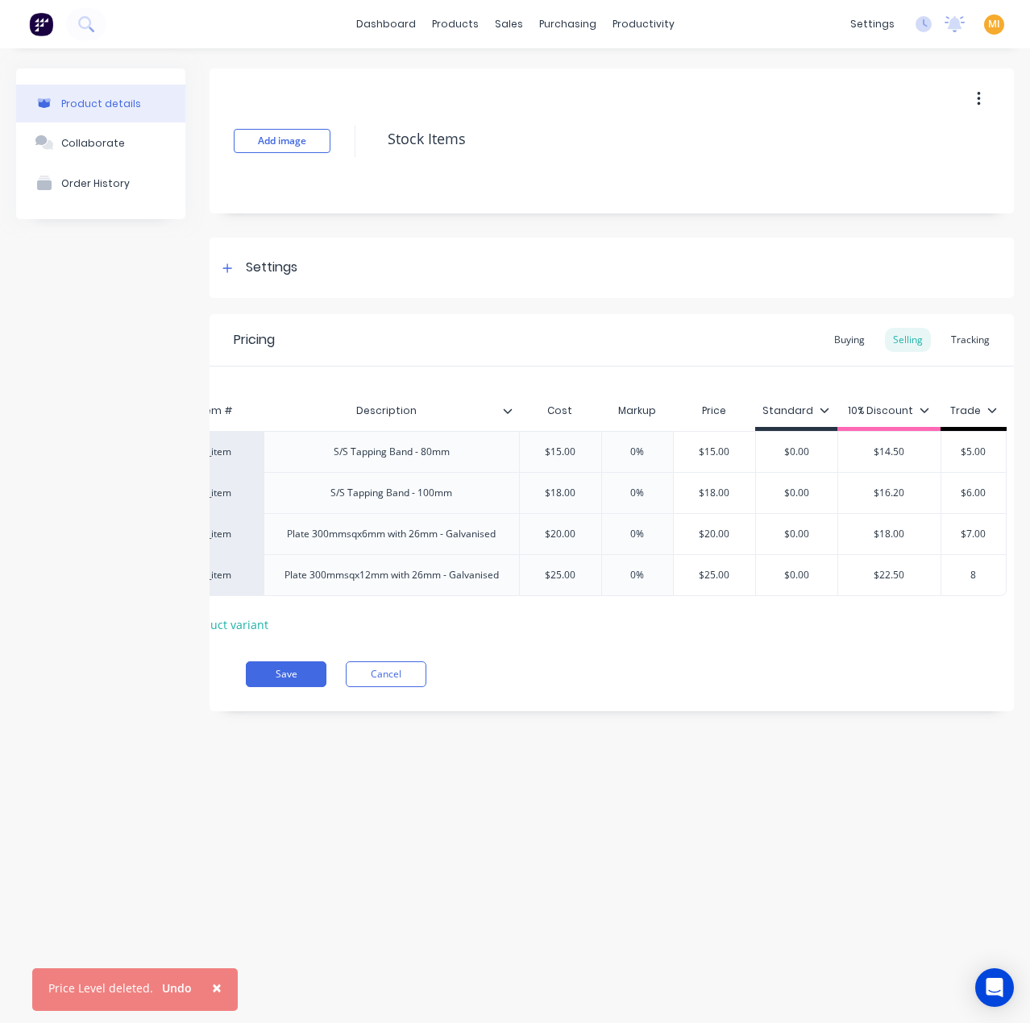
type input "8"
click at [878, 711] on div "Pricing Buying Selling Tracking QBO Item # Description Cost Markup Price Standa…" at bounding box center [612, 512] width 804 height 397
click at [307, 682] on button "Save" at bounding box center [286, 675] width 81 height 26
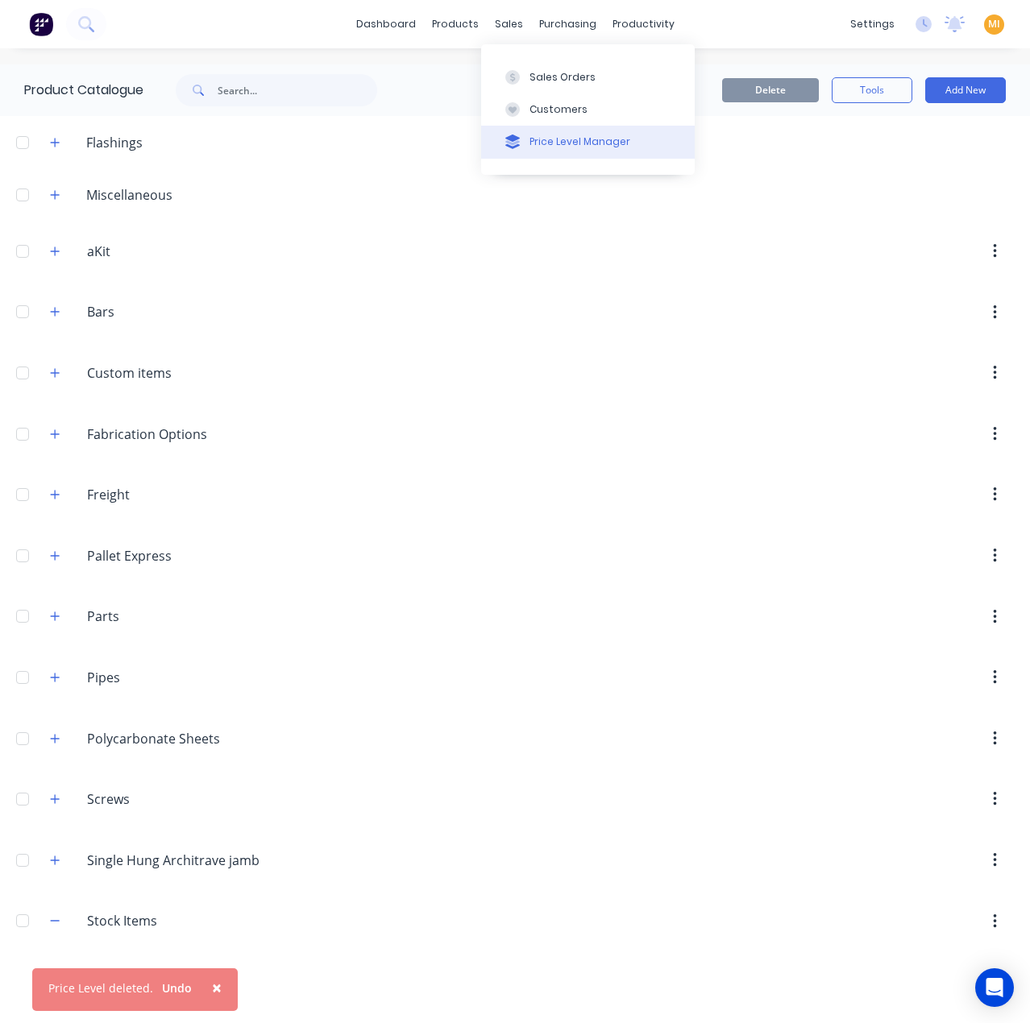
click at [585, 147] on div "Price Level Manager" at bounding box center [579, 142] width 101 height 15
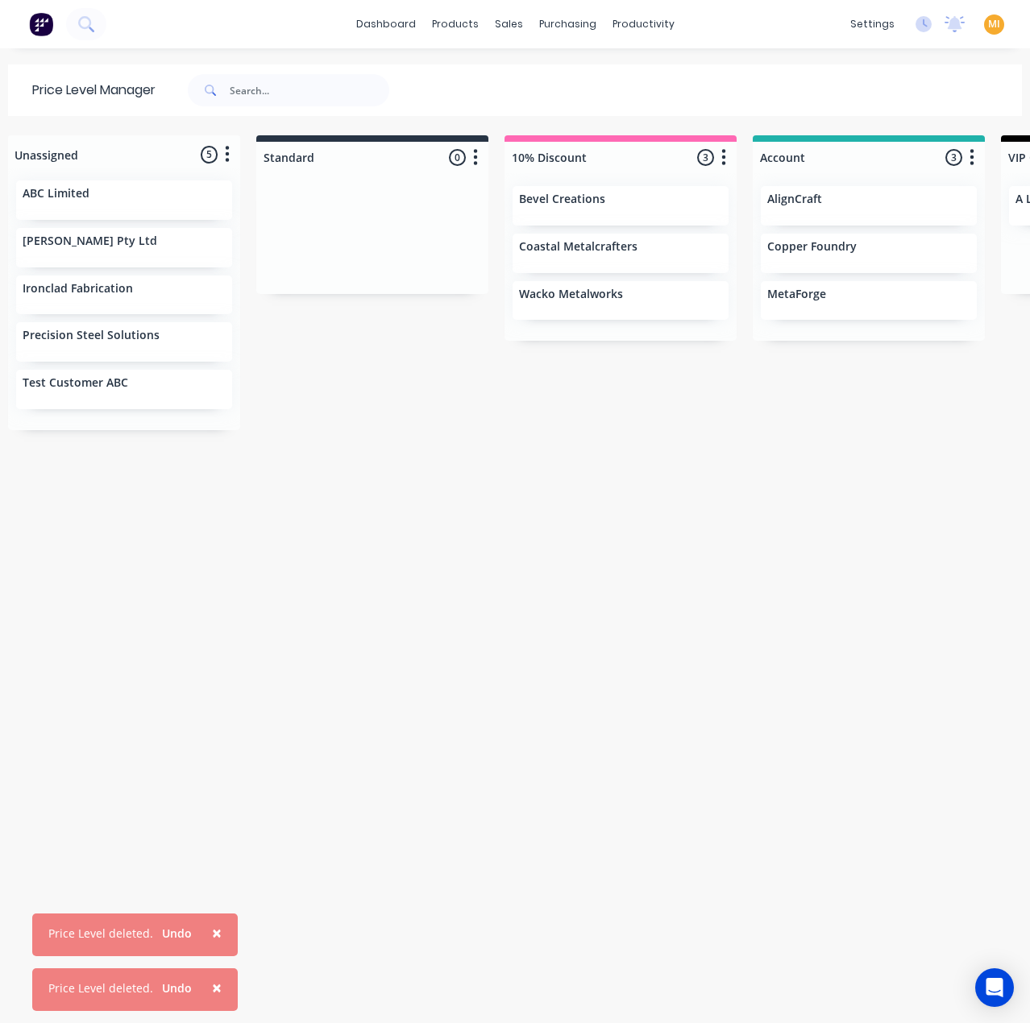
scroll to position [0, 812]
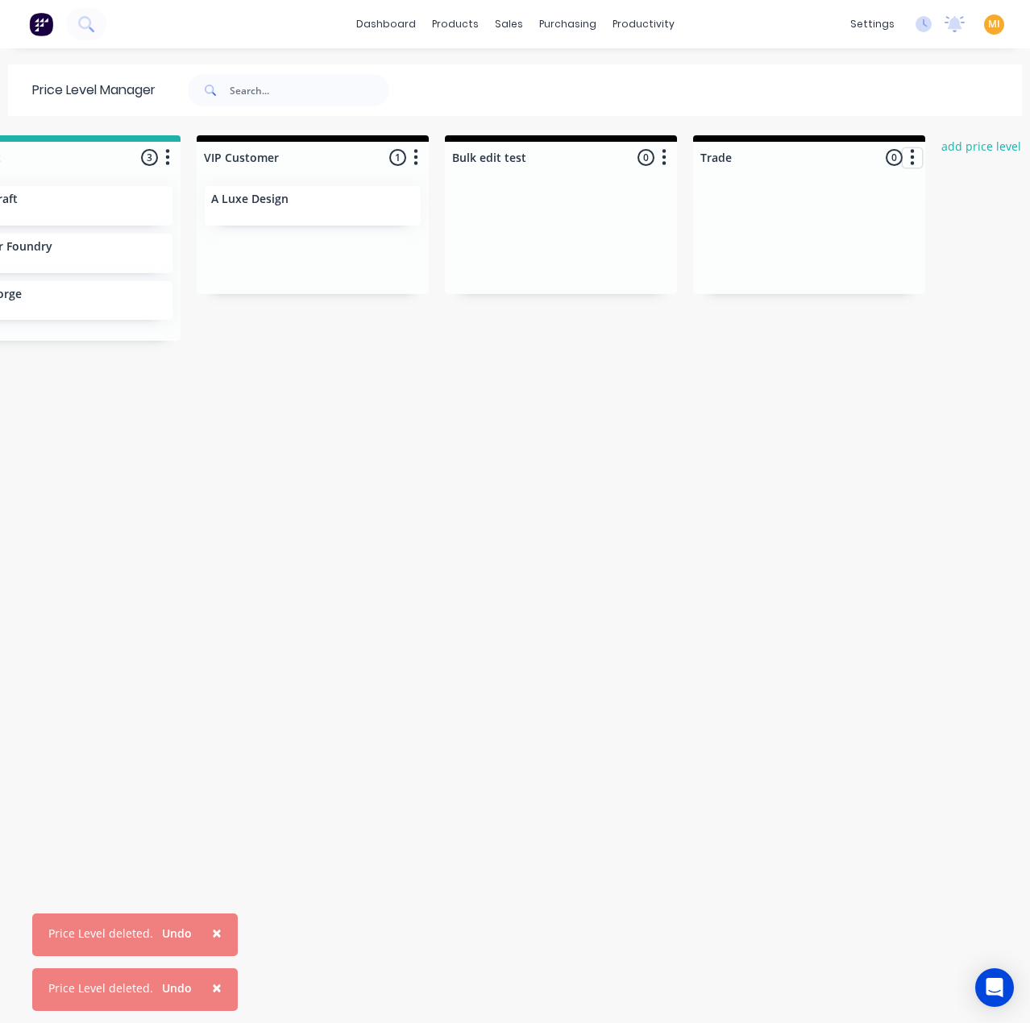
click at [902, 160] on button "button" at bounding box center [911, 157] width 19 height 19
click at [838, 248] on button "Delete price level" at bounding box center [841, 245] width 161 height 27
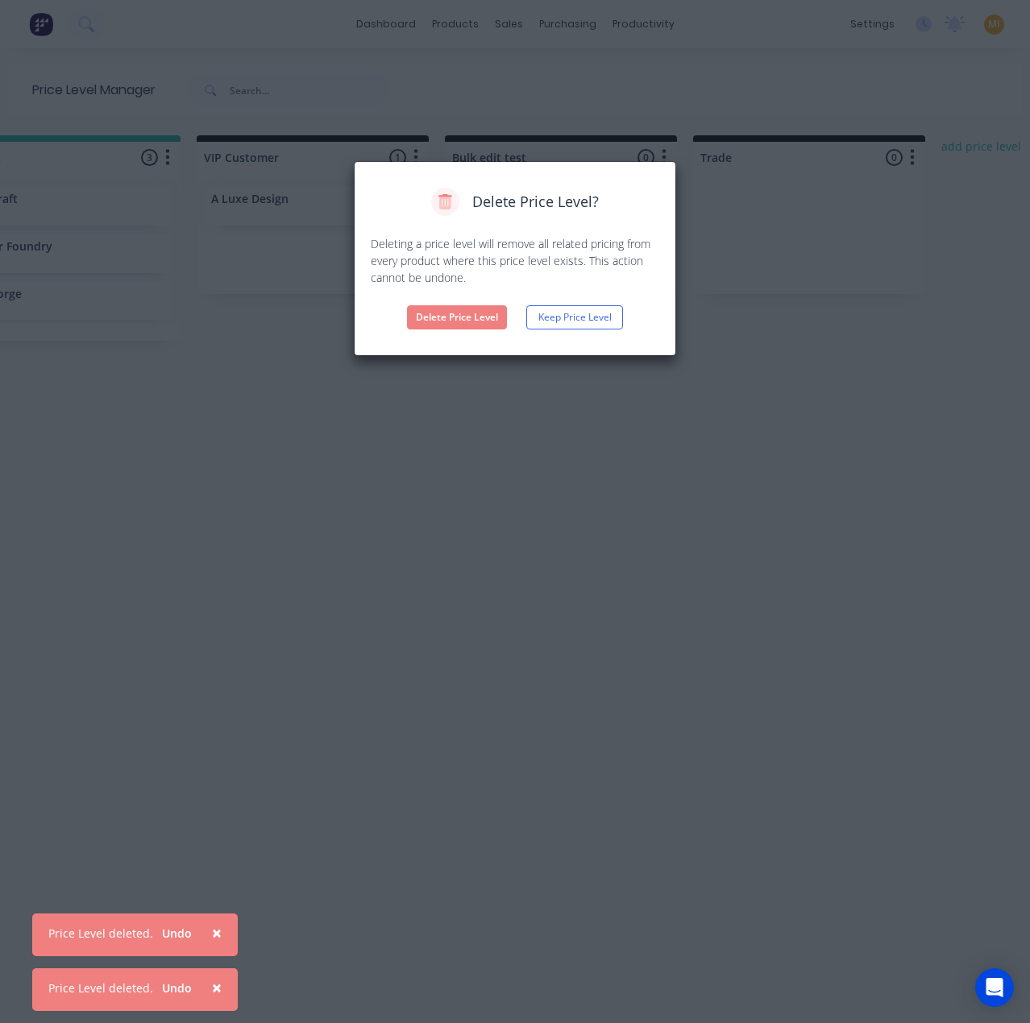
click at [465, 322] on button "Delete Price Level" at bounding box center [457, 317] width 100 height 24
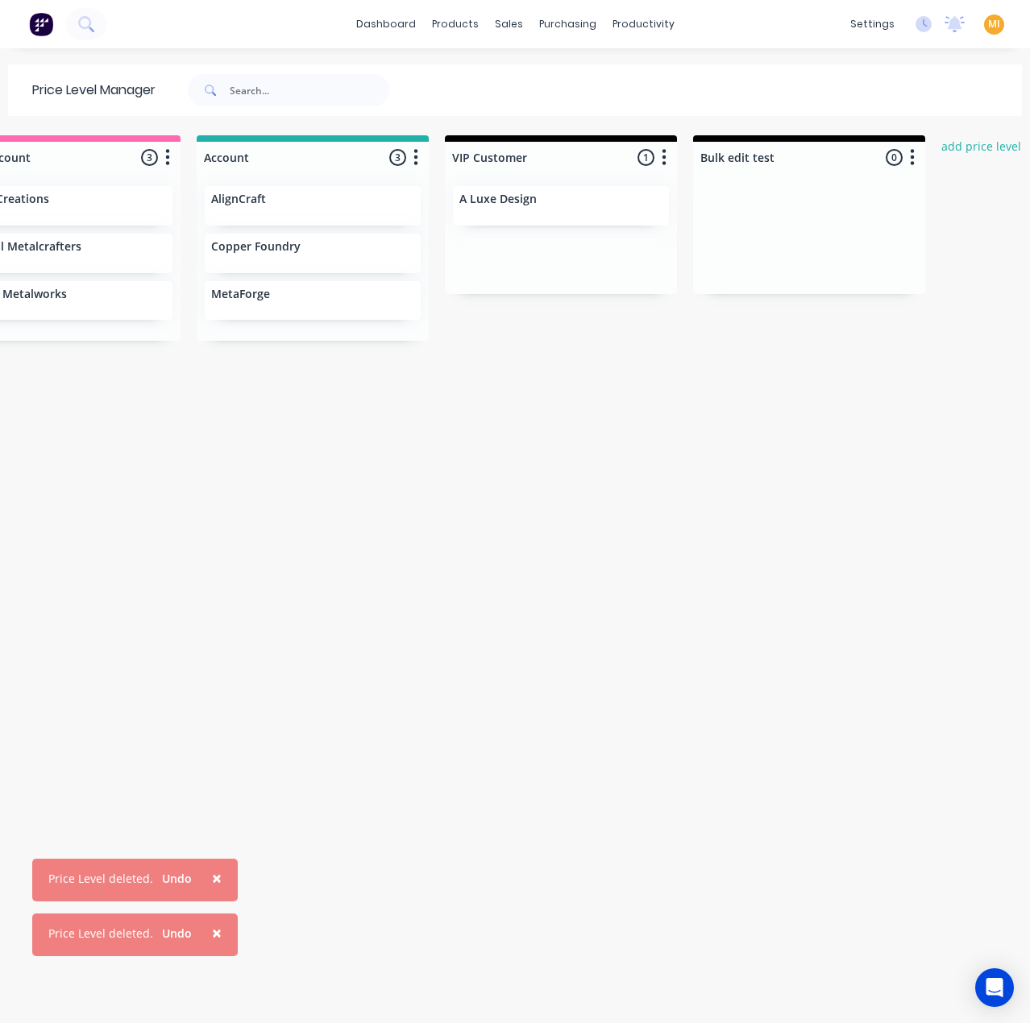
scroll to position [0, 564]
click at [218, 877] on button "×" at bounding box center [217, 878] width 42 height 39
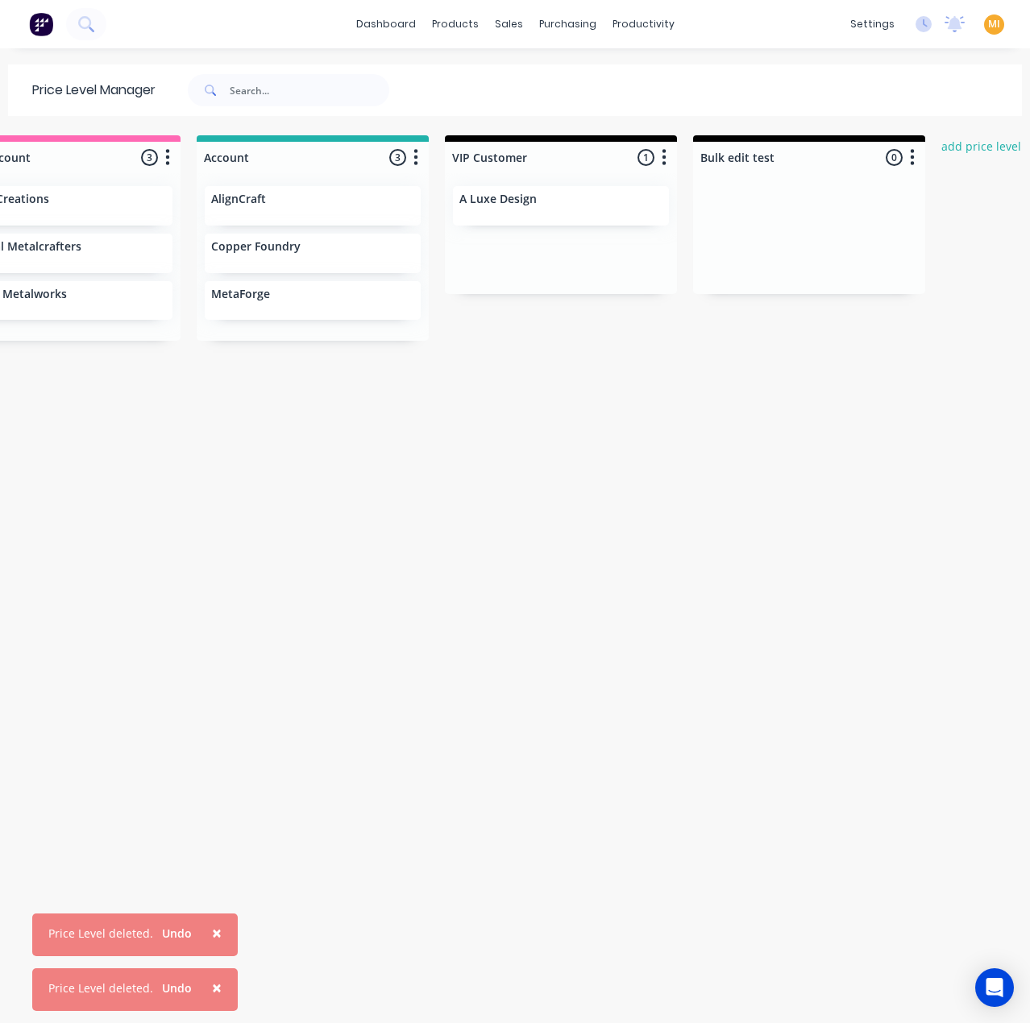
click at [212, 932] on span "×" at bounding box center [217, 933] width 10 height 23
click at [214, 988] on span "×" at bounding box center [217, 988] width 10 height 23
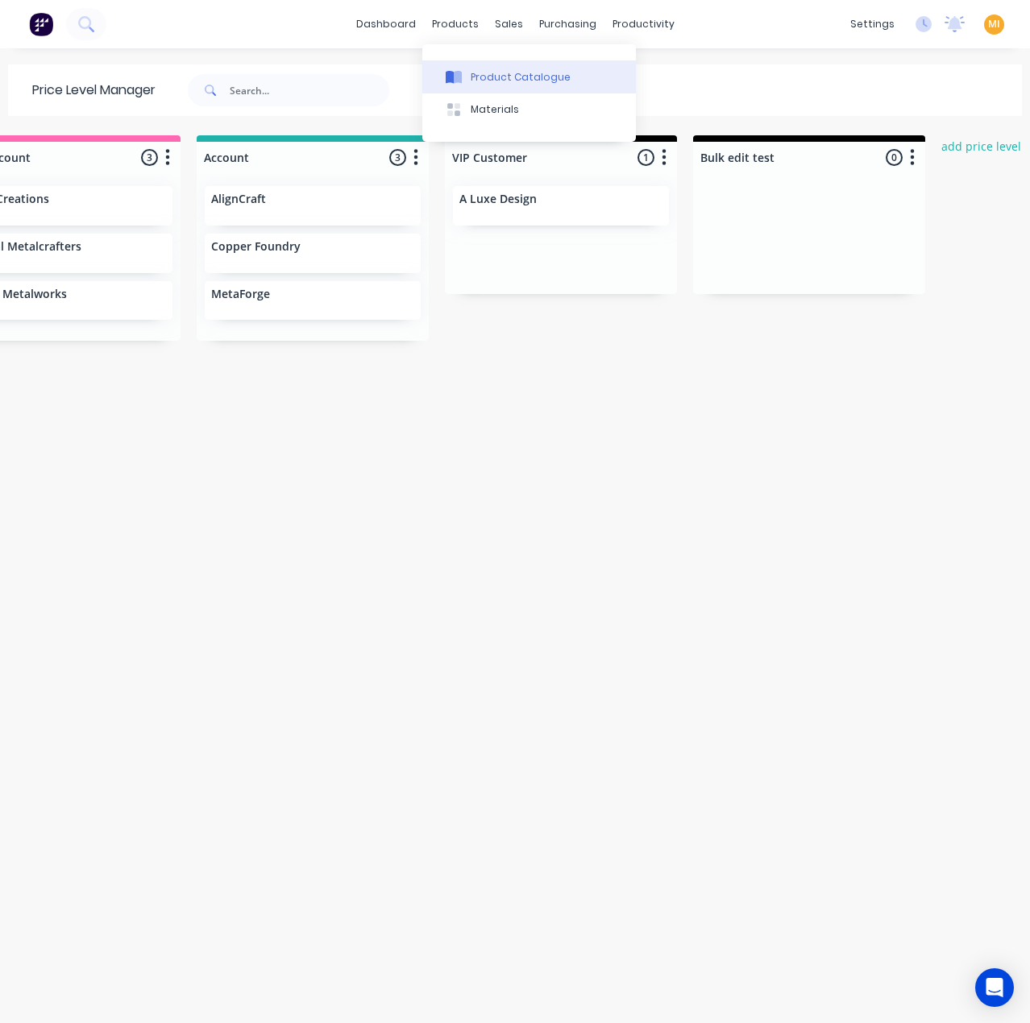
click at [488, 70] on div "Product Catalogue" at bounding box center [521, 77] width 100 height 15
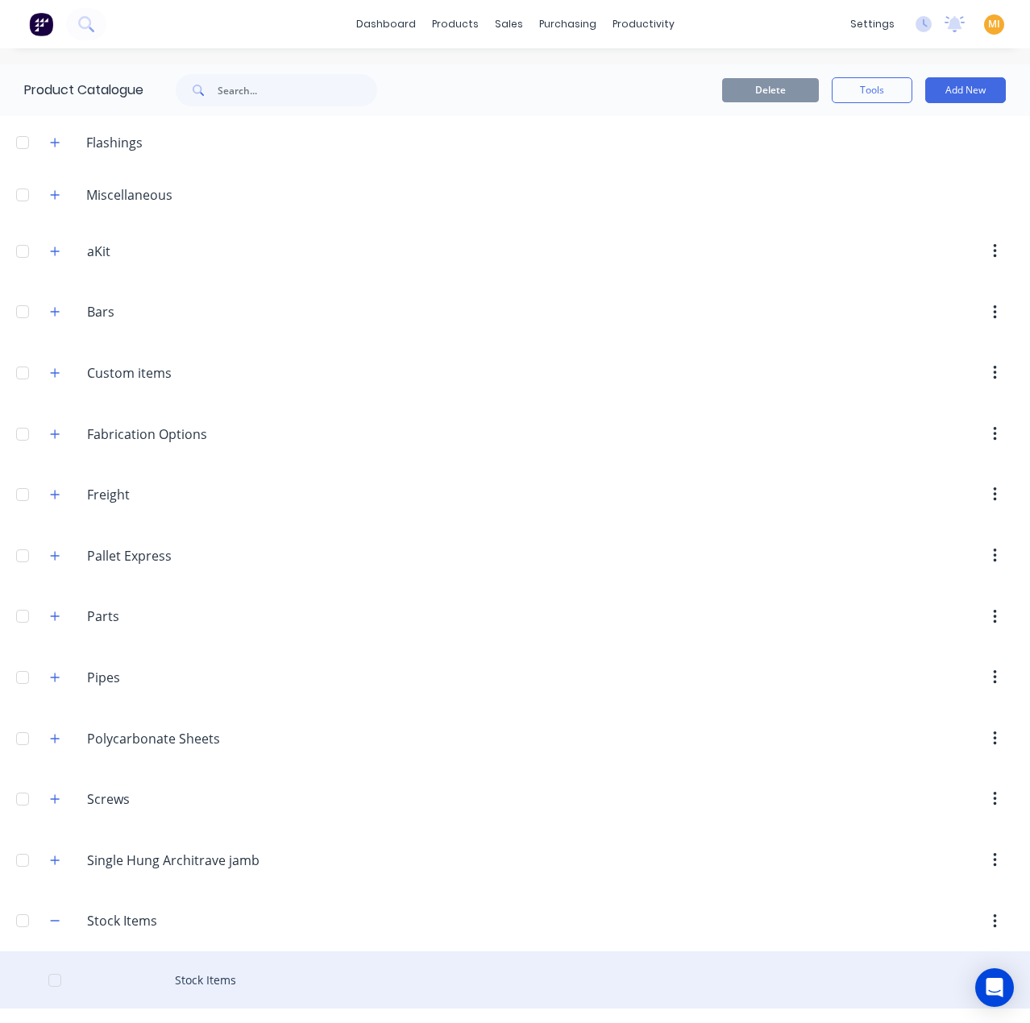
click at [180, 952] on div "Stock Items" at bounding box center [515, 980] width 1030 height 57
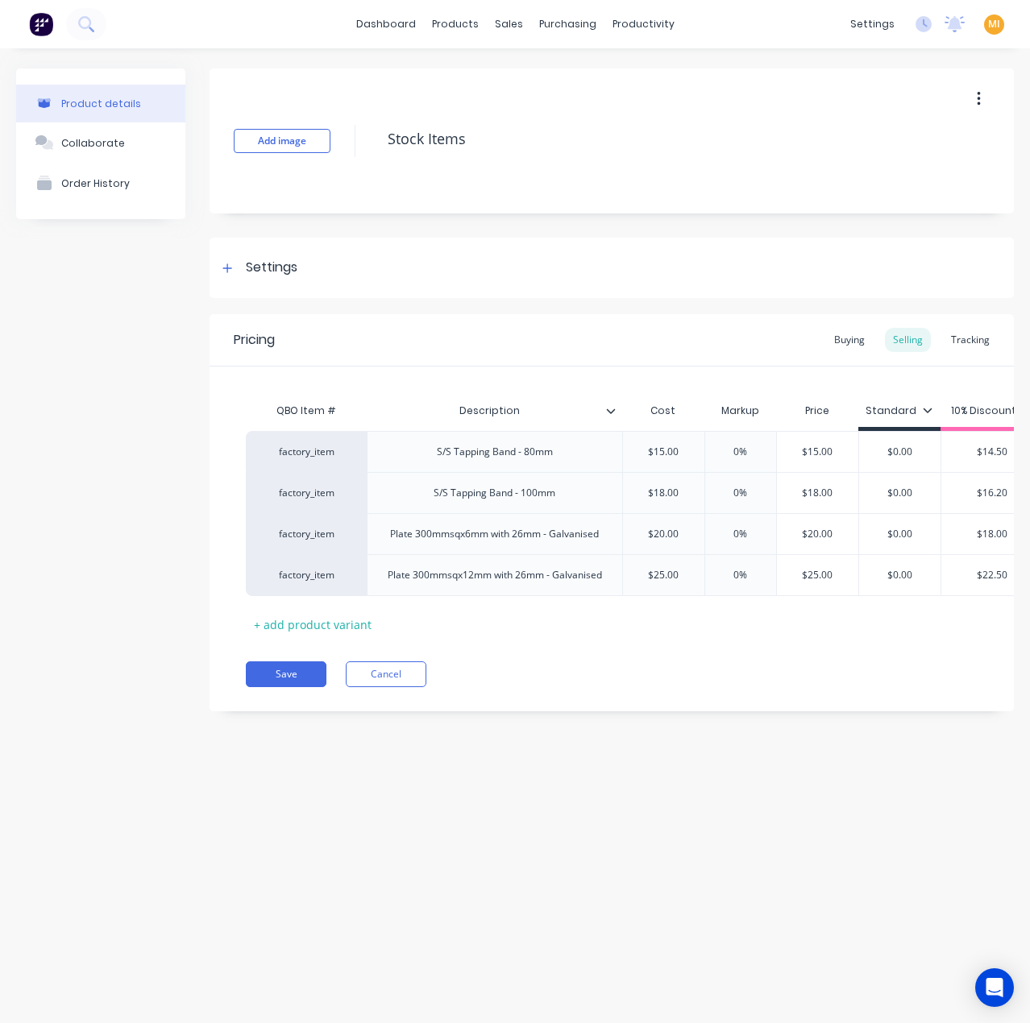
scroll to position [0, 29]
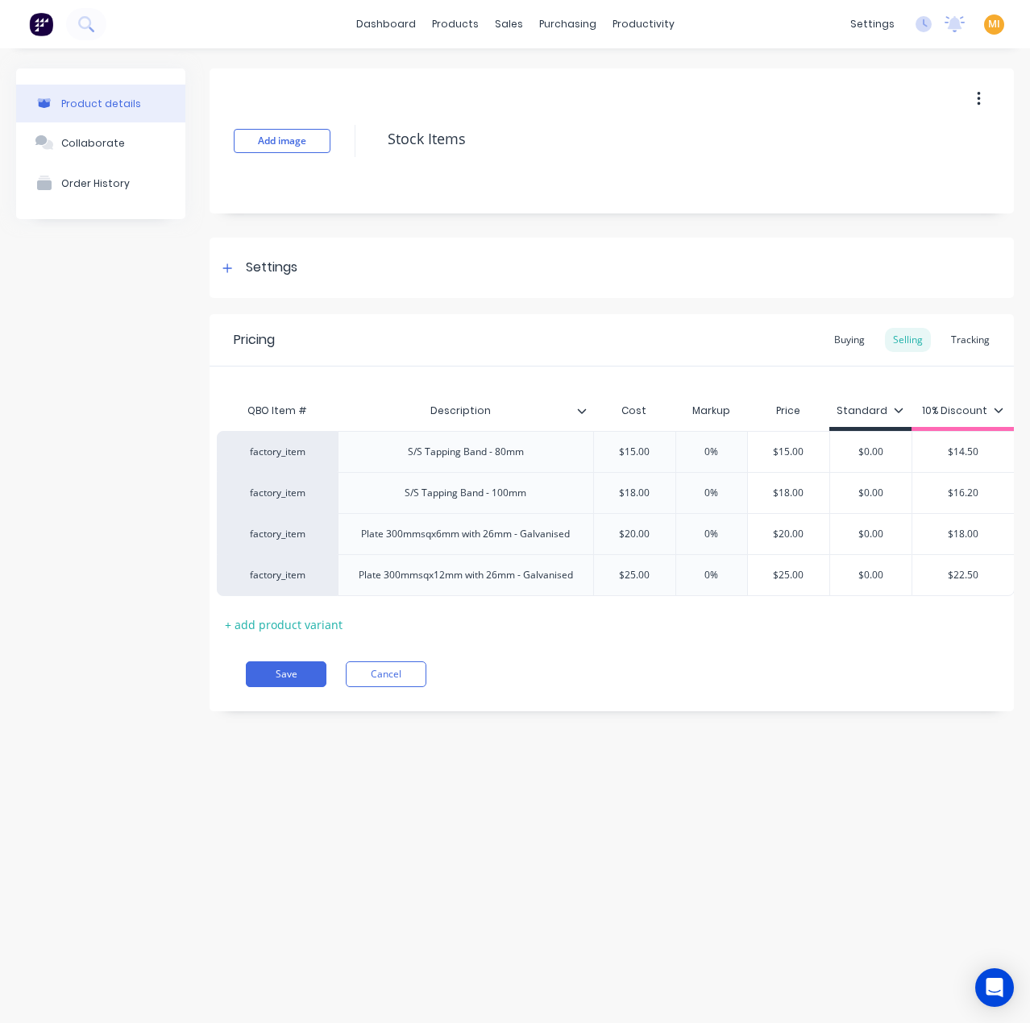
click at [970, 407] on div "10% Discount" at bounding box center [962, 411] width 81 height 15
click at [282, 282] on div "Settings" at bounding box center [612, 268] width 804 height 60
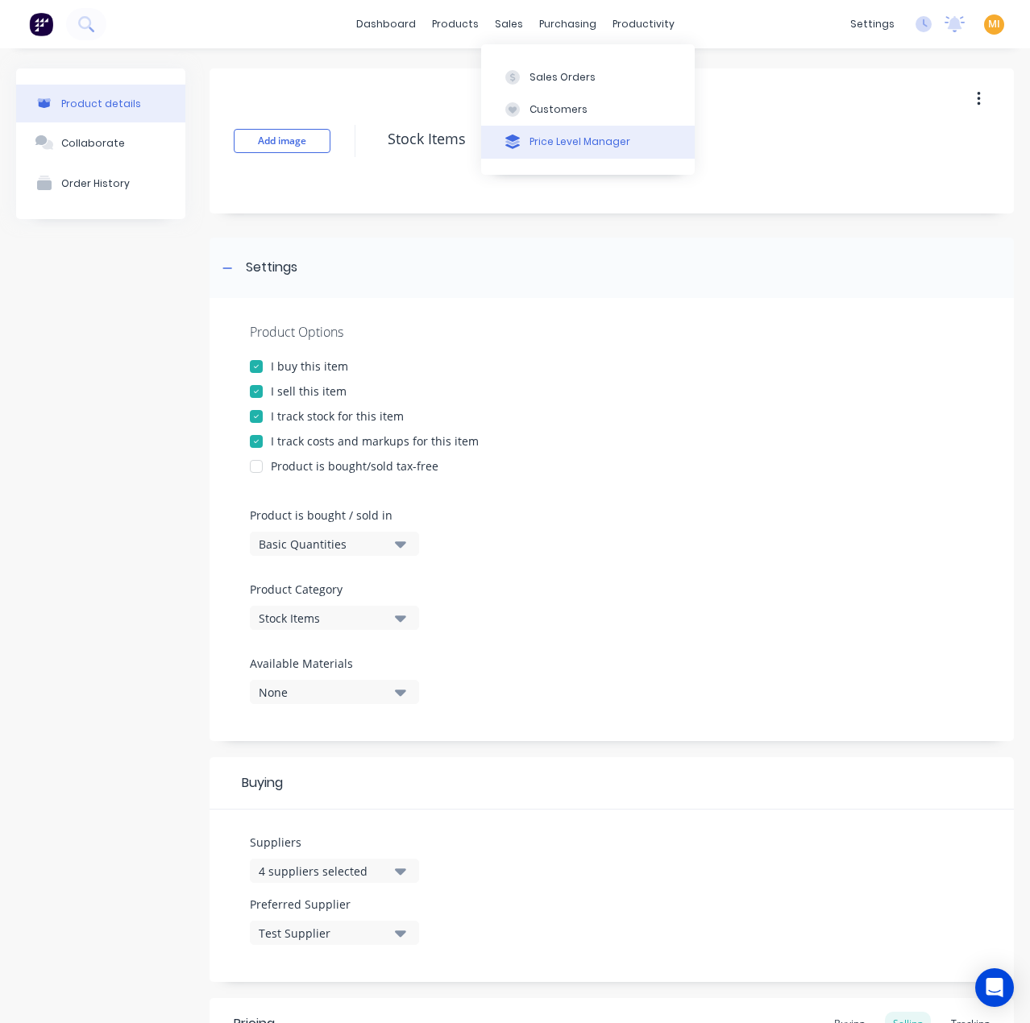
click at [525, 135] on button "Price Level Manager" at bounding box center [588, 142] width 214 height 32
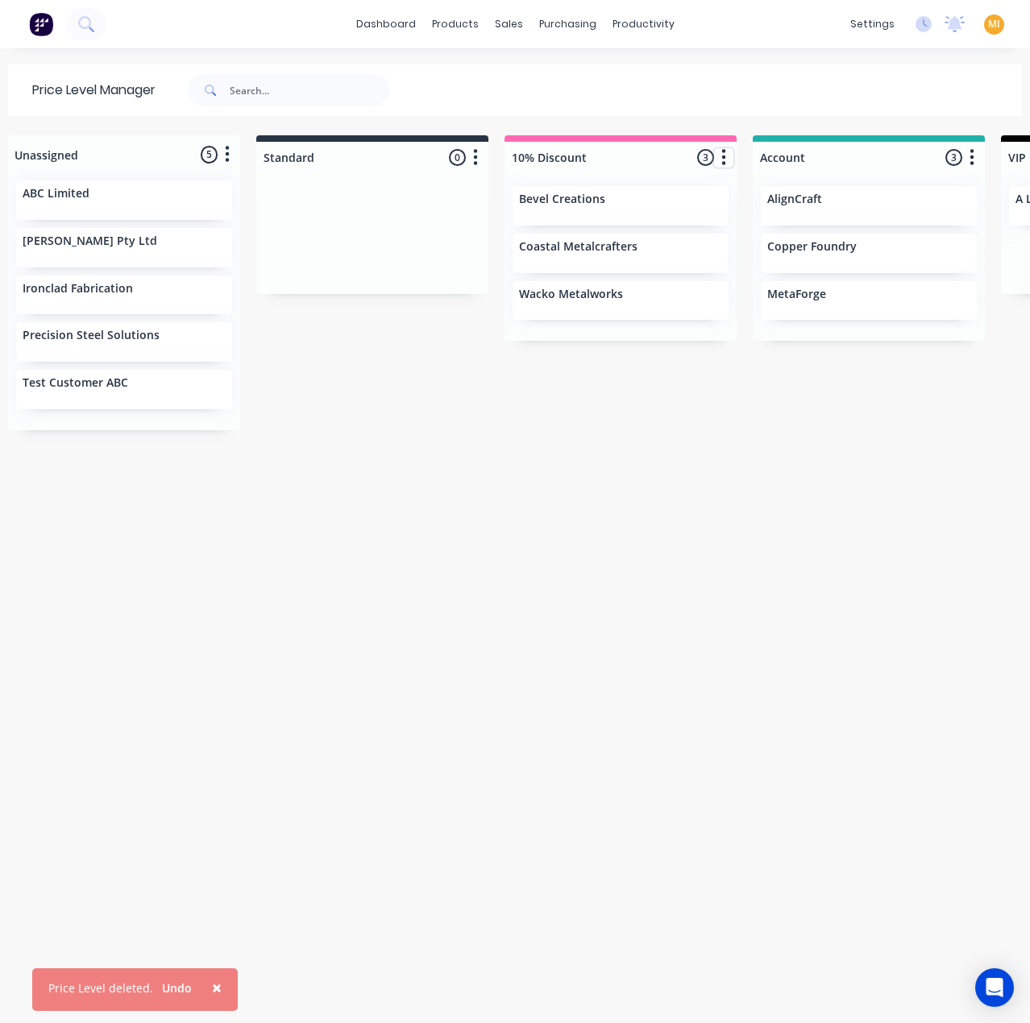
drag, startPoint x: 728, startPoint y: 160, endPoint x: 728, endPoint y: 169, distance: 8.9
click at [728, 160] on button "button" at bounding box center [723, 157] width 19 height 19
click at [659, 197] on span "Price level colour" at bounding box center [628, 192] width 92 height 17
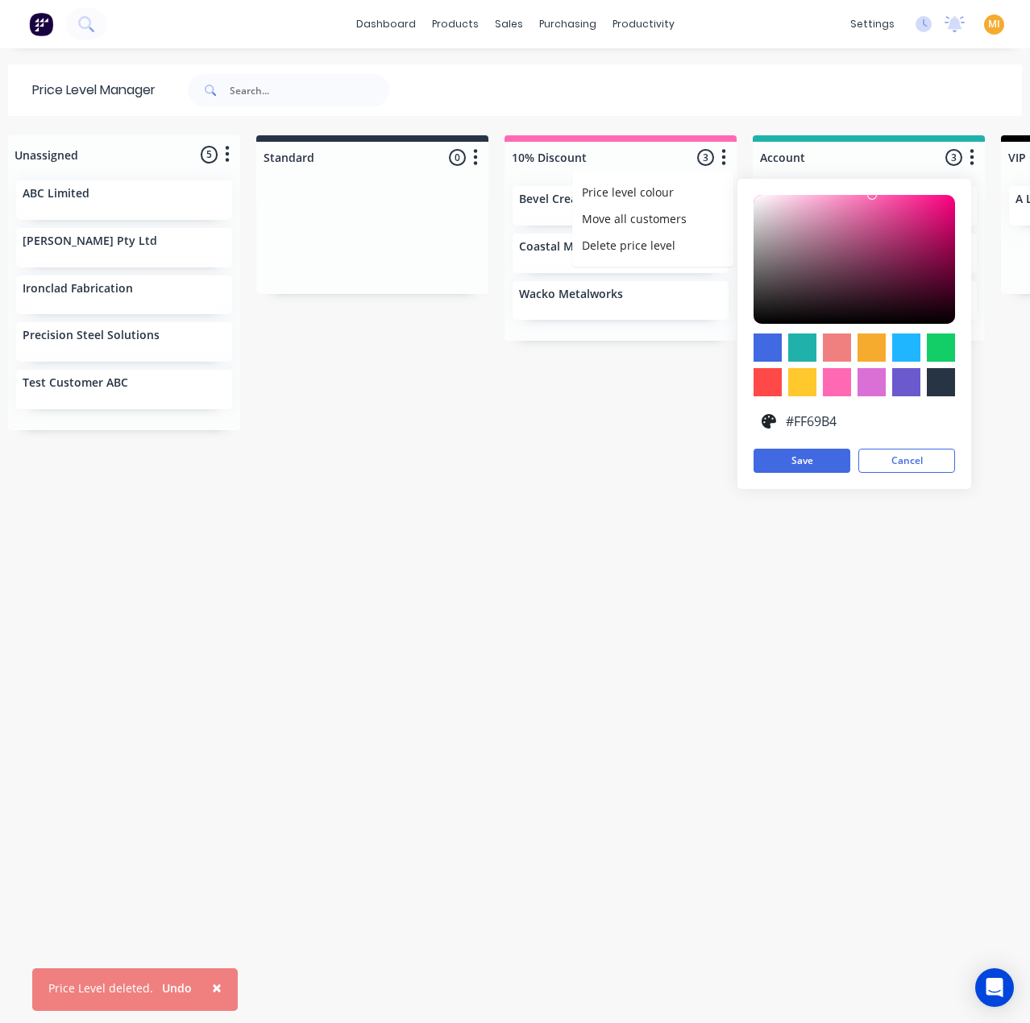
click at [363, 463] on div "Unassigned 5 Move all customers Standard 10% Discount Account VIP Customer Bulk…" at bounding box center [515, 578] width 1030 height 886
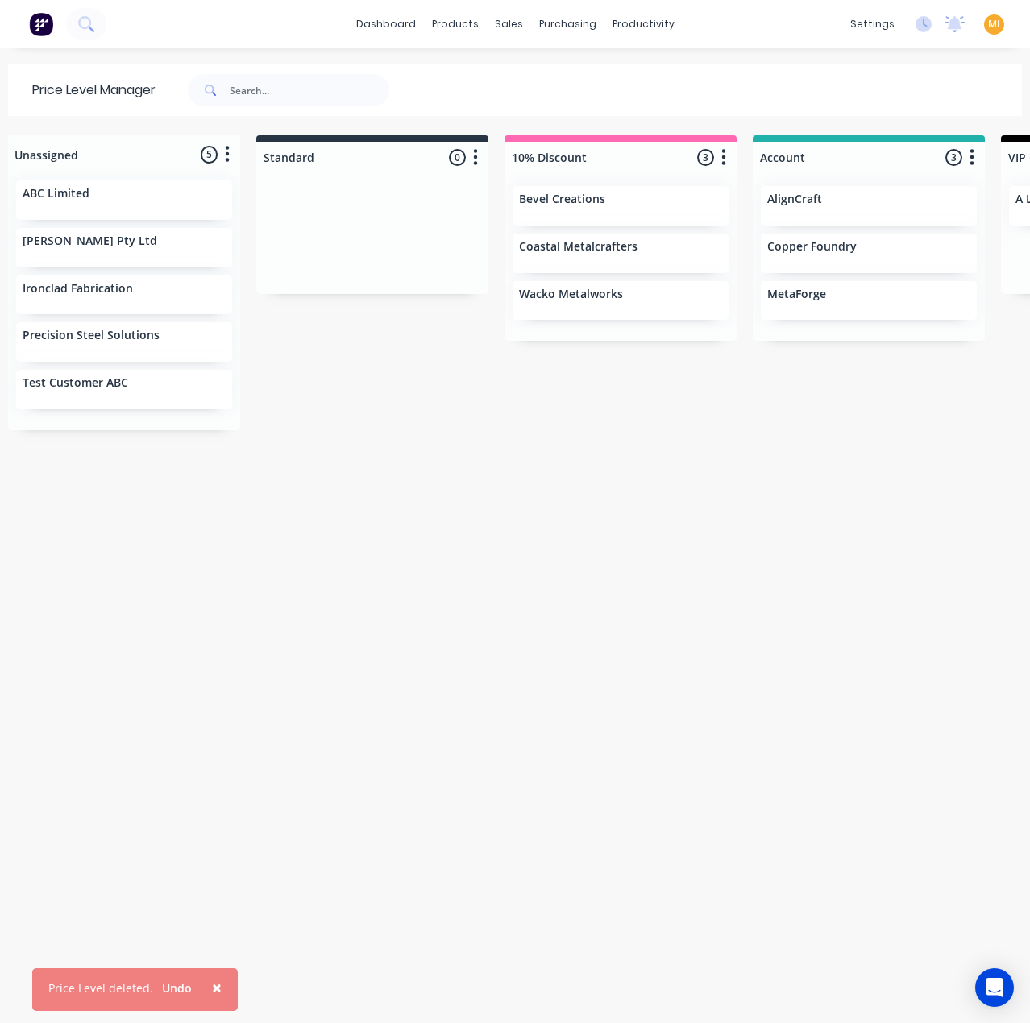
click at [212, 987] on span "×" at bounding box center [217, 988] width 10 height 23
click at [214, 680] on div "Unassigned 5 Move all customers Standard 10% Discount Account VIP Customer Bulk…" at bounding box center [515, 578] width 1030 height 886
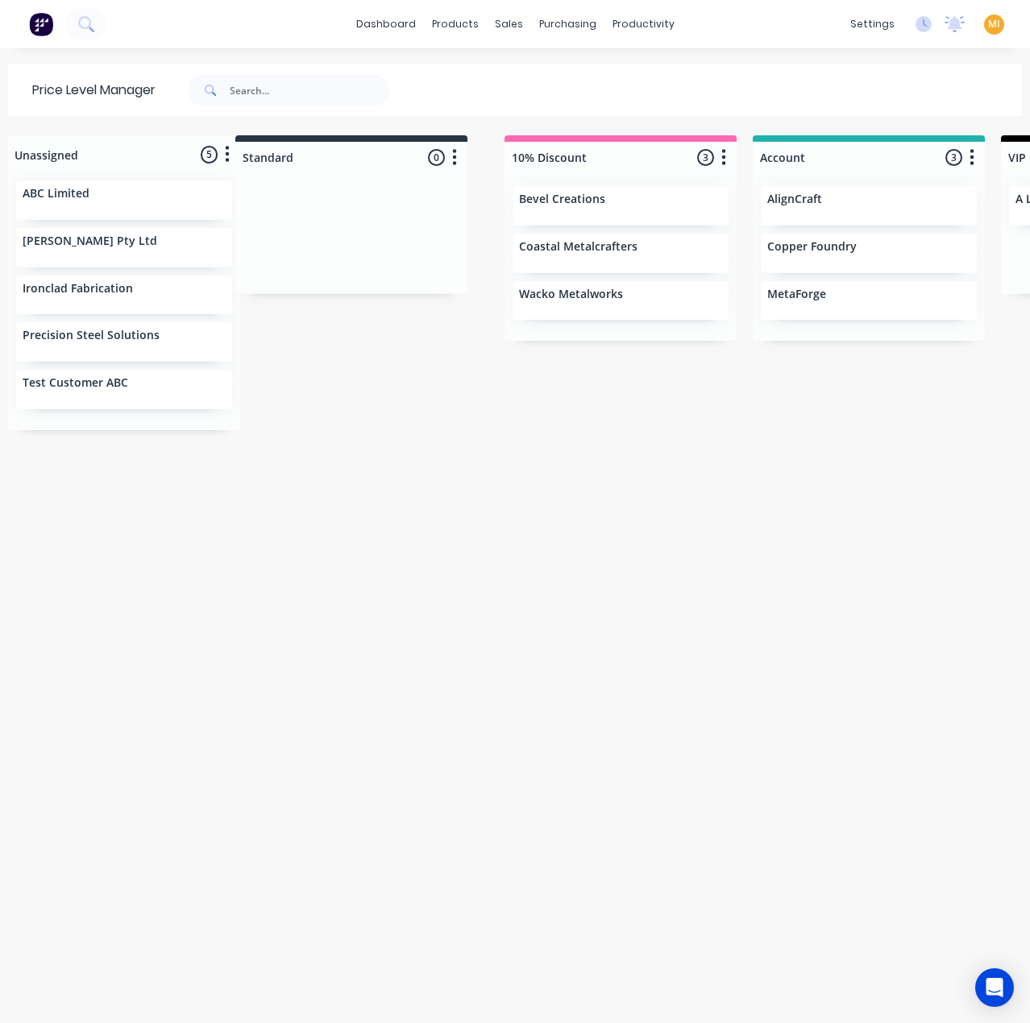
drag, startPoint x: 429, startPoint y: 160, endPoint x: 401, endPoint y: 160, distance: 27.4
click at [401, 160] on div "Unassigned 5 Move all customers Standard 10% Discount Account VIP Customer Bulk…" at bounding box center [515, 578] width 1030 height 886
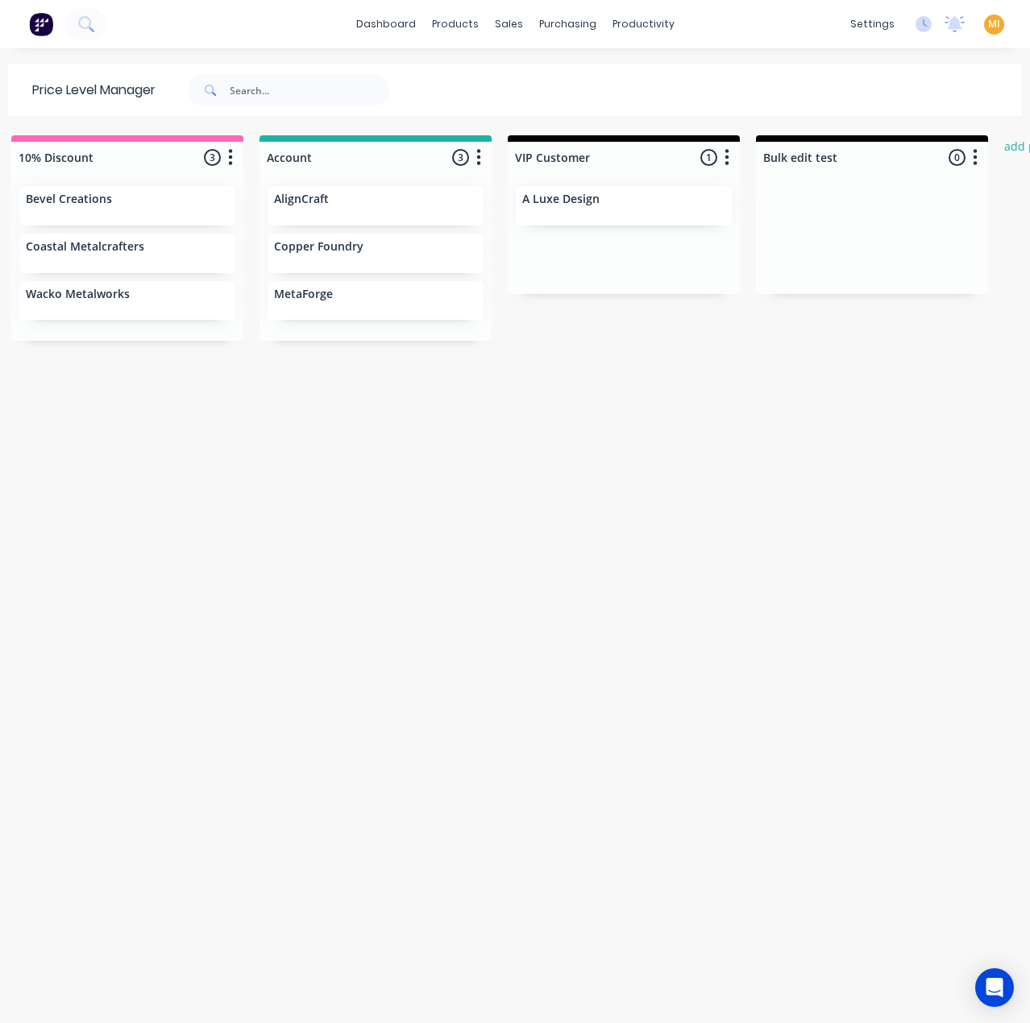
scroll to position [0, 564]
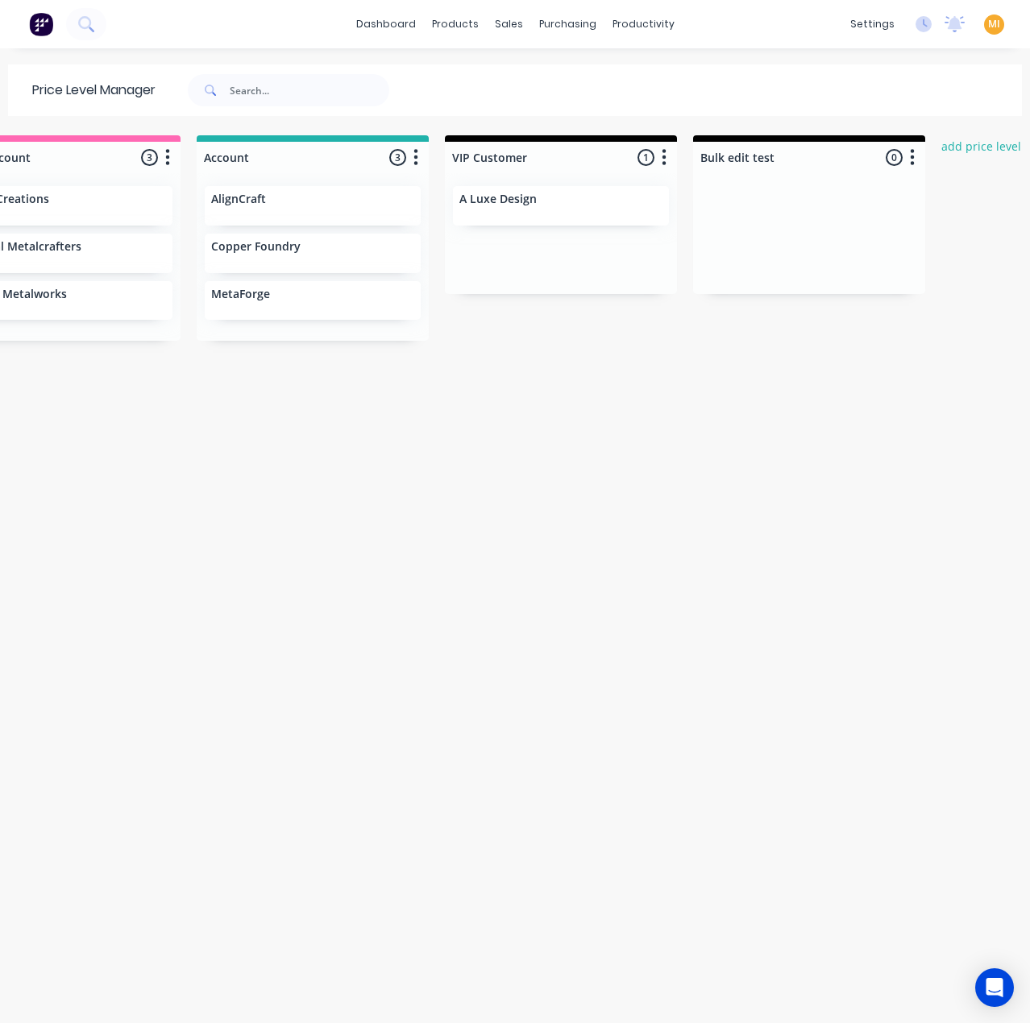
click at [545, 164] on div at bounding box center [561, 157] width 232 height 31
click at [595, 155] on div "VIP Customer 1 Price level colour #000000 hex #000000 Save Cancel Move all cust…" at bounding box center [561, 154] width 232 height 38
drag, startPoint x: 579, startPoint y: 164, endPoint x: 620, endPoint y: 231, distance: 79.6
click at [476, 166] on div "VIP Customer" at bounding box center [531, 157] width 167 height 25
click at [569, 516] on div "Unassigned 5 Move all customers Standard 10% Discount Account VIP Customer Bulk…" at bounding box center [515, 578] width 1030 height 886
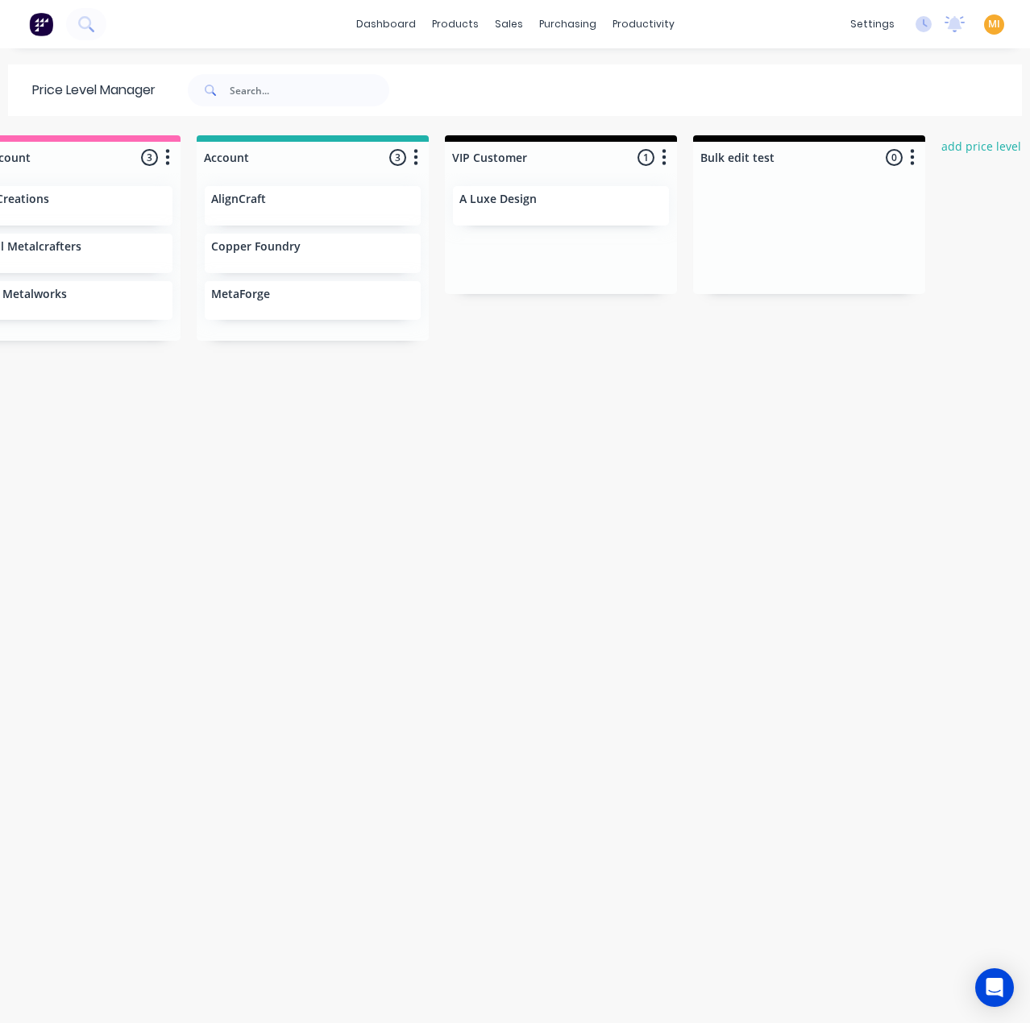
click at [622, 152] on div at bounding box center [561, 157] width 232 height 31
click at [637, 155] on div "VIP Customer 1 Price level colour #000000 hex #000000 Save Cancel Move all cust…" at bounding box center [561, 154] width 232 height 38
click at [608, 157] on div "VIP Customer 1 Price level colour #000000 hex #000000 Save Cancel Move all cust…" at bounding box center [561, 154] width 232 height 38
click at [516, 586] on div "Unassigned 5 Move all customers Standard 10% Discount Account VIP Customer Bulk…" at bounding box center [515, 578] width 1030 height 886
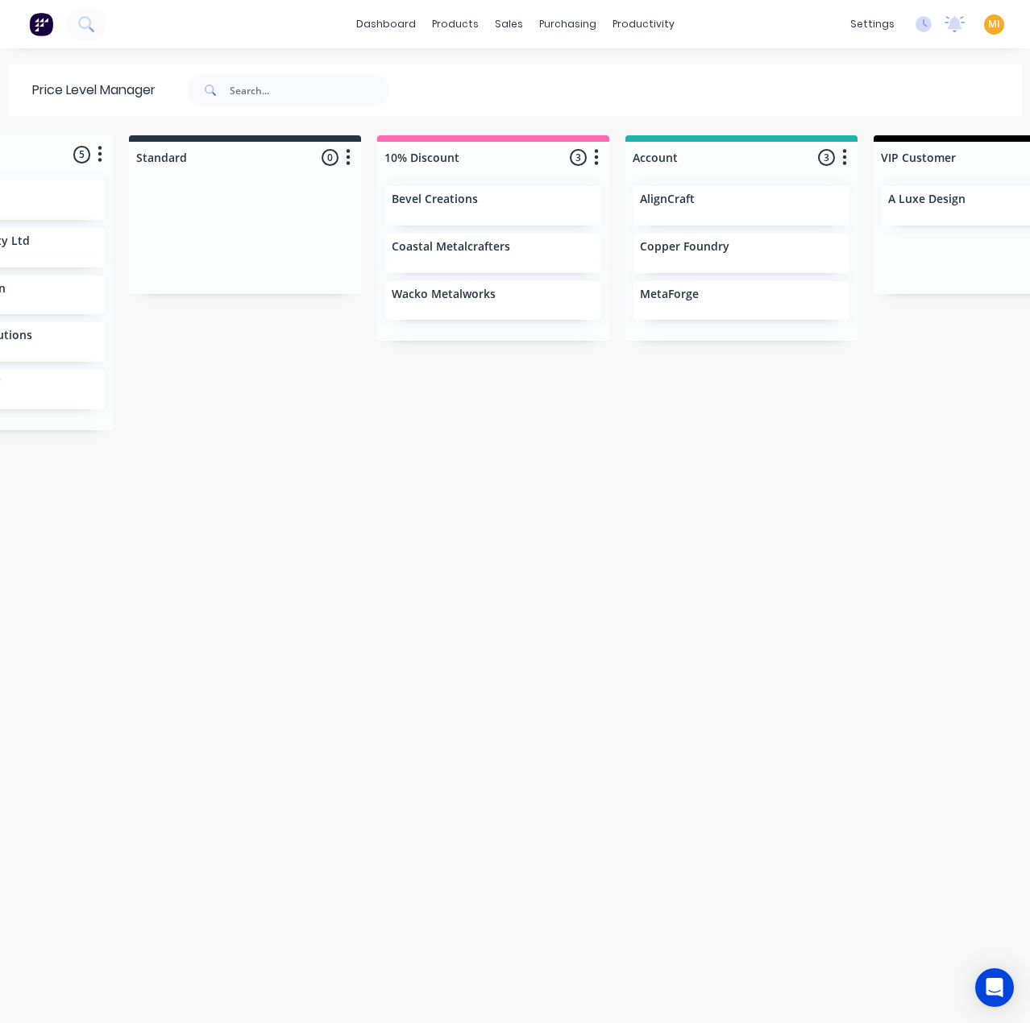
scroll to position [0, 0]
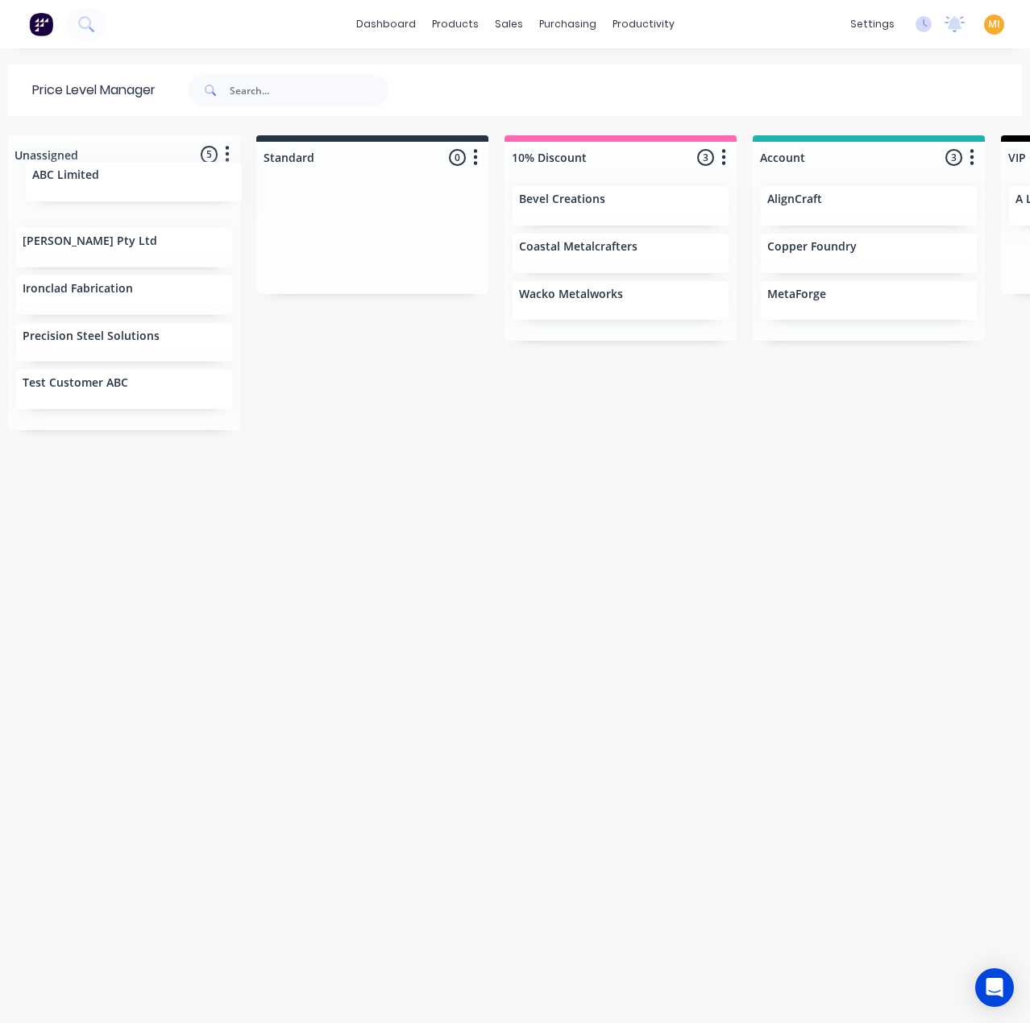
drag, startPoint x: 163, startPoint y: 204, endPoint x: 180, endPoint y: 185, distance: 25.6
click at [180, 185] on div "ABC Limited [PERSON_NAME] Bones Pty Ltd Ironclad Fabrication Precision Steel So…" at bounding box center [124, 299] width 232 height 263
click at [150, 201] on div "ABC Limited" at bounding box center [124, 195] width 203 height 17
click at [145, 199] on div "ABC Limited [PERSON_NAME] Bones Pty Ltd Ironclad Fabrication Precision Steel So…" at bounding box center [124, 299] width 232 height 263
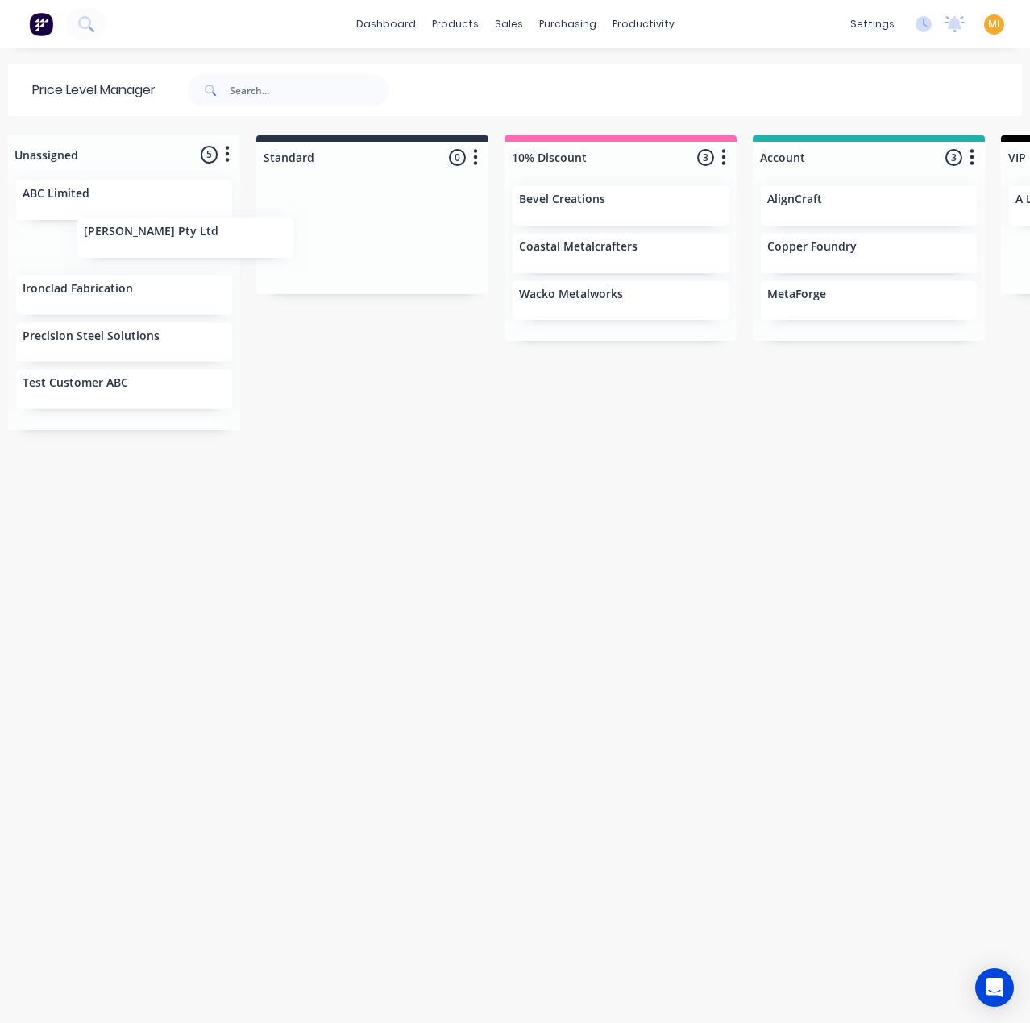
drag, startPoint x: 145, startPoint y: 249, endPoint x: 193, endPoint y: 241, distance: 48.2
click at [199, 243] on div "ABC Limited [PERSON_NAME] Bones Pty Ltd Ironclad Fabrication Precision Steel So…" at bounding box center [124, 299] width 232 height 263
click at [730, 162] on button "button" at bounding box center [723, 157] width 19 height 19
click at [667, 239] on button "Delete price level" at bounding box center [652, 245] width 161 height 27
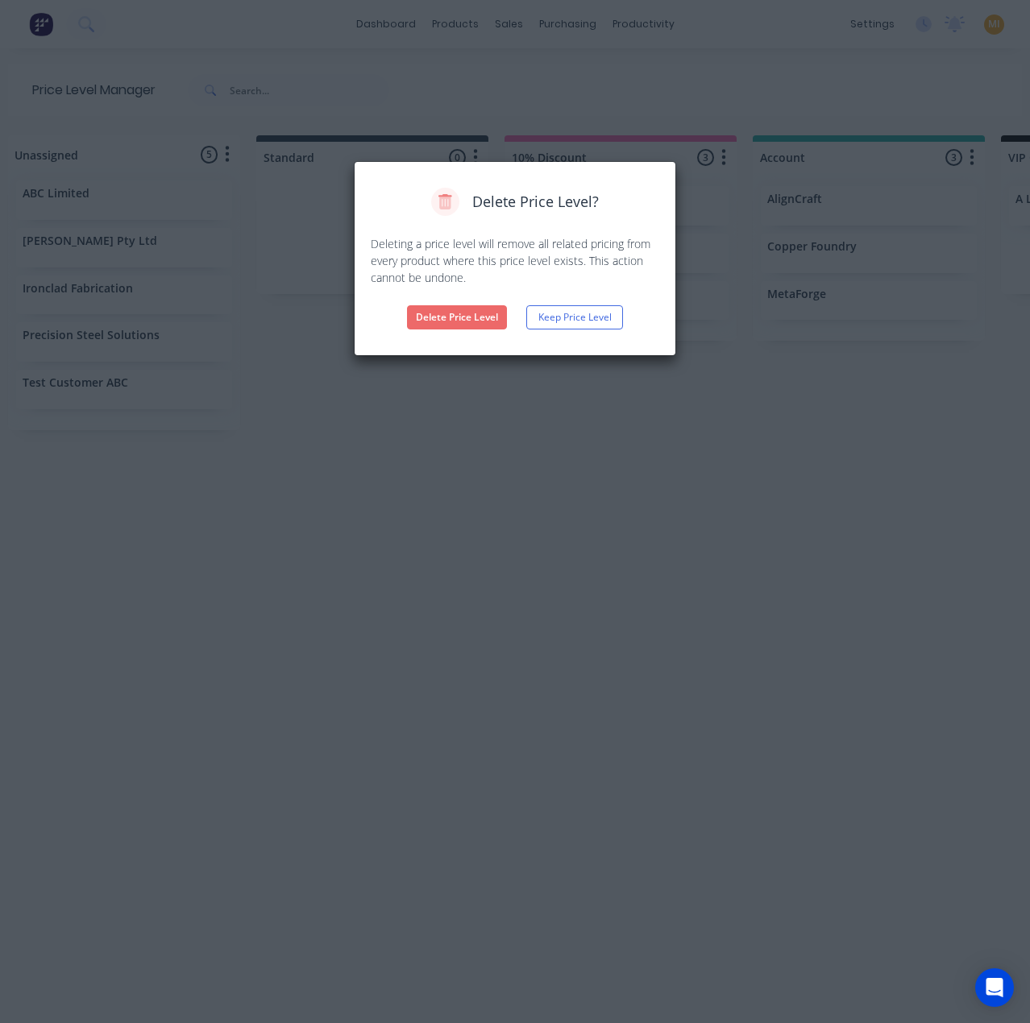
click at [457, 313] on button "Delete Price Level" at bounding box center [457, 317] width 100 height 24
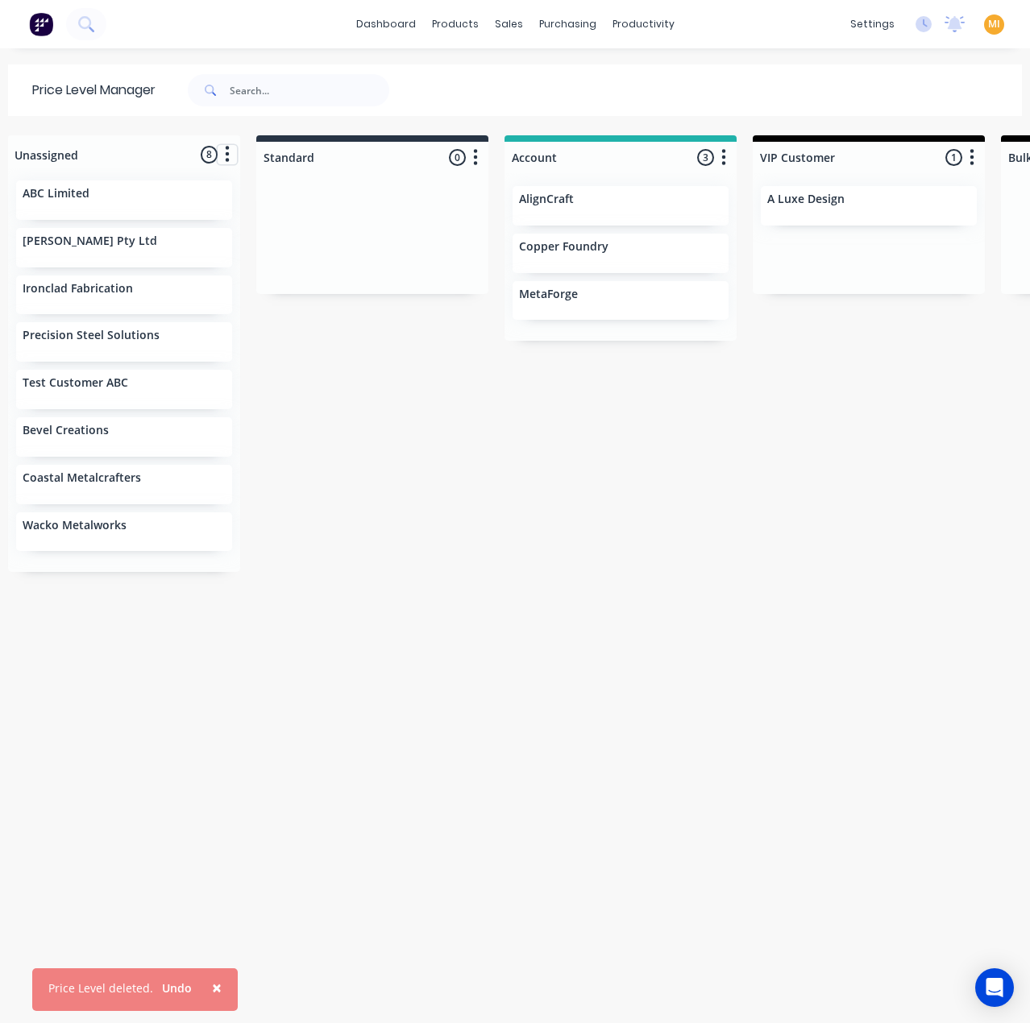
click at [225, 157] on icon "button" at bounding box center [227, 154] width 5 height 20
click at [172, 181] on button "Move all customers" at bounding box center [177, 182] width 124 height 27
click at [334, 406] on div "Unassigned 8 Move all customers Standard Account VIP Customer Bulk edit test AB…" at bounding box center [515, 578] width 1030 height 886
click at [218, 975] on button "×" at bounding box center [217, 988] width 42 height 39
click at [721, 167] on icon "button" at bounding box center [723, 157] width 5 height 20
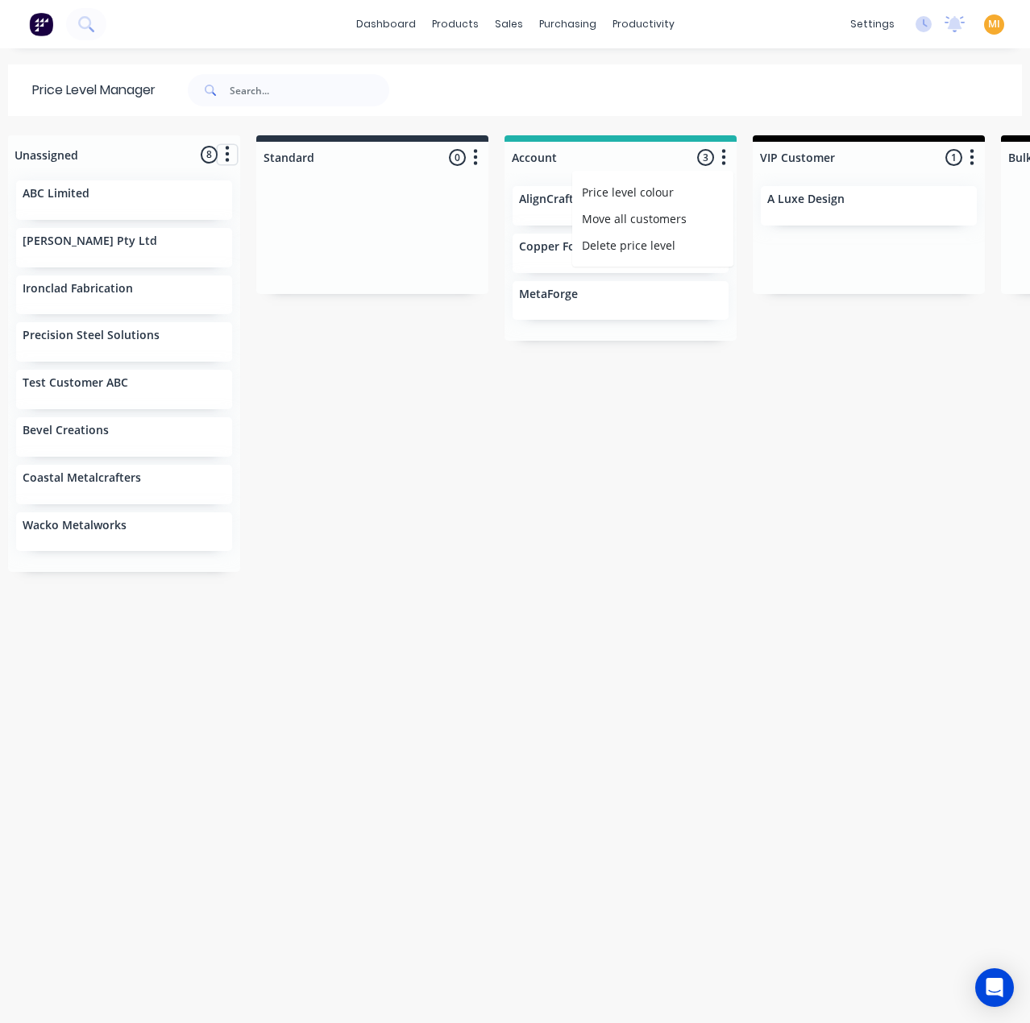
click at [221, 163] on button "button" at bounding box center [227, 154] width 19 height 19
click at [528, 720] on div "Unassigned 8 Move all customers Standard Account VIP Customer Bulk edit test AB…" at bounding box center [515, 578] width 1030 height 886
click at [471, 160] on button "button" at bounding box center [475, 157] width 19 height 19
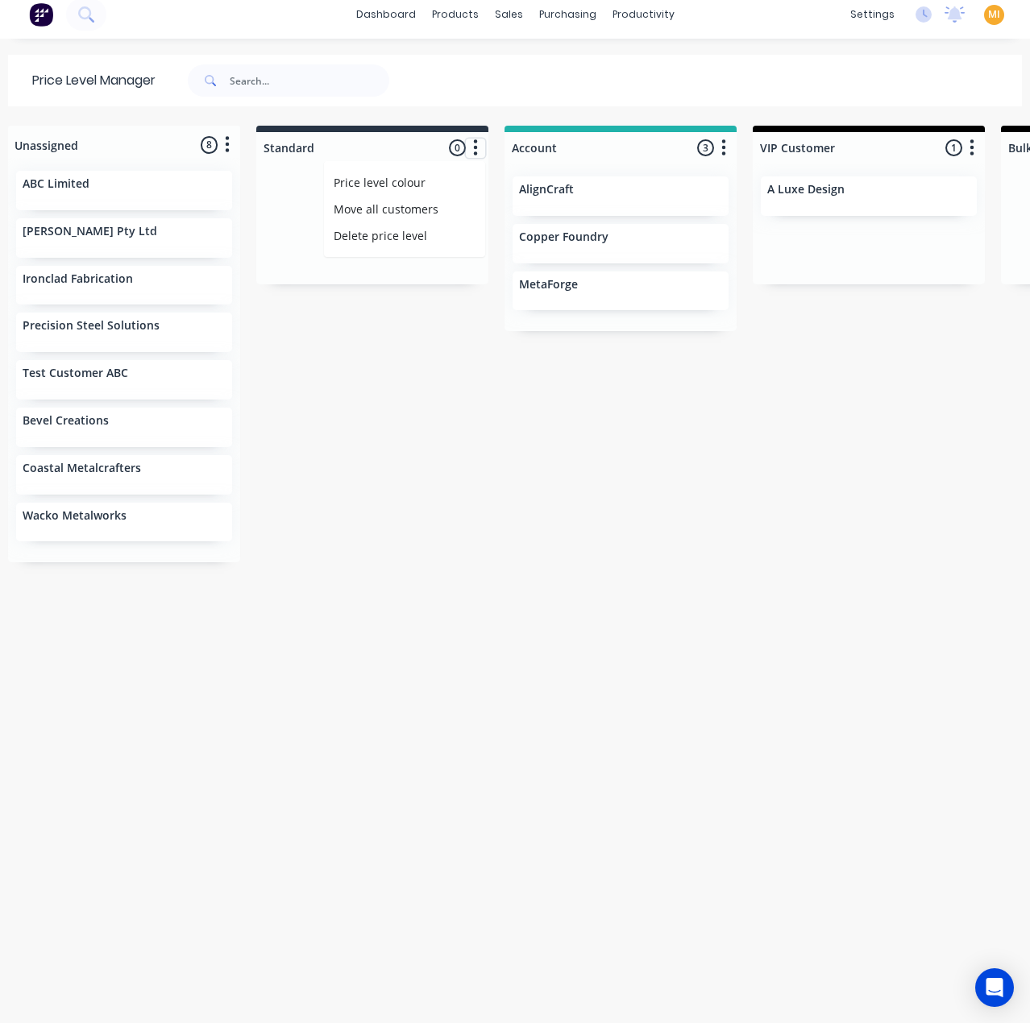
scroll to position [15, 0]
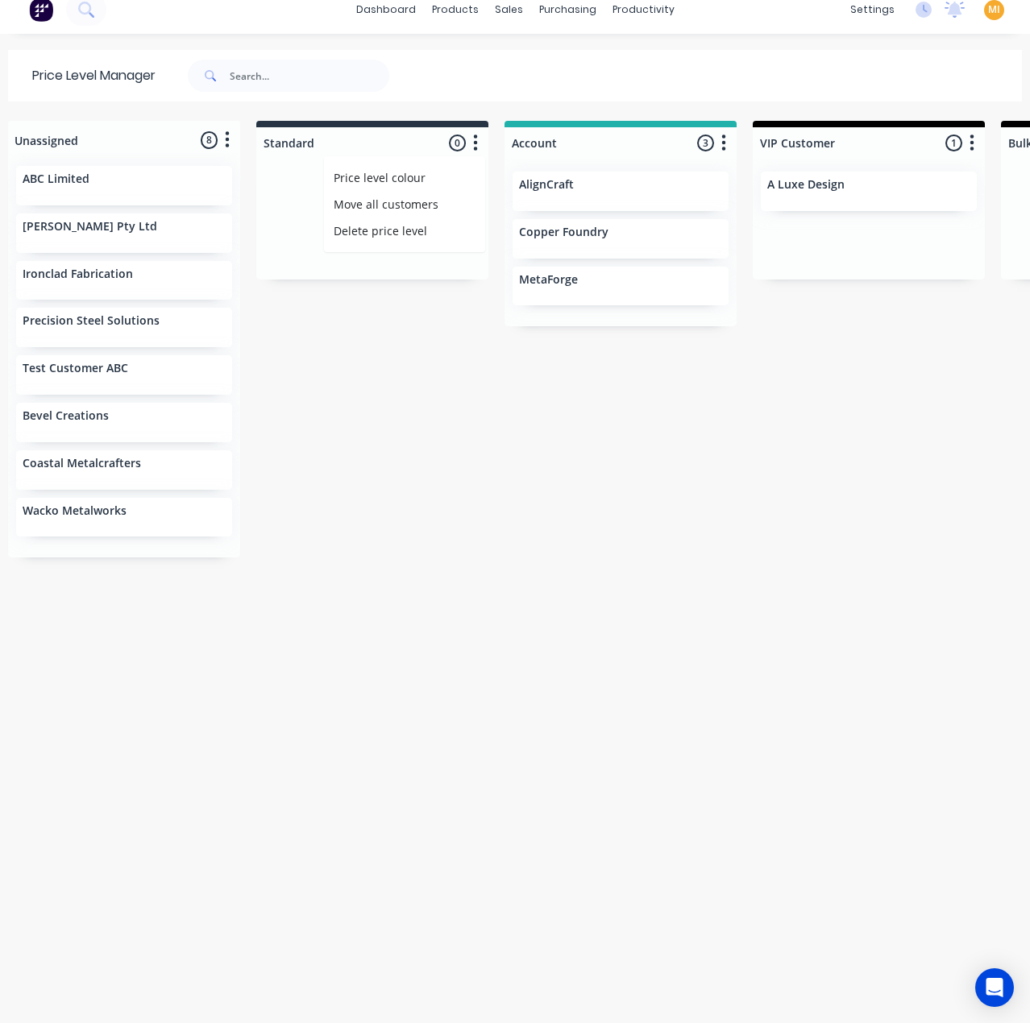
click at [606, 723] on div "Unassigned 8 Move all customers Standard Account VIP Customer Bulk edit test AB…" at bounding box center [515, 564] width 1030 height 886
click at [482, 151] on button "button" at bounding box center [475, 143] width 19 height 19
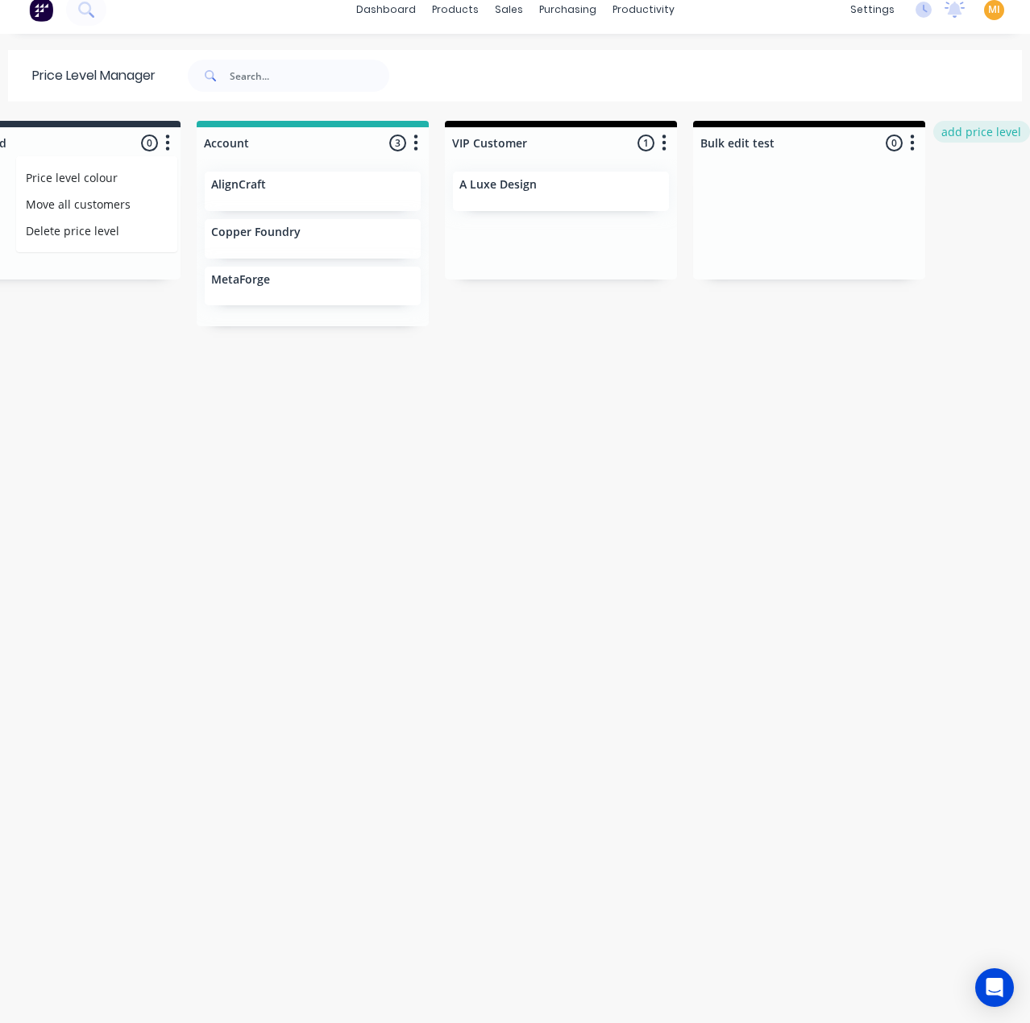
click at [969, 131] on button "add price level" at bounding box center [981, 132] width 97 height 22
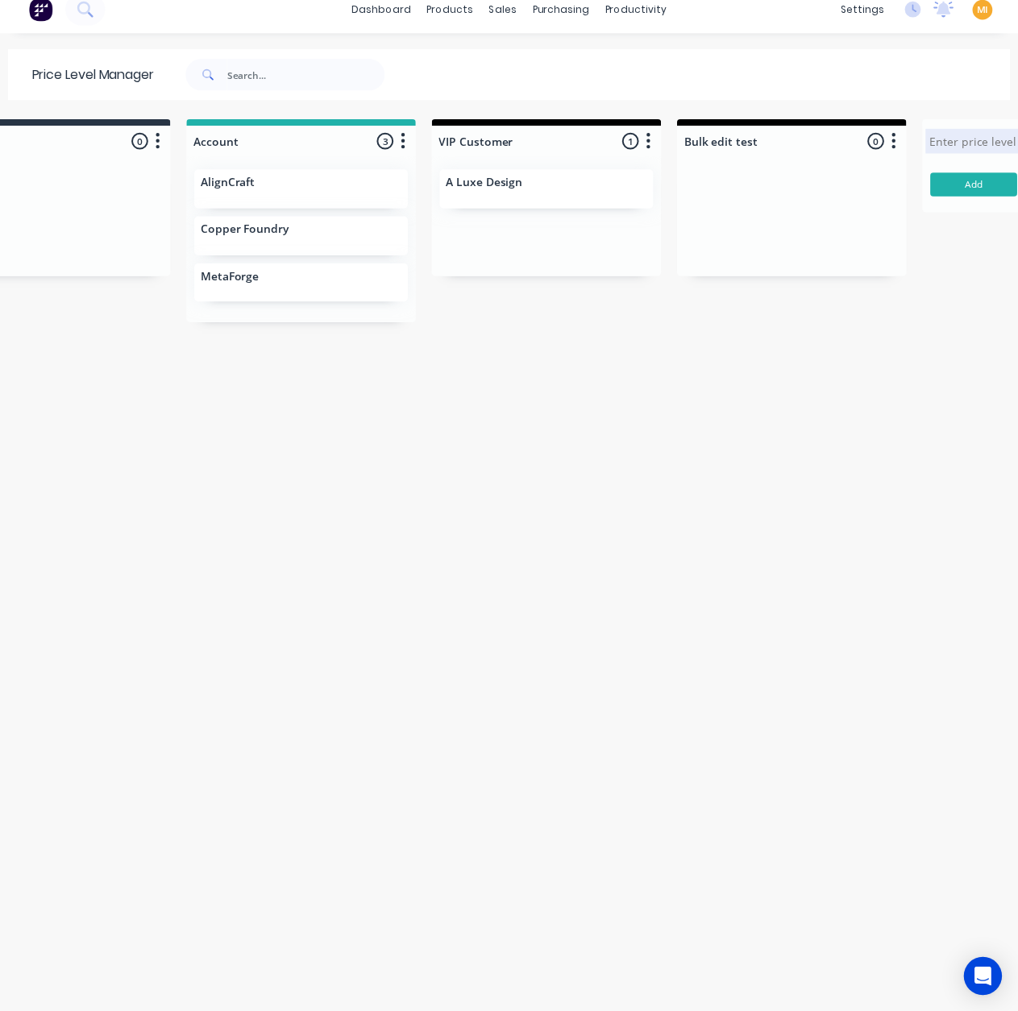
scroll to position [0, 456]
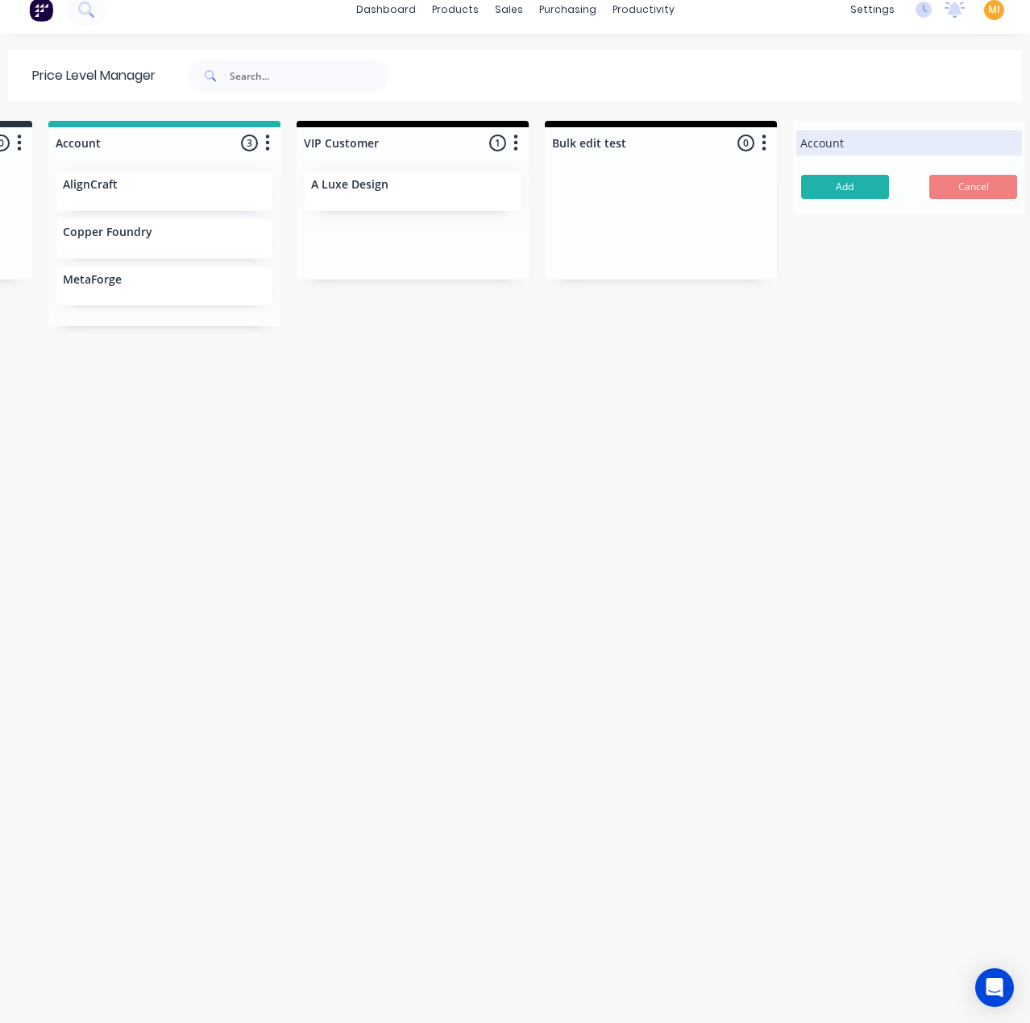
type input "Account"
click at [861, 176] on button "Add" at bounding box center [845, 187] width 88 height 24
click at [164, 879] on div "Unassigned 8 Move all customers Standard Account VIP Customer Bulk edit test AB…" at bounding box center [515, 564] width 1030 height 886
click at [45, 14] on img at bounding box center [41, 10] width 24 height 24
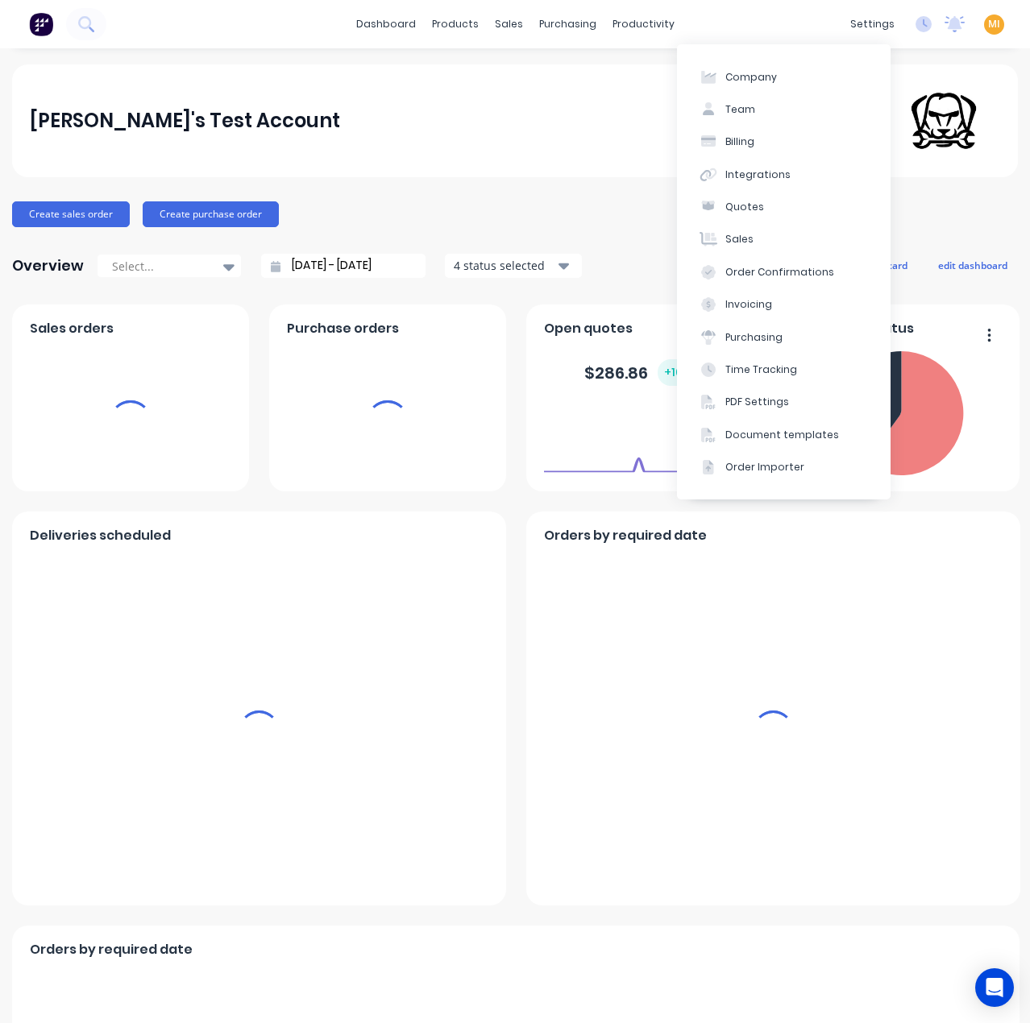
click at [988, 27] on span "MI" at bounding box center [994, 24] width 12 height 15
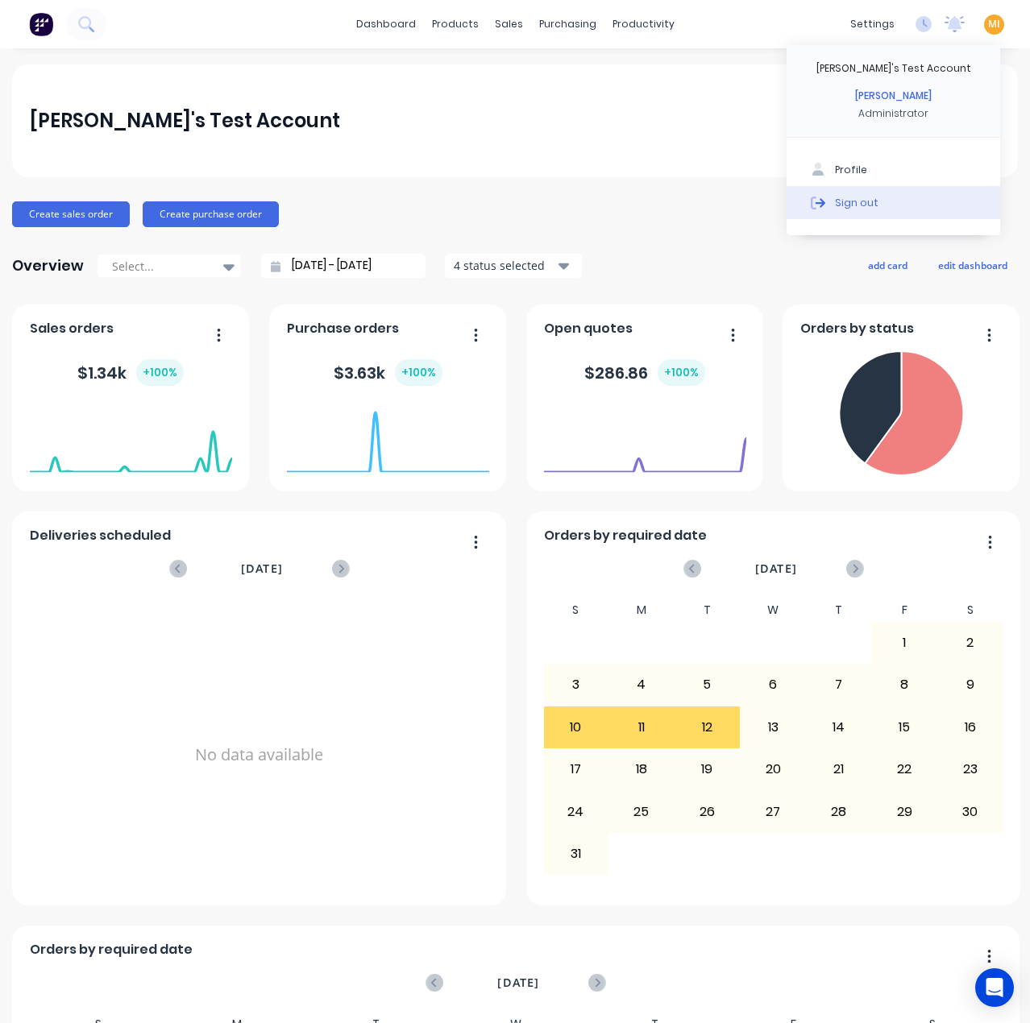
click at [882, 205] on button "Sign out" at bounding box center [893, 202] width 214 height 32
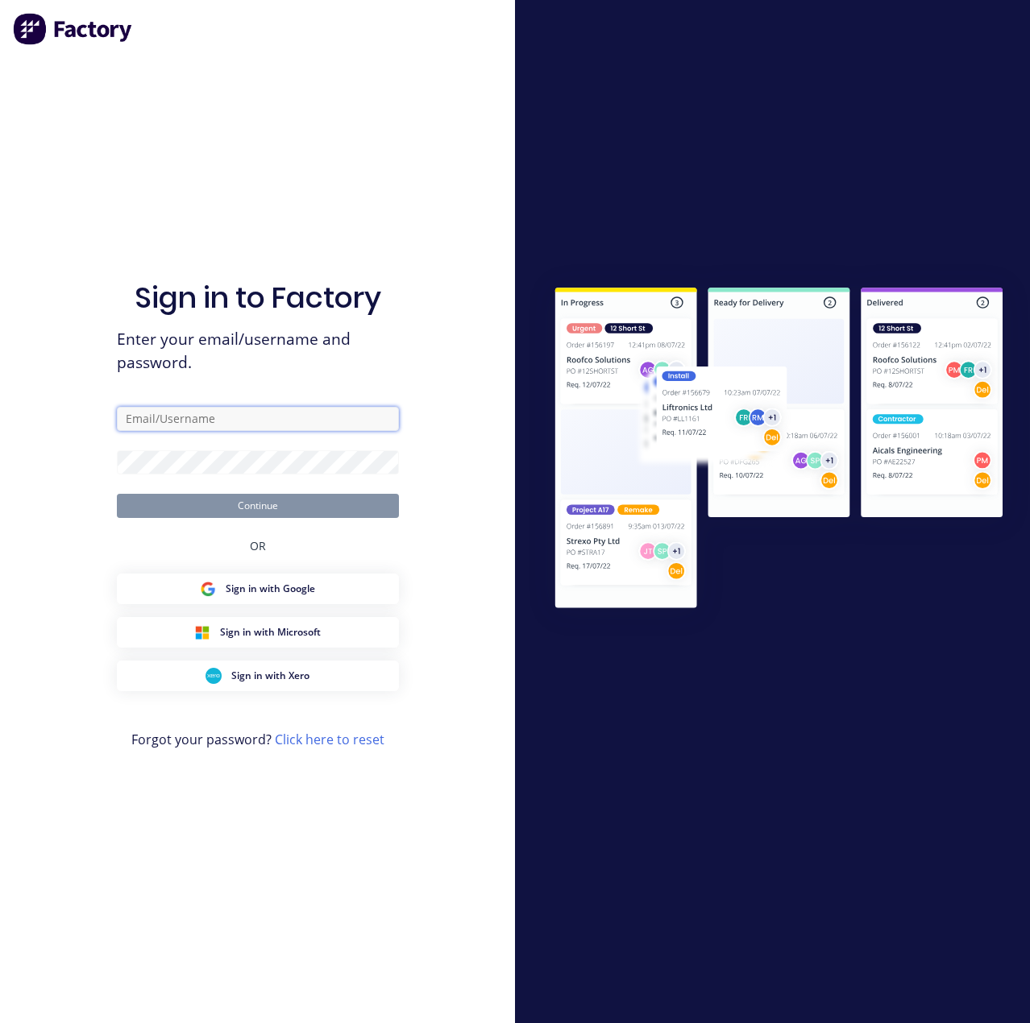
click at [210, 419] on input "text" at bounding box center [258, 419] width 282 height 24
type input "[EMAIL_ADDRESS][DOMAIN_NAME]"
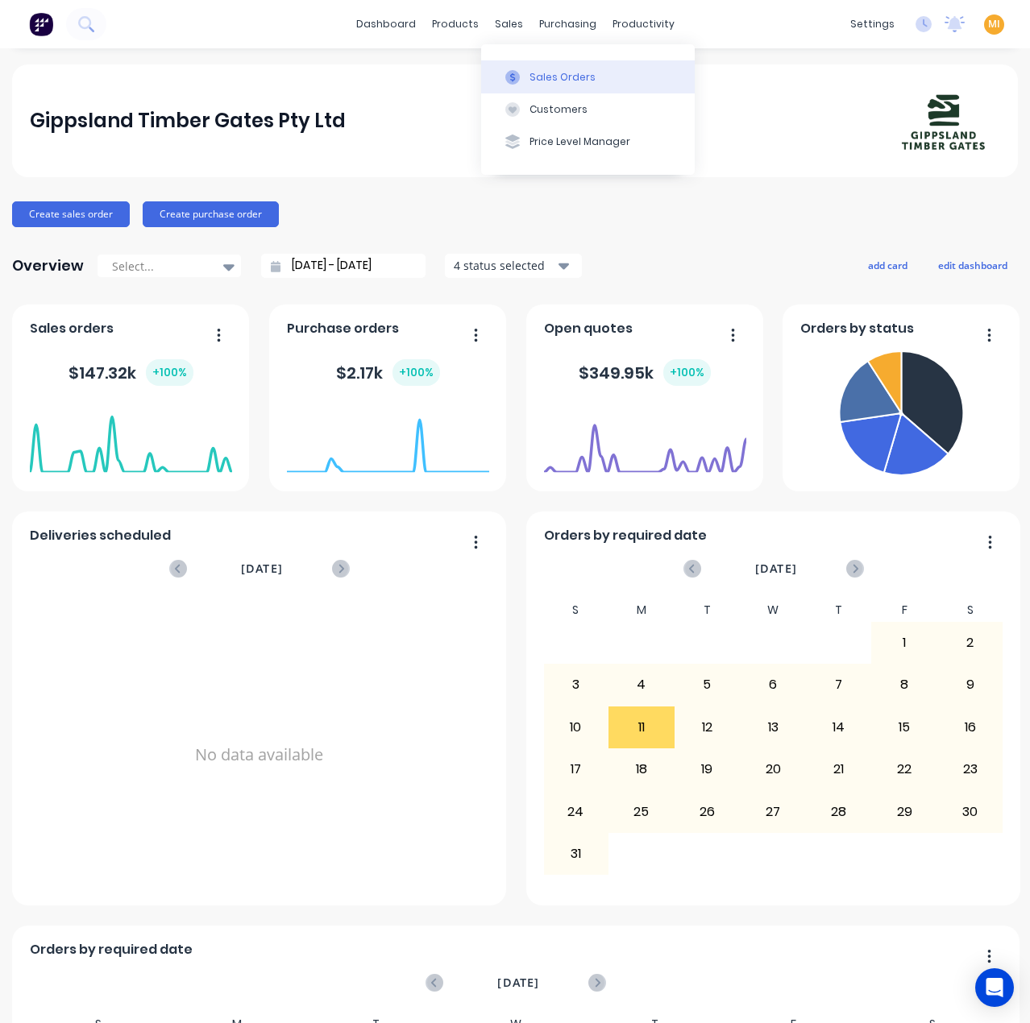
click at [540, 70] on div "Sales Orders" at bounding box center [562, 77] width 66 height 15
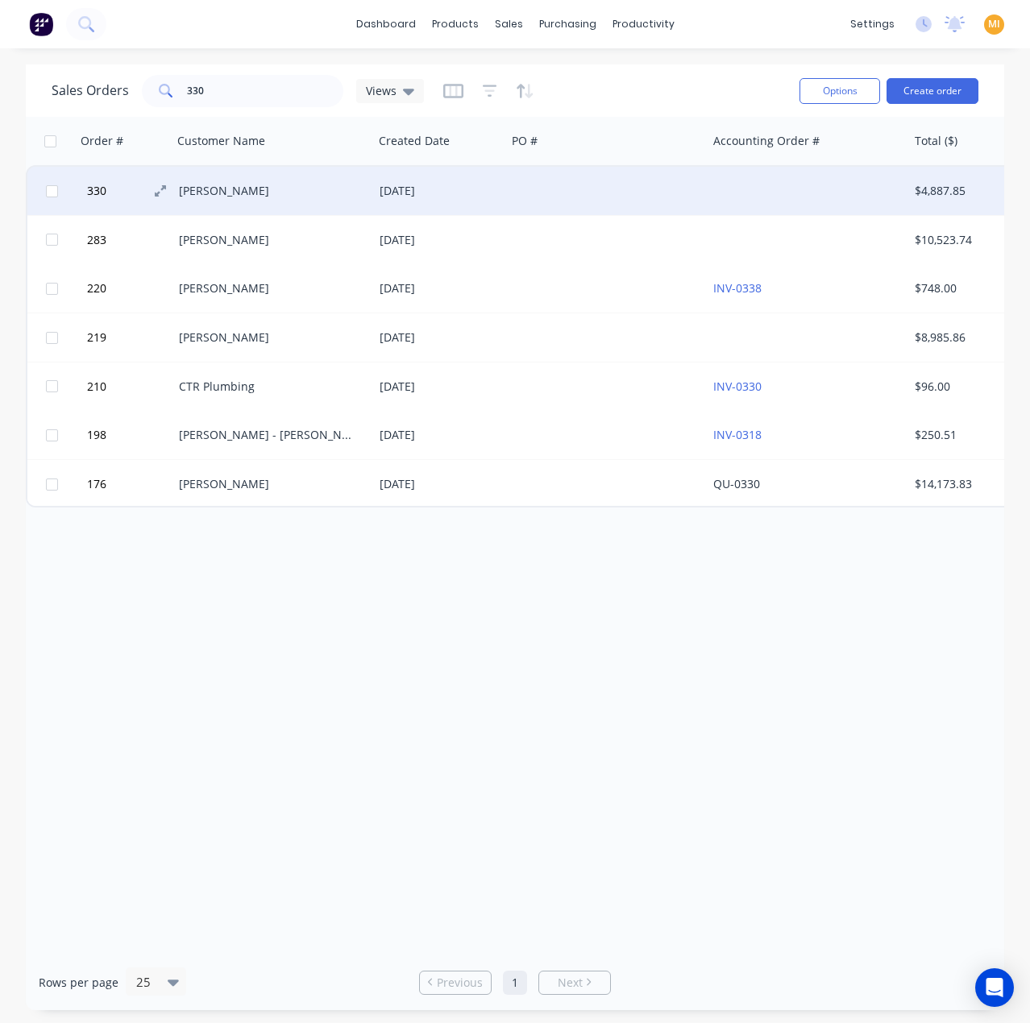
click at [119, 197] on button "330" at bounding box center [130, 191] width 97 height 48
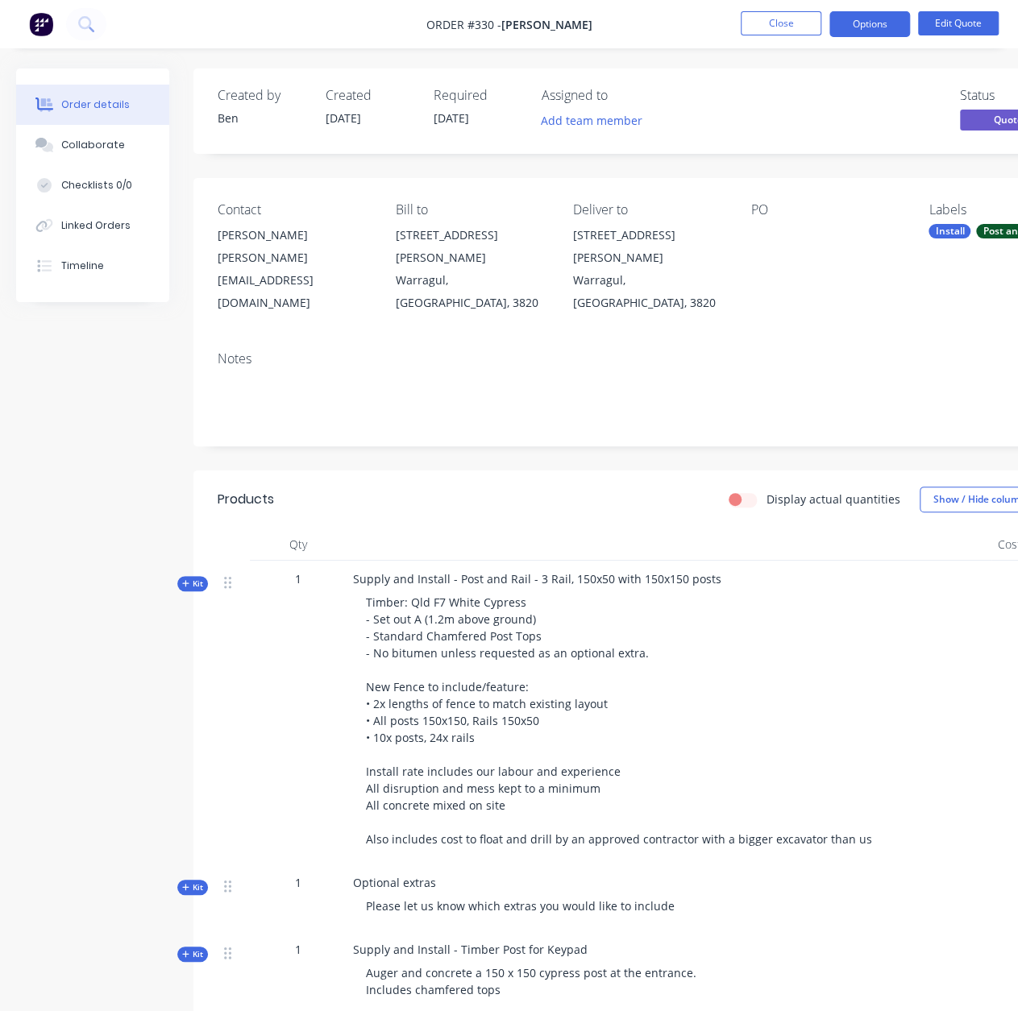
scroll to position [0, 135]
